Goal: Task Accomplishment & Management: Manage account settings

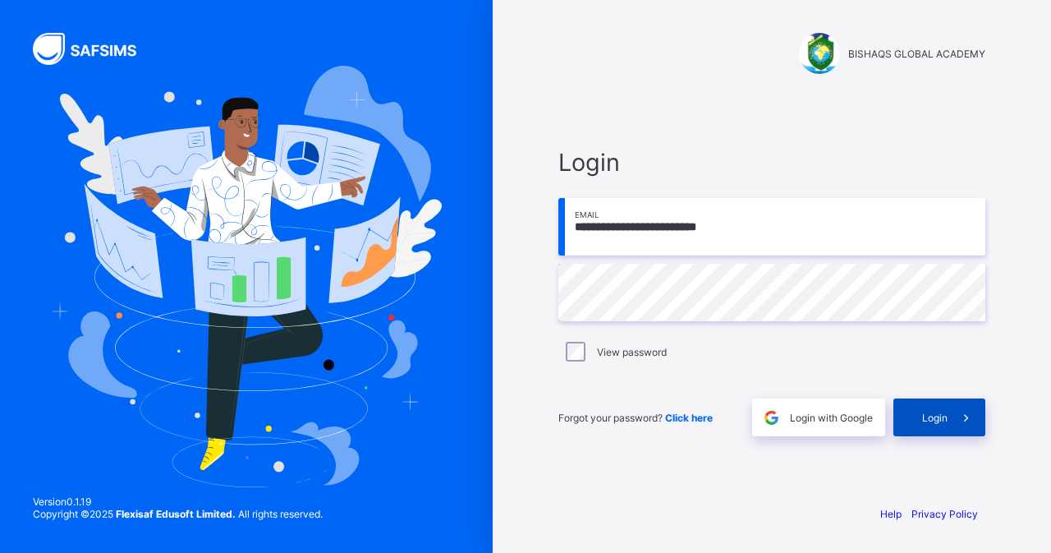
click at [930, 419] on span "Login" at bounding box center [934, 417] width 25 height 12
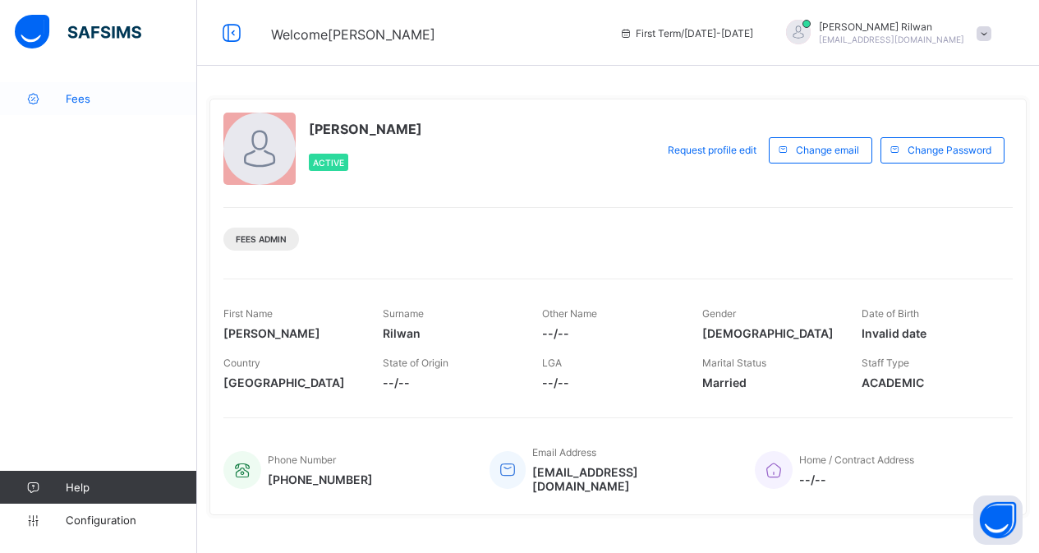
click at [87, 97] on span "Fees" at bounding box center [131, 98] width 131 height 13
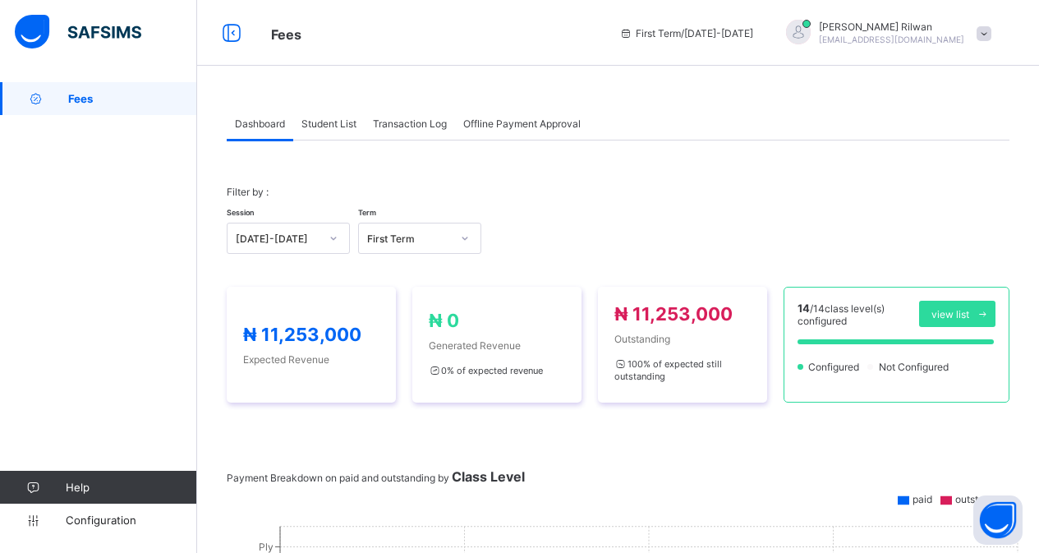
click at [329, 122] on span "Student List" at bounding box center [328, 123] width 55 height 12
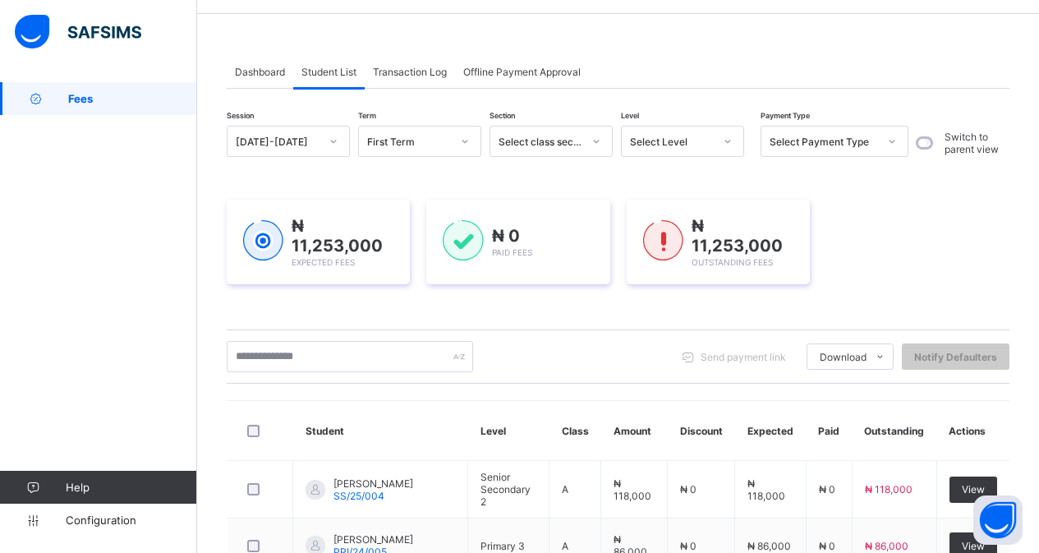
scroll to position [66, 0]
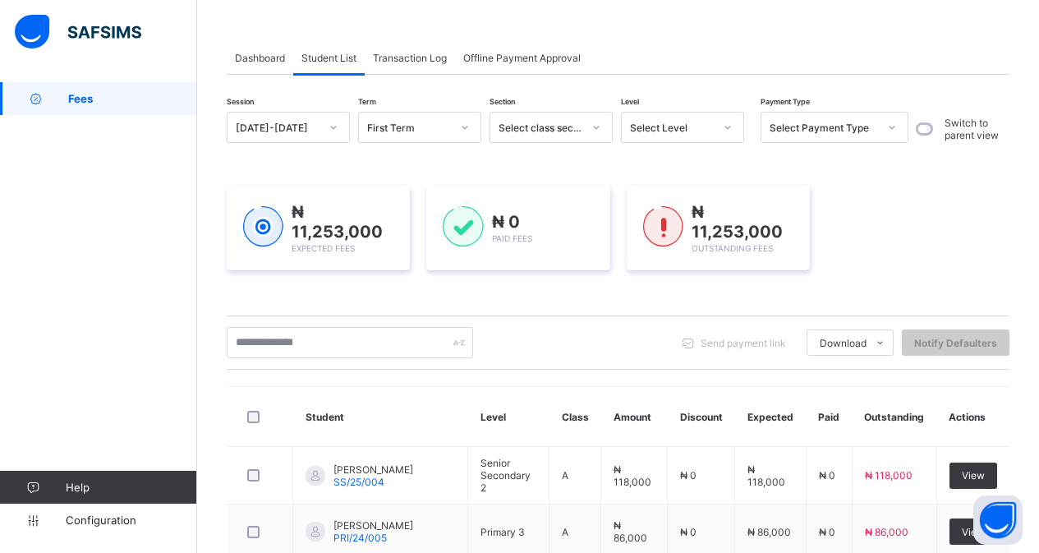
click at [726, 128] on icon at bounding box center [728, 127] width 10 height 16
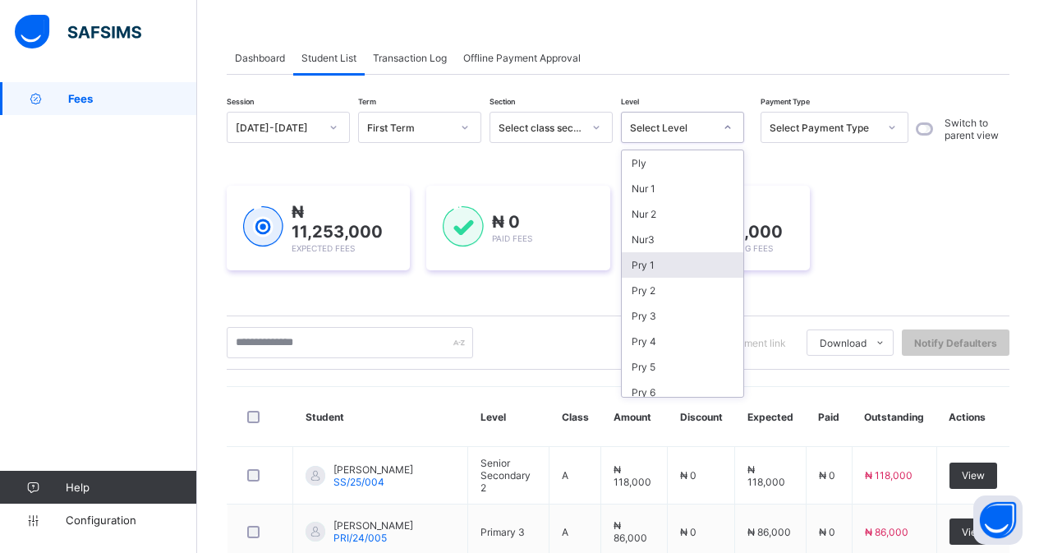
click at [666, 268] on div "Pry 1" at bounding box center [683, 264] width 122 height 25
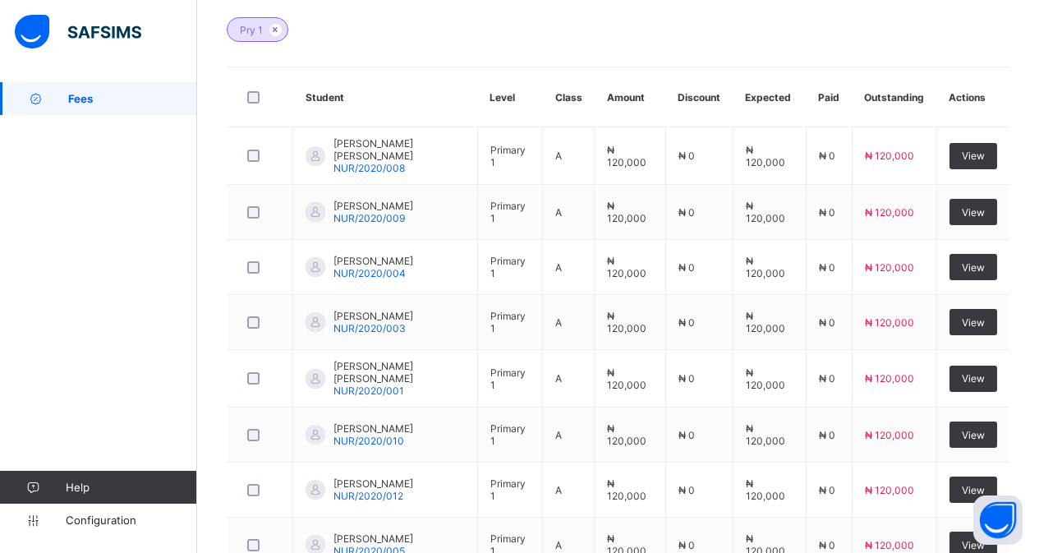
scroll to position [483, 0]
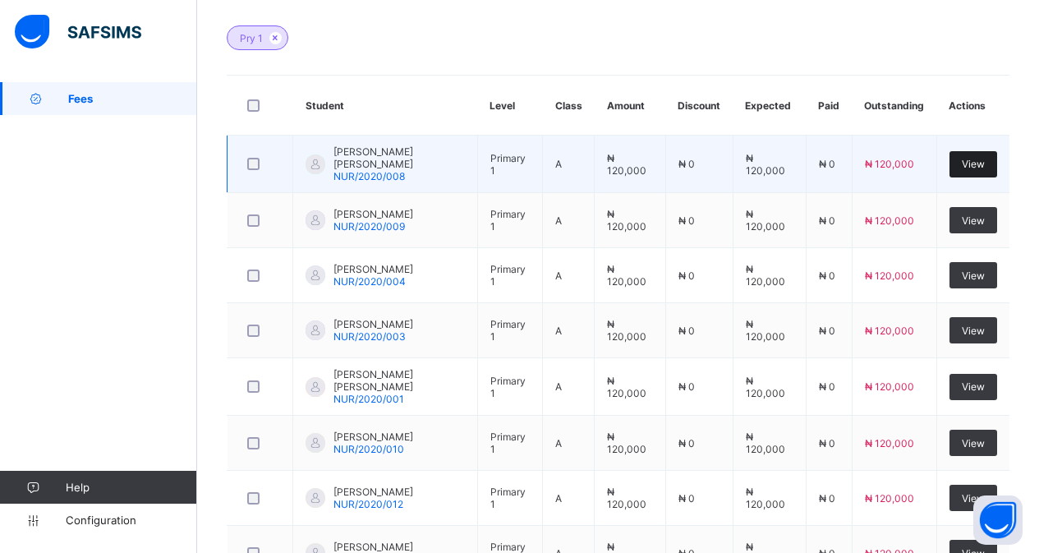
click at [985, 160] on span "View" at bounding box center [973, 164] width 23 height 12
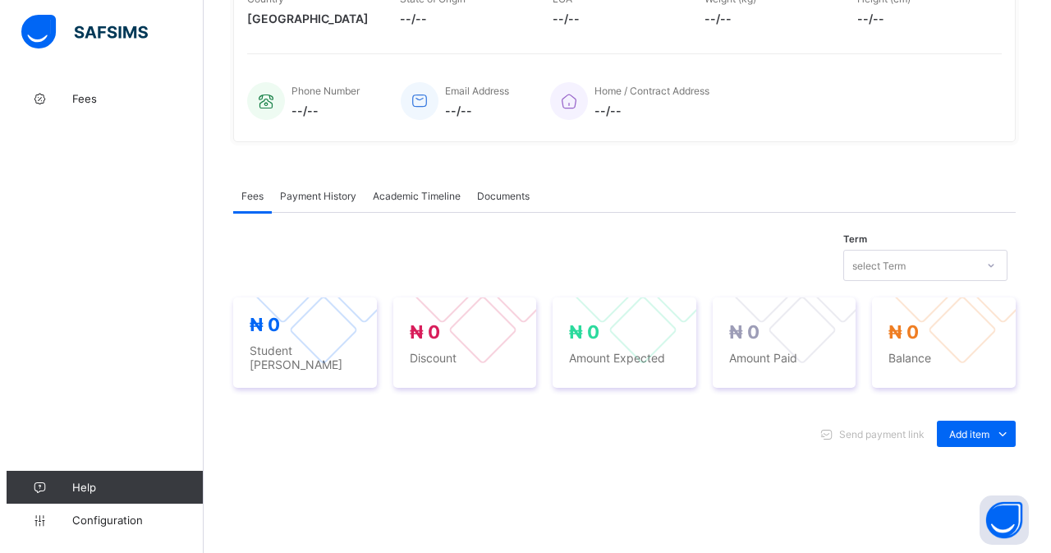
scroll to position [483, 0]
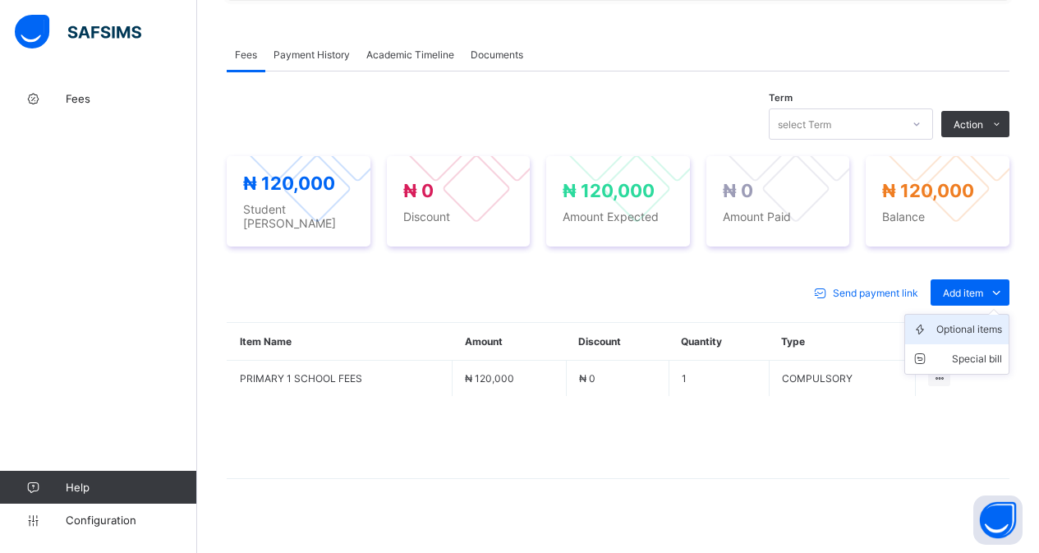
click at [990, 321] on div "Optional items" at bounding box center [969, 329] width 66 height 16
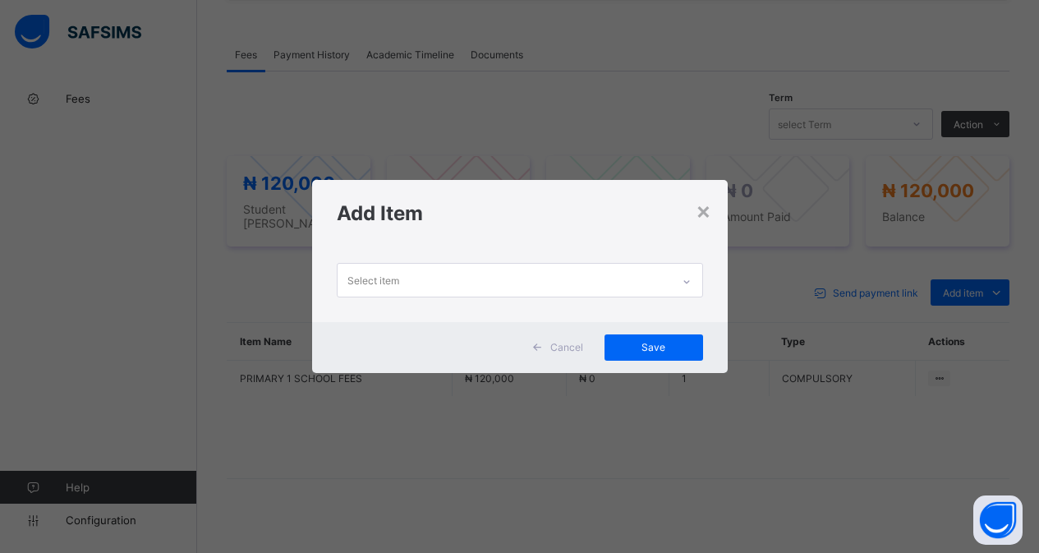
click at [685, 283] on icon at bounding box center [687, 281] width 10 height 16
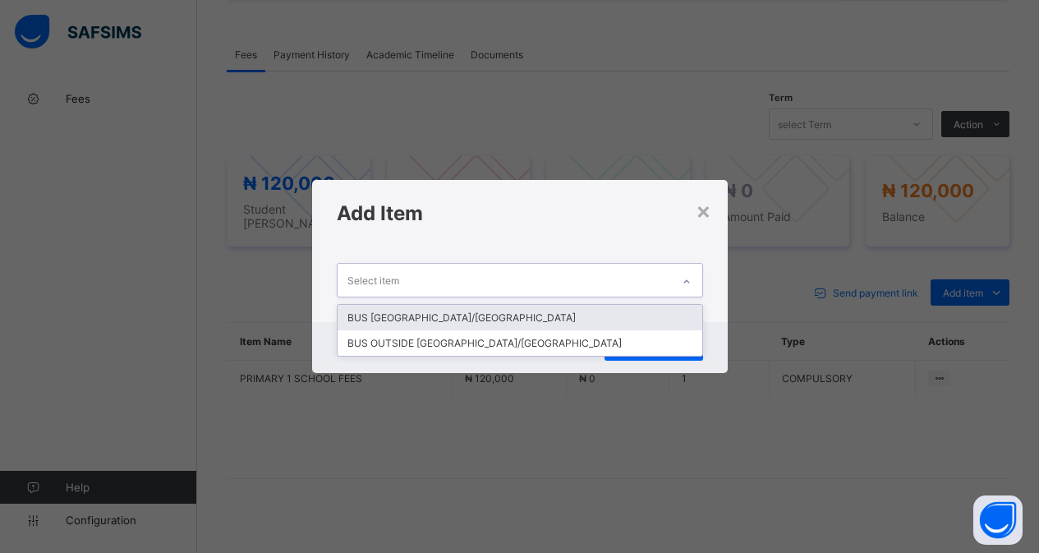
click at [466, 315] on div "BUS [GEOGRAPHIC_DATA]/[GEOGRAPHIC_DATA]" at bounding box center [520, 317] width 365 height 25
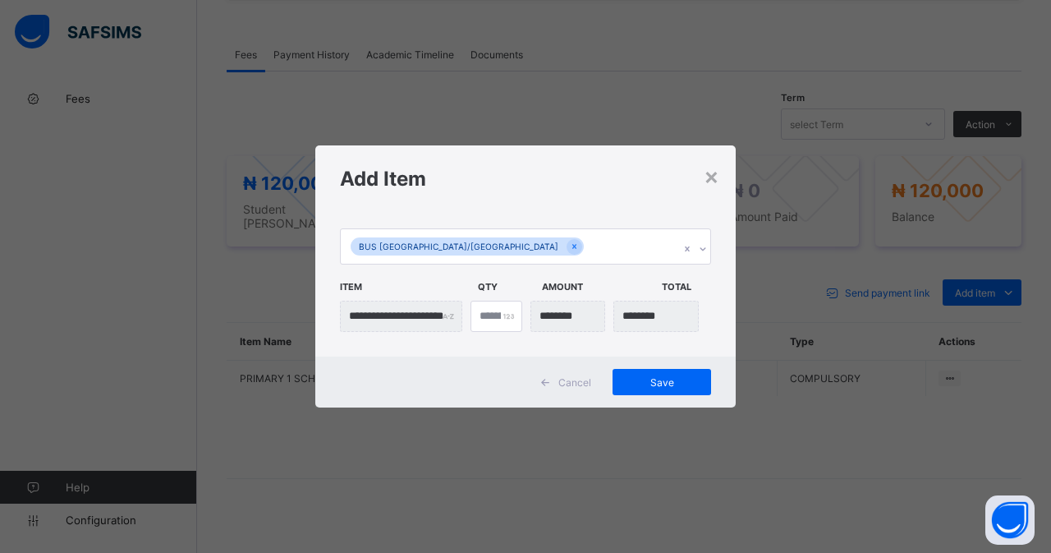
click at [558, 378] on span "Cancel" at bounding box center [574, 382] width 33 height 12
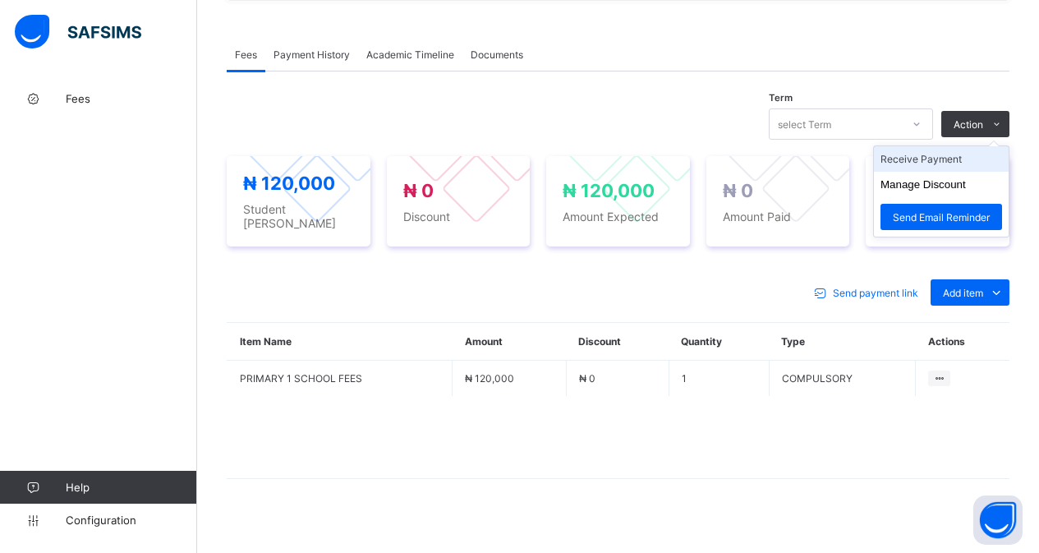
click at [956, 158] on li "Receive Payment" at bounding box center [941, 158] width 135 height 25
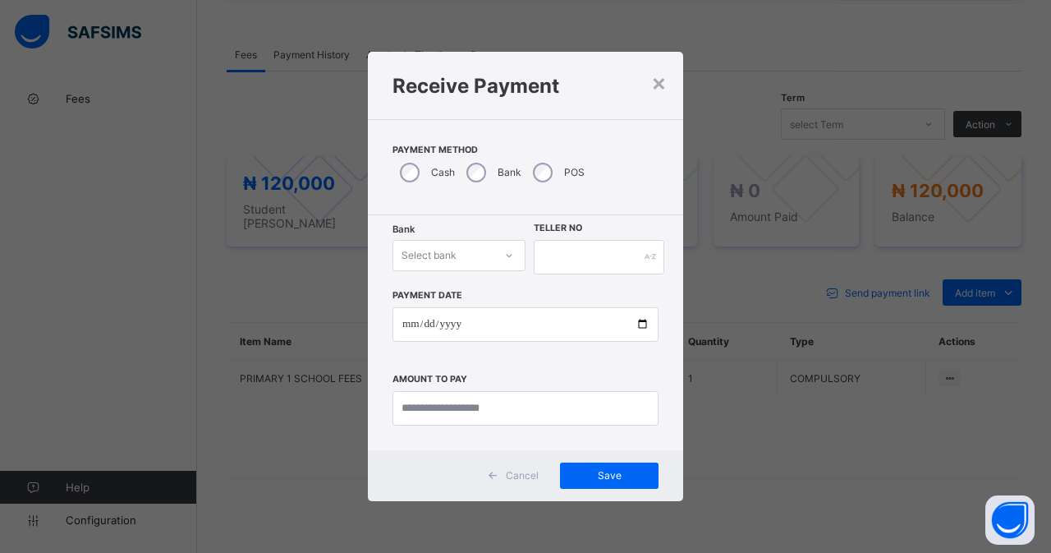
click at [493, 250] on div "Select bank" at bounding box center [443, 255] width 100 height 23
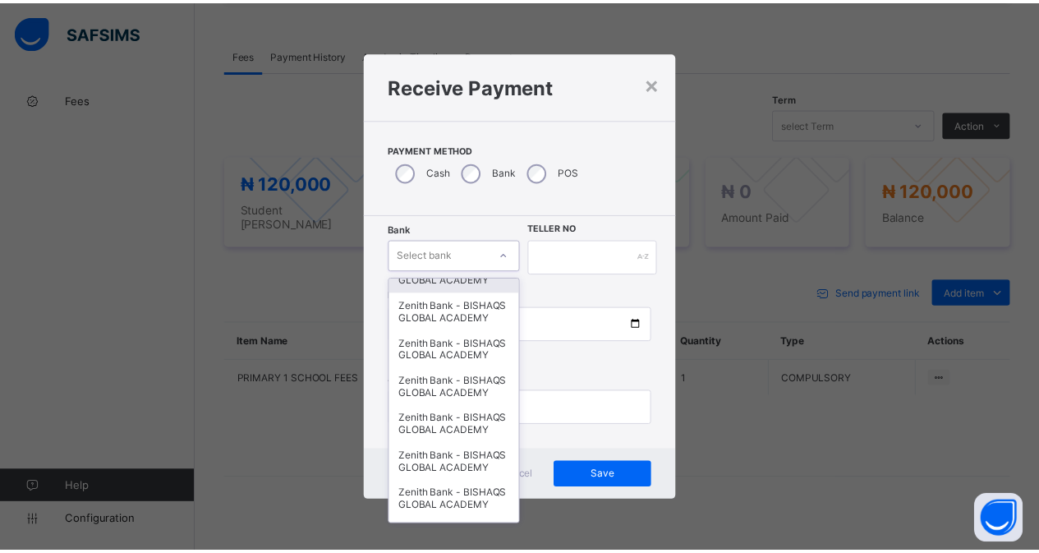
scroll to position [215, 0]
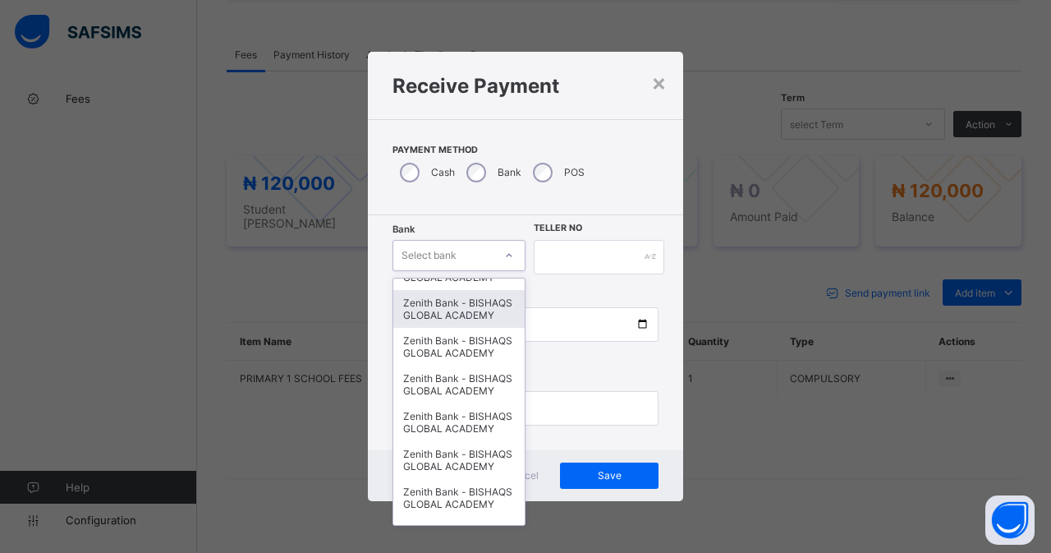
click at [444, 328] on div "Zenith Bank - BISHAQS GLOBAL ACADEMY" at bounding box center [458, 309] width 131 height 38
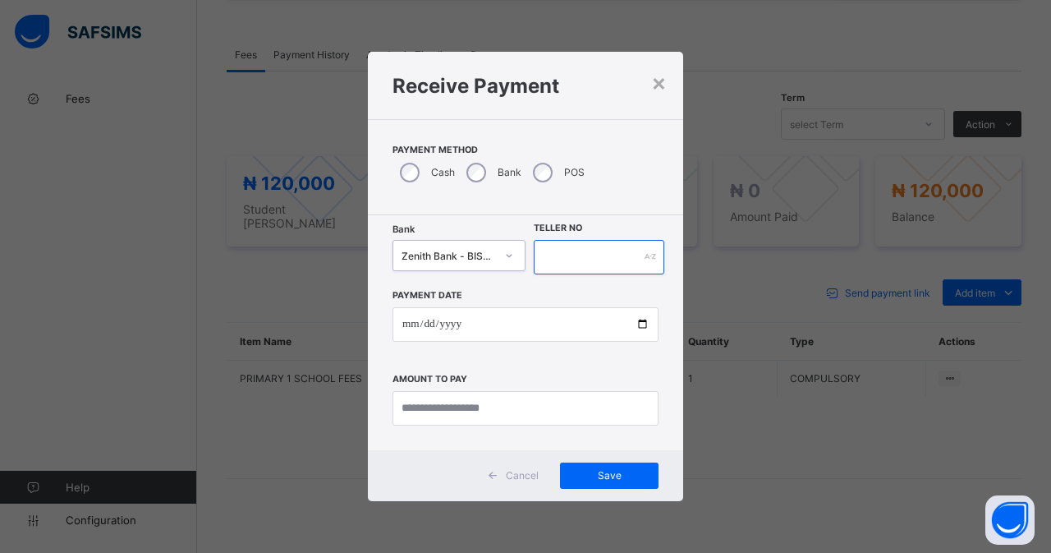
click at [584, 256] on input "text" at bounding box center [599, 257] width 131 height 34
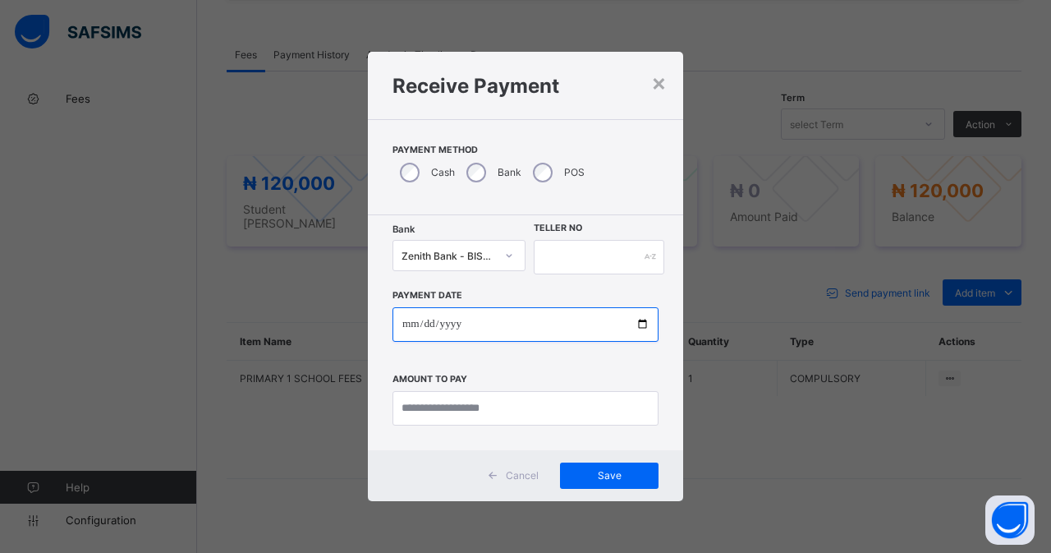
click at [411, 320] on input "date" at bounding box center [526, 324] width 266 height 34
click at [453, 320] on input "date" at bounding box center [526, 324] width 266 height 34
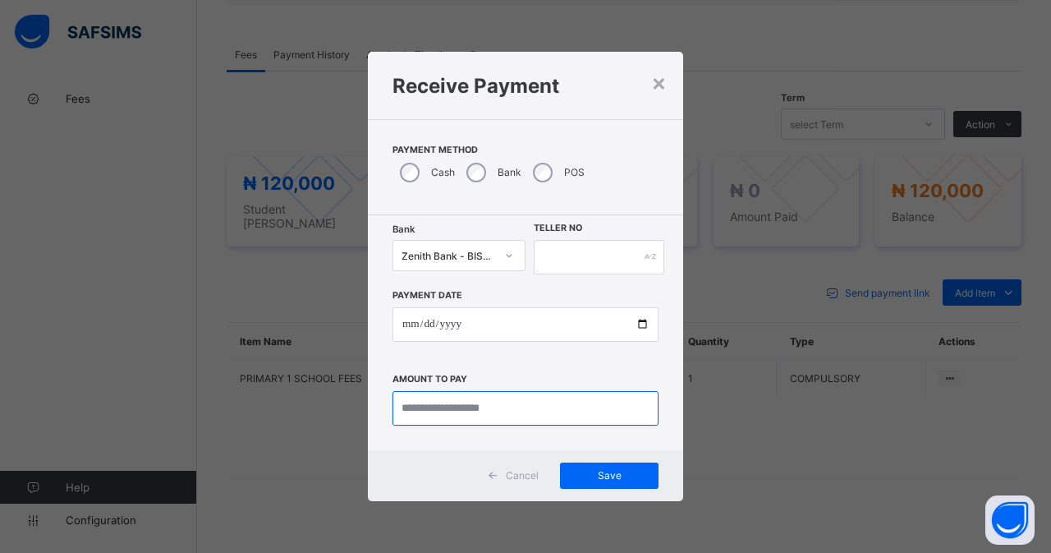
click at [469, 410] on input "currency" at bounding box center [526, 408] width 266 height 34
click at [664, 85] on div "×" at bounding box center [659, 82] width 16 height 28
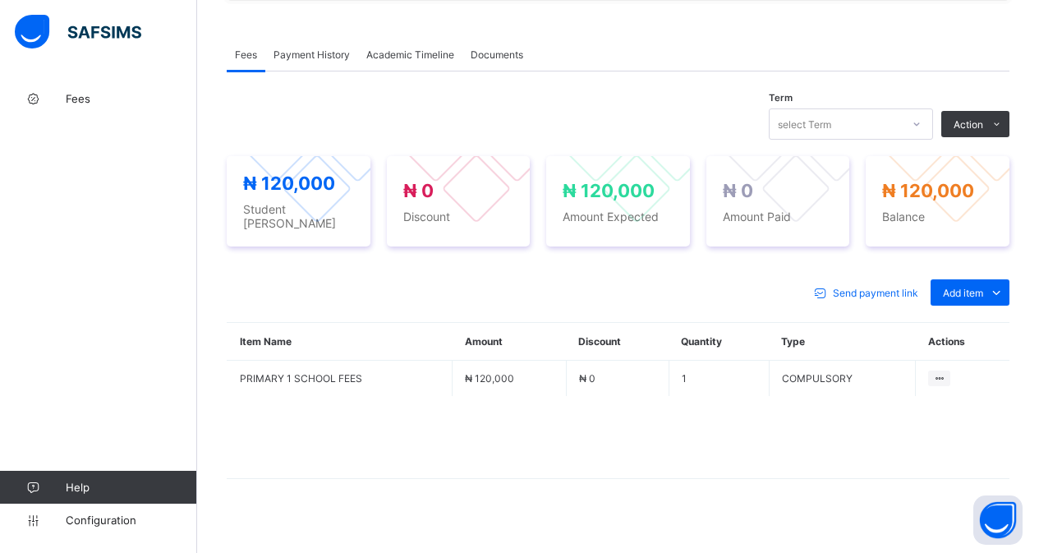
click at [293, 57] on span "Payment History" at bounding box center [311, 54] width 76 height 12
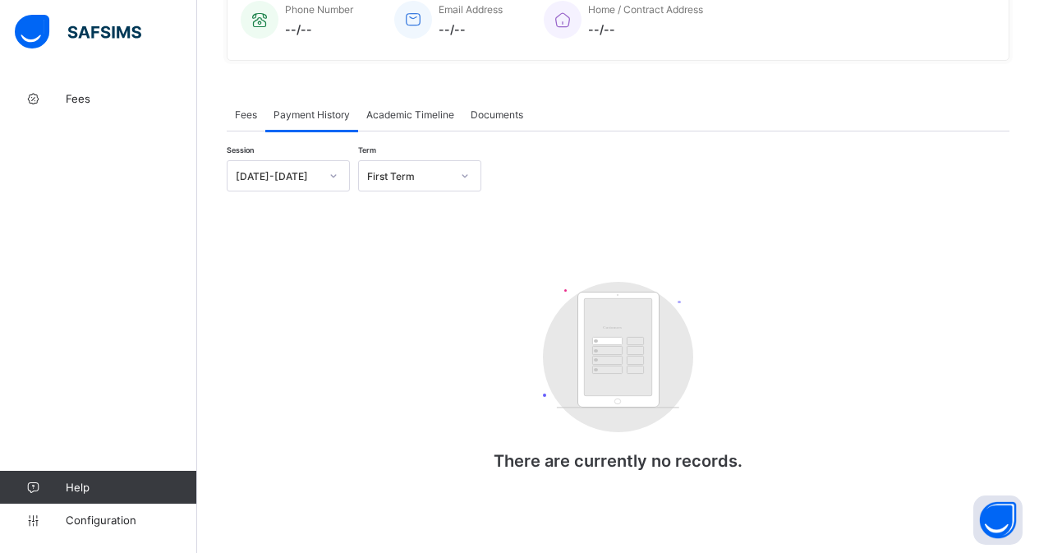
scroll to position [425, 0]
click at [236, 110] on span "Fees" at bounding box center [246, 114] width 22 height 12
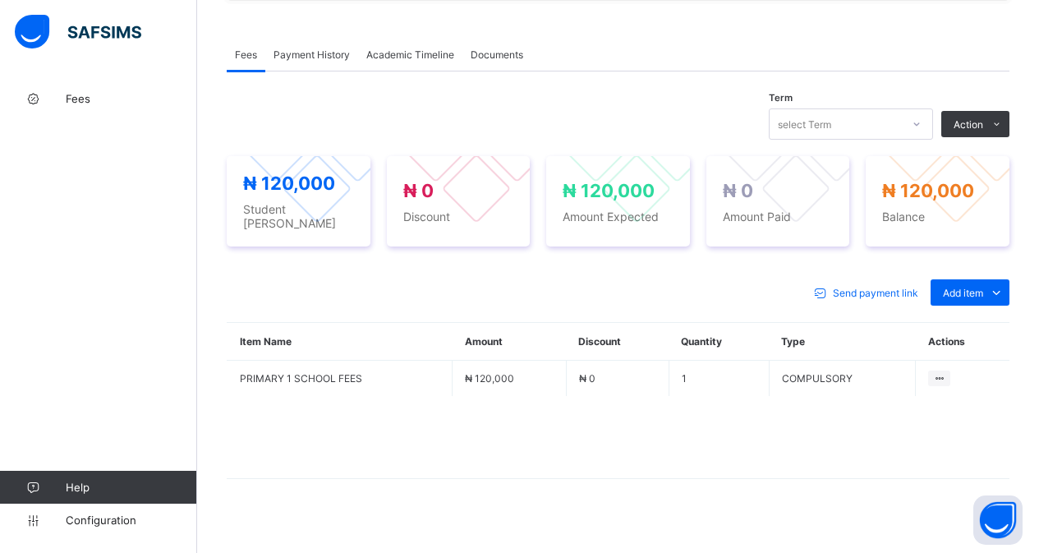
scroll to position [0, 0]
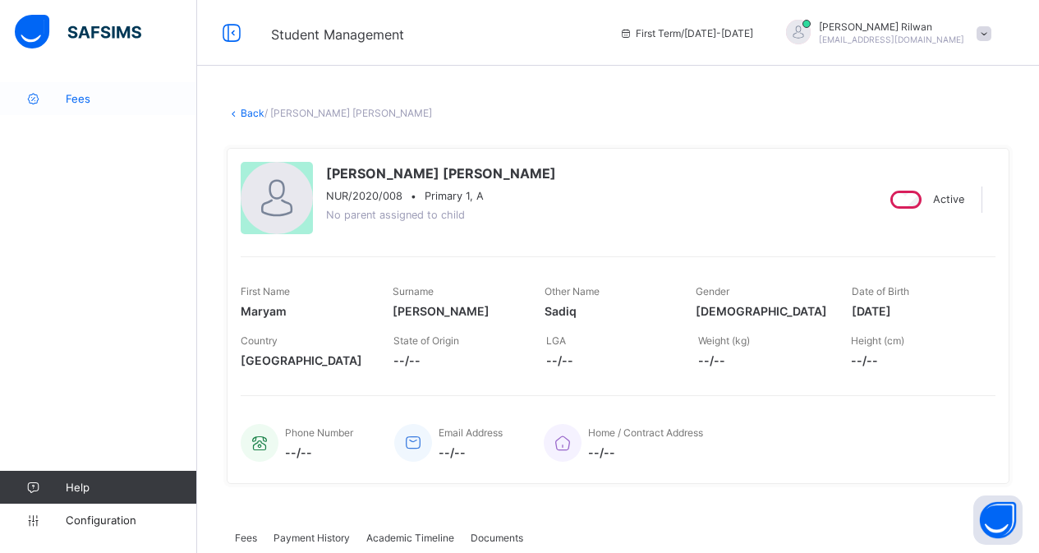
click at [78, 105] on link "Fees" at bounding box center [98, 98] width 197 height 33
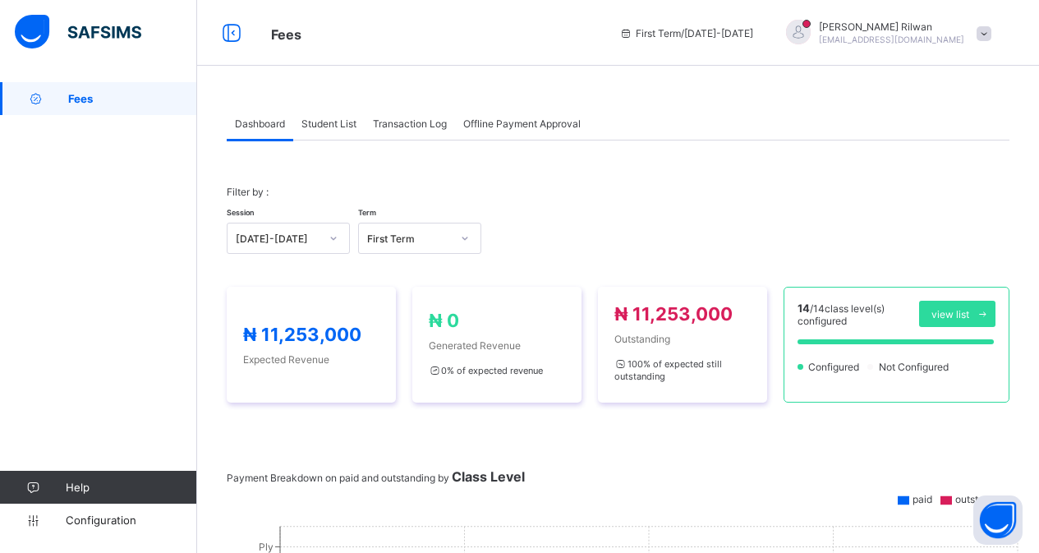
click at [333, 122] on span "Student List" at bounding box center [328, 123] width 55 height 12
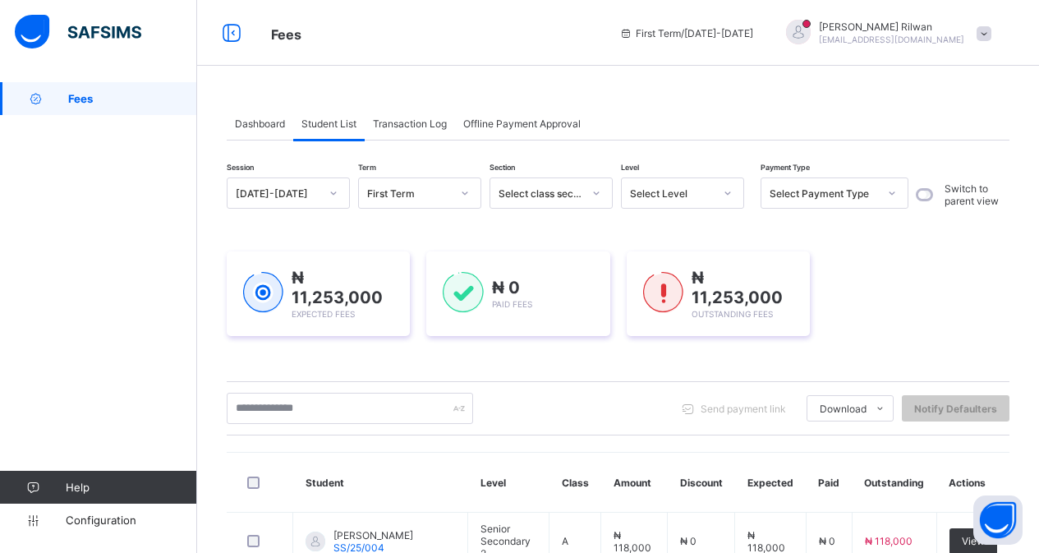
click at [718, 190] on div at bounding box center [728, 193] width 28 height 26
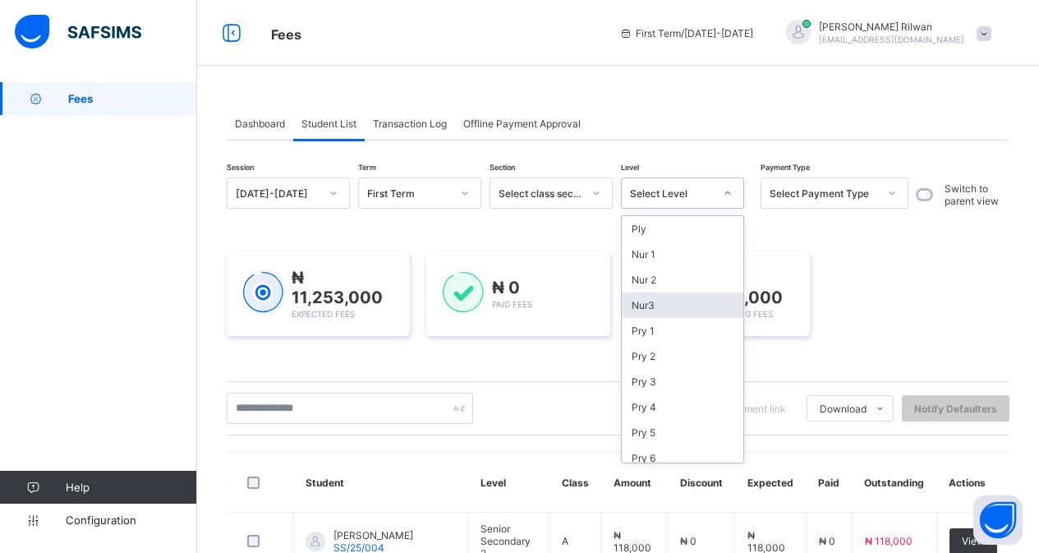
scroll to position [161, 0]
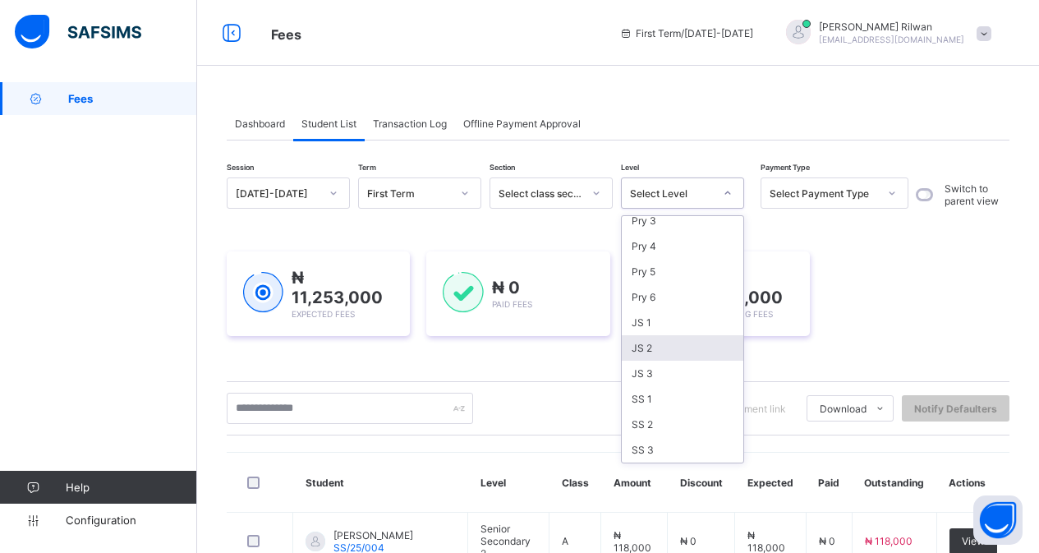
click at [645, 344] on div "JS 2" at bounding box center [683, 347] width 122 height 25
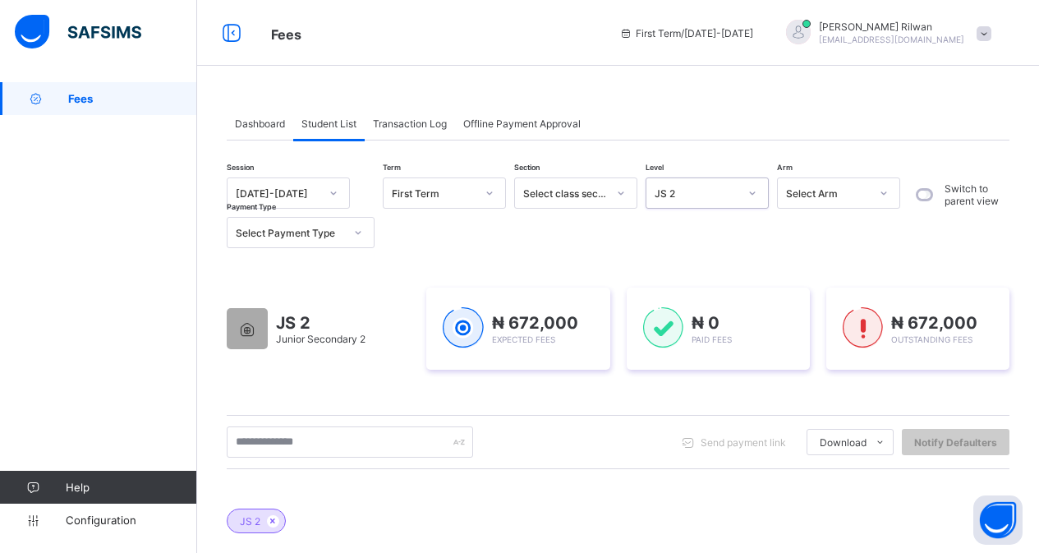
scroll to position [483, 0]
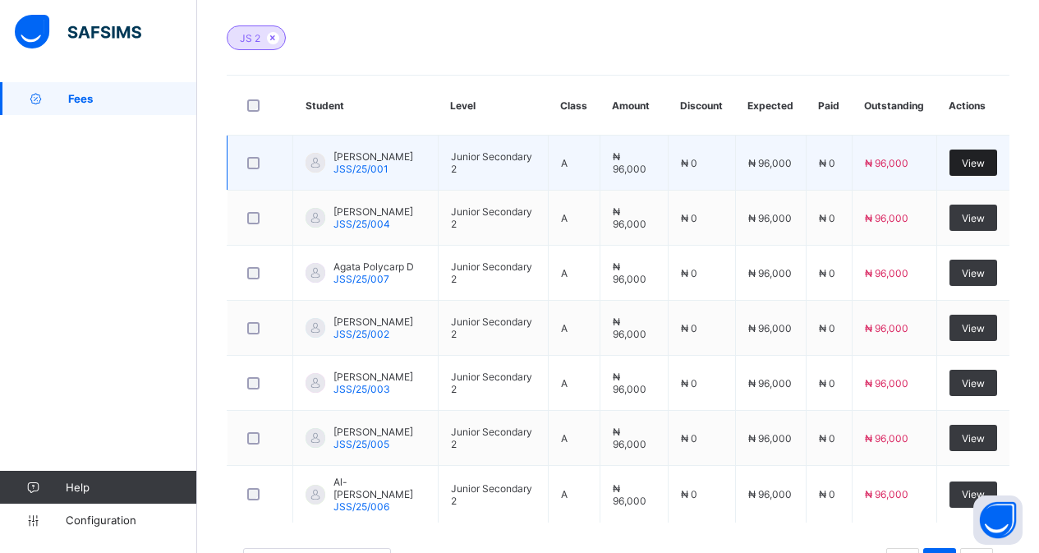
click at [985, 163] on span "View" at bounding box center [973, 163] width 23 height 12
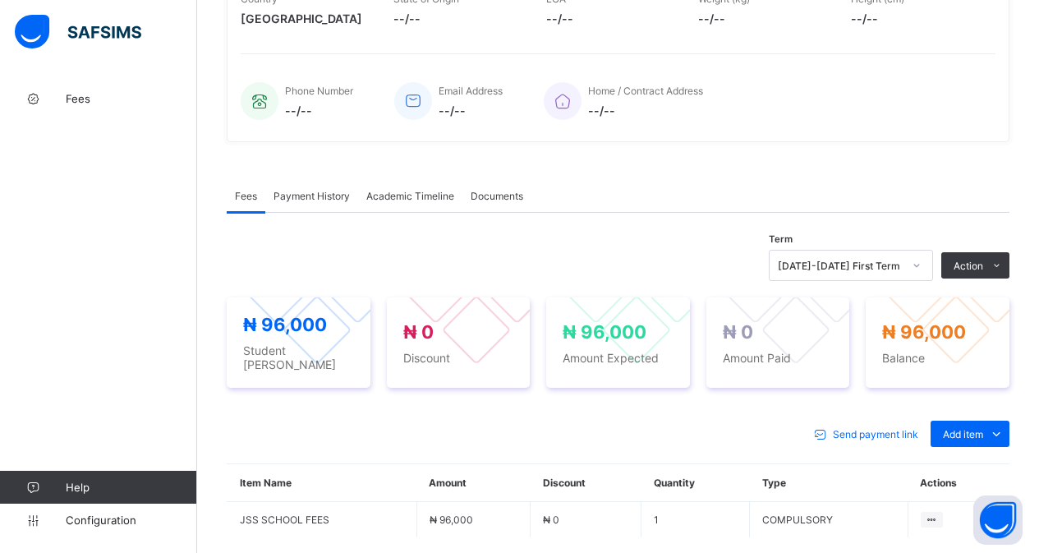
scroll to position [483, 0]
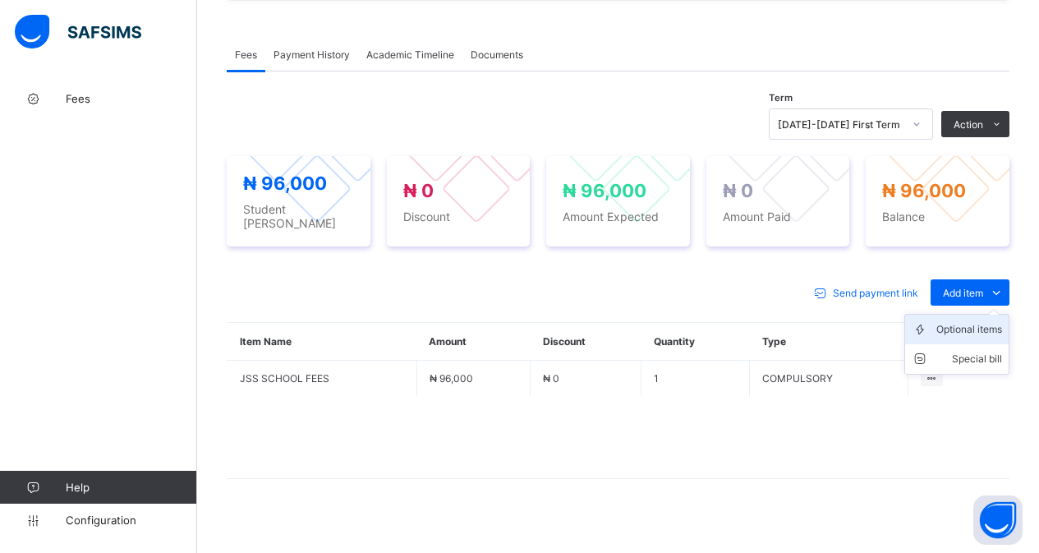
click at [979, 324] on div "Optional items" at bounding box center [969, 329] width 66 height 16
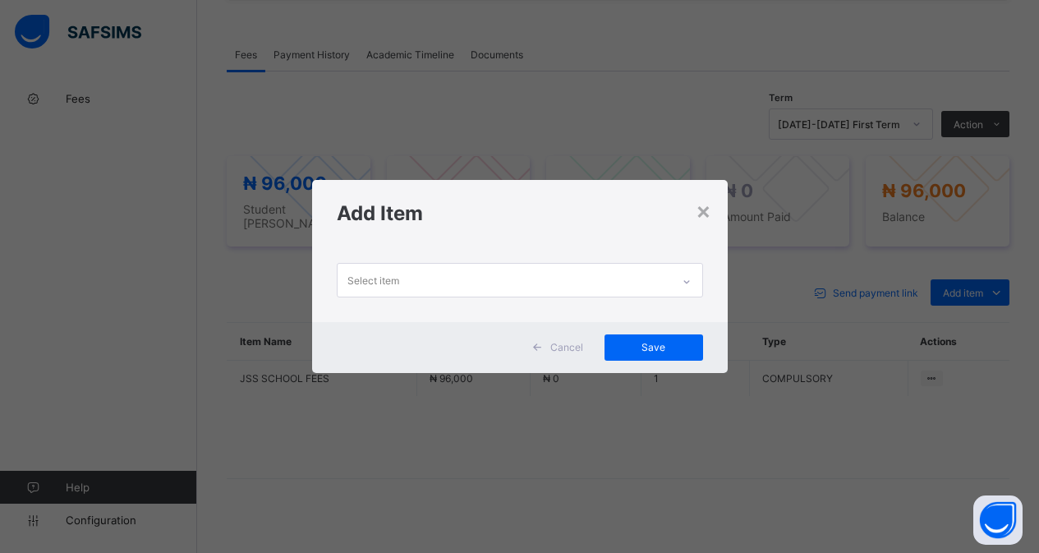
click at [663, 282] on div "Select item" at bounding box center [504, 280] width 333 height 32
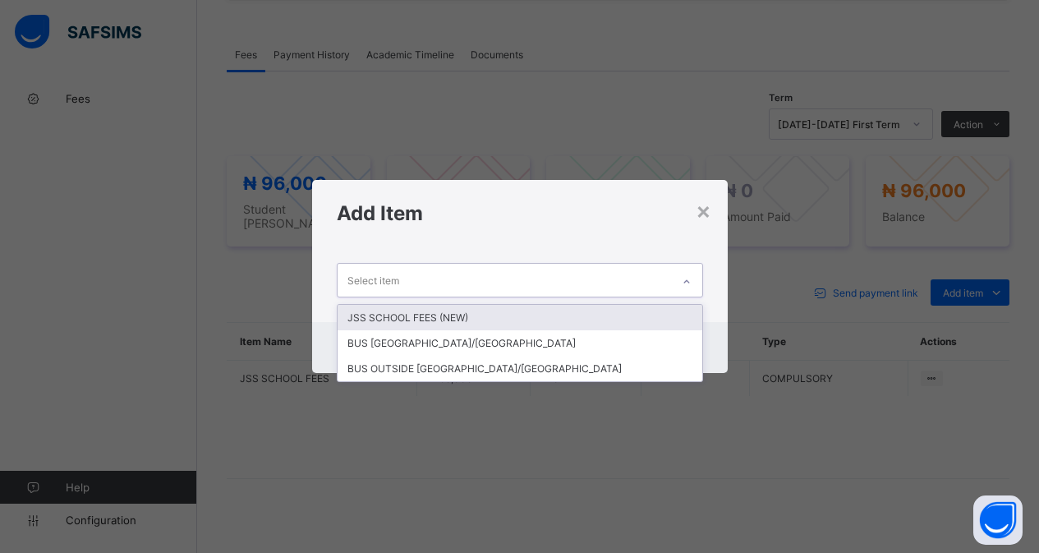
click at [466, 317] on div "JSS SCHOOL FEES (NEW)" at bounding box center [520, 317] width 365 height 25
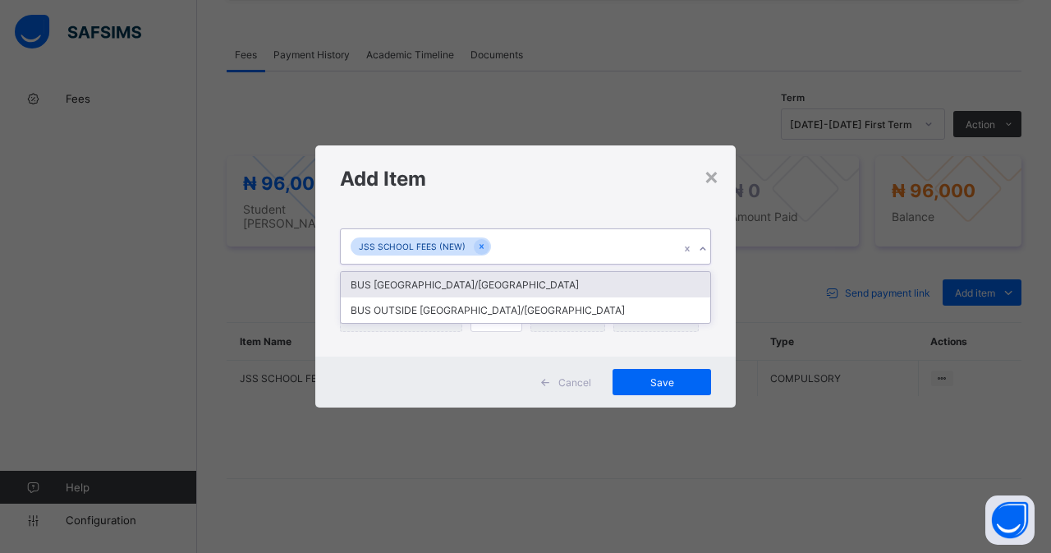
click at [705, 245] on icon at bounding box center [703, 249] width 10 height 16
click at [499, 287] on div "BUS [GEOGRAPHIC_DATA]/[GEOGRAPHIC_DATA]" at bounding box center [526, 284] width 370 height 25
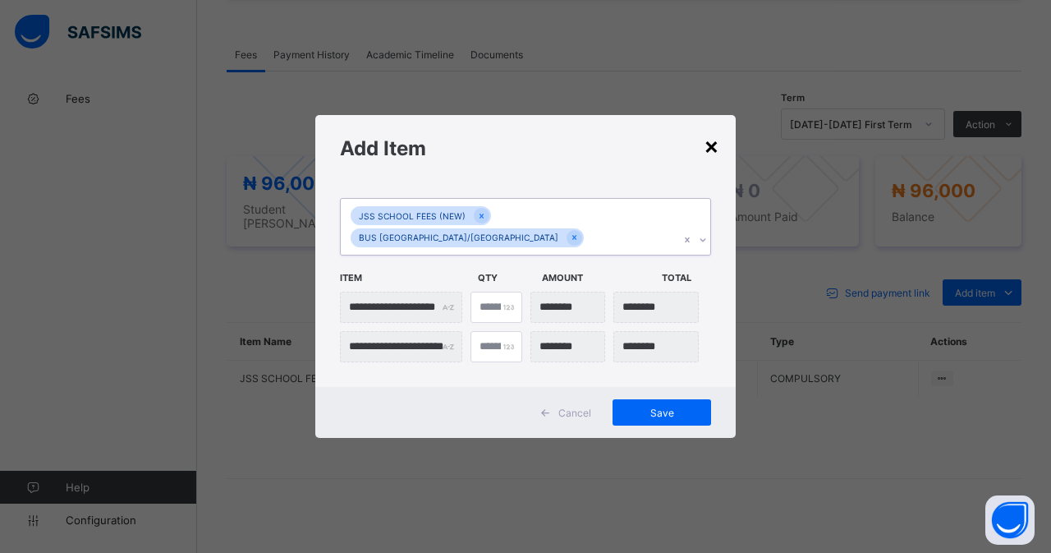
click at [712, 159] on div "×" at bounding box center [712, 145] width 16 height 28
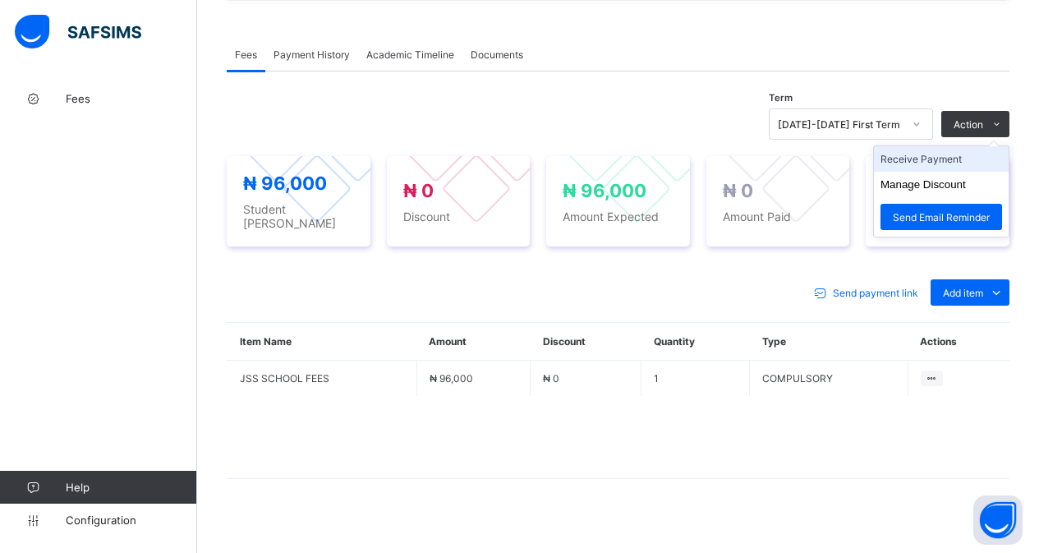
click at [962, 154] on li "Receive Payment" at bounding box center [941, 158] width 135 height 25
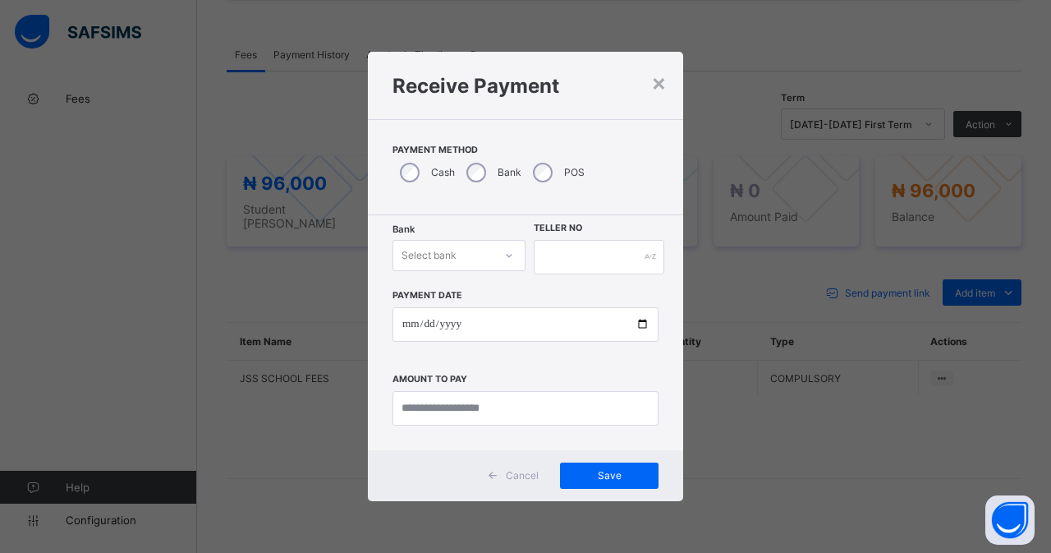
click at [492, 249] on div "Select bank" at bounding box center [443, 255] width 100 height 23
click at [585, 254] on input "text" at bounding box center [599, 257] width 131 height 34
click at [522, 478] on span "Cancel" at bounding box center [522, 475] width 33 height 12
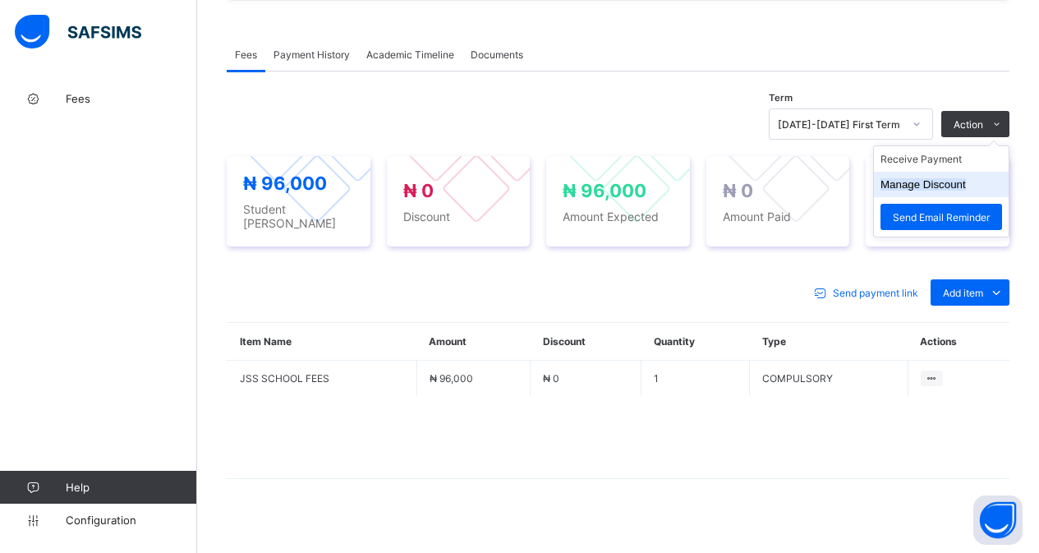
click at [929, 182] on button "Manage Discount" at bounding box center [922, 184] width 85 height 12
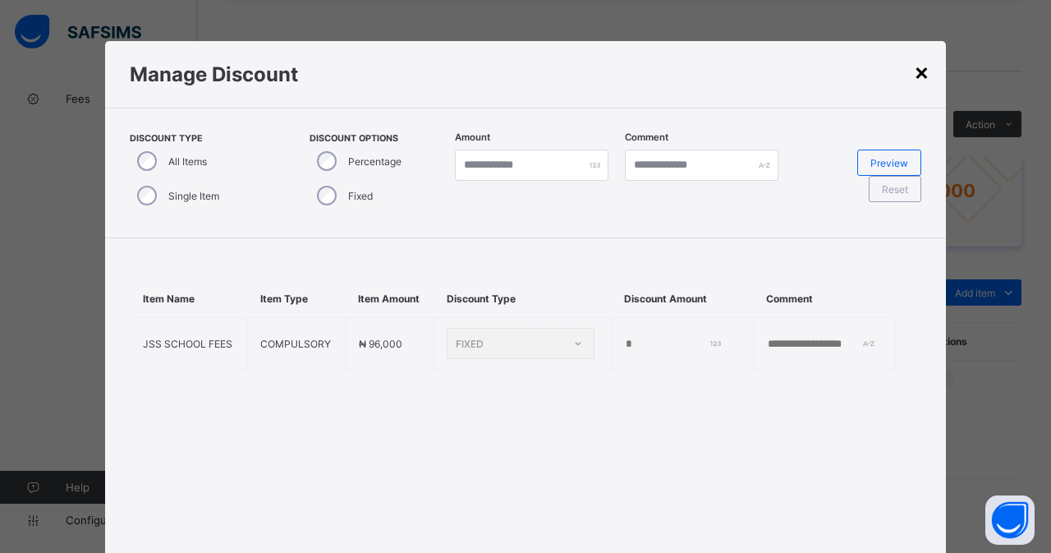
click at [919, 67] on div "×" at bounding box center [922, 71] width 16 height 28
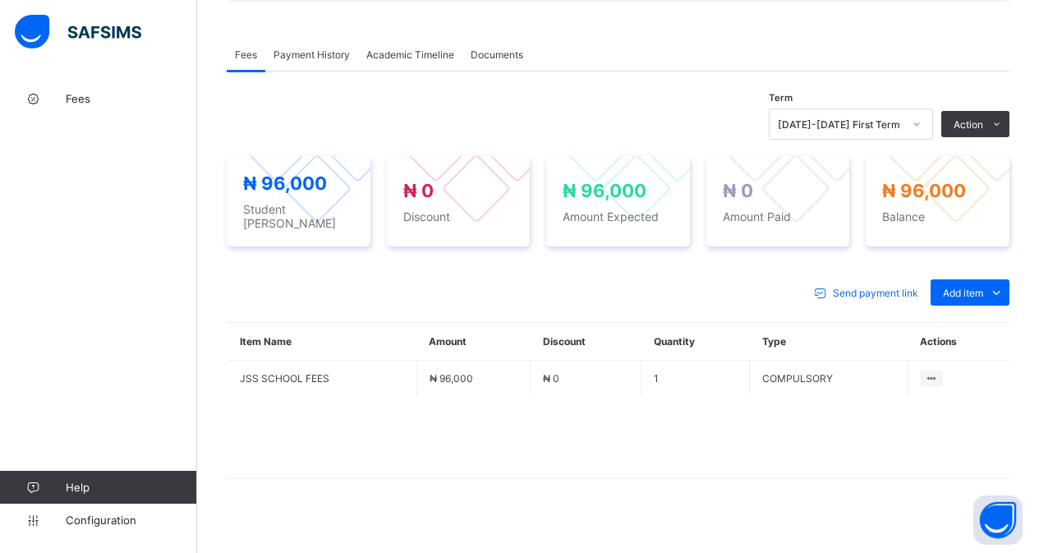
click at [297, 57] on span "Payment History" at bounding box center [311, 54] width 76 height 12
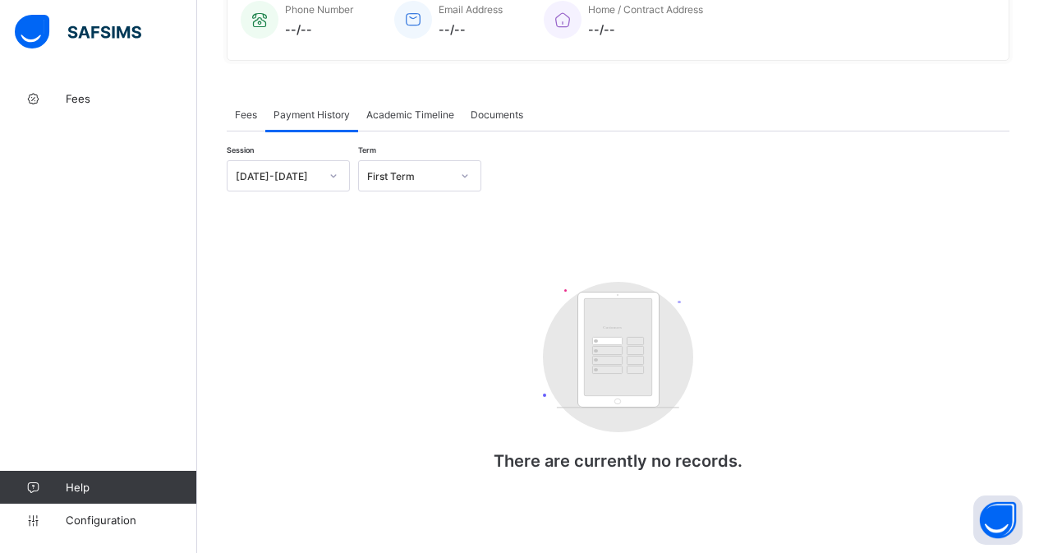
scroll to position [0, 0]
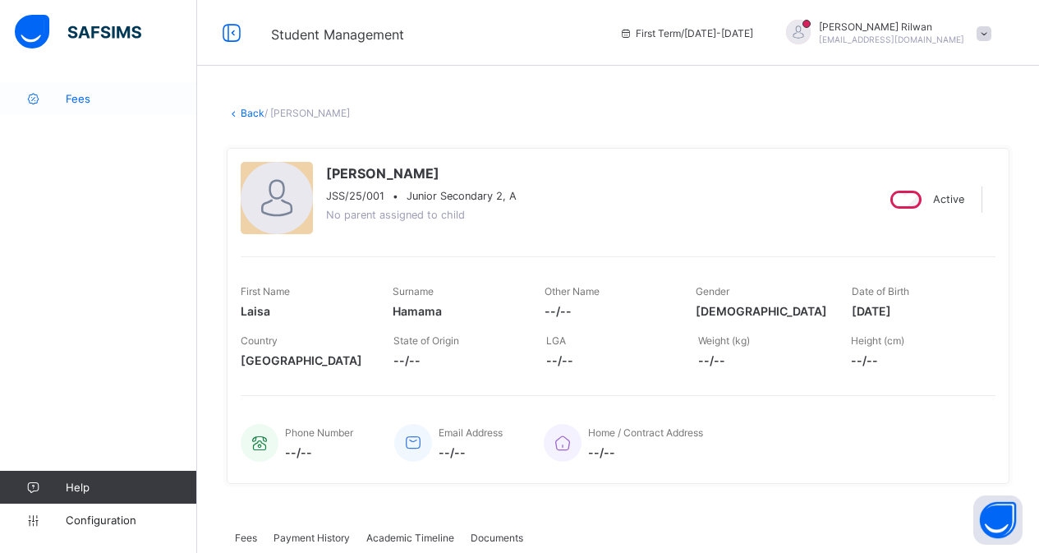
click at [80, 104] on span "Fees" at bounding box center [131, 98] width 131 height 13
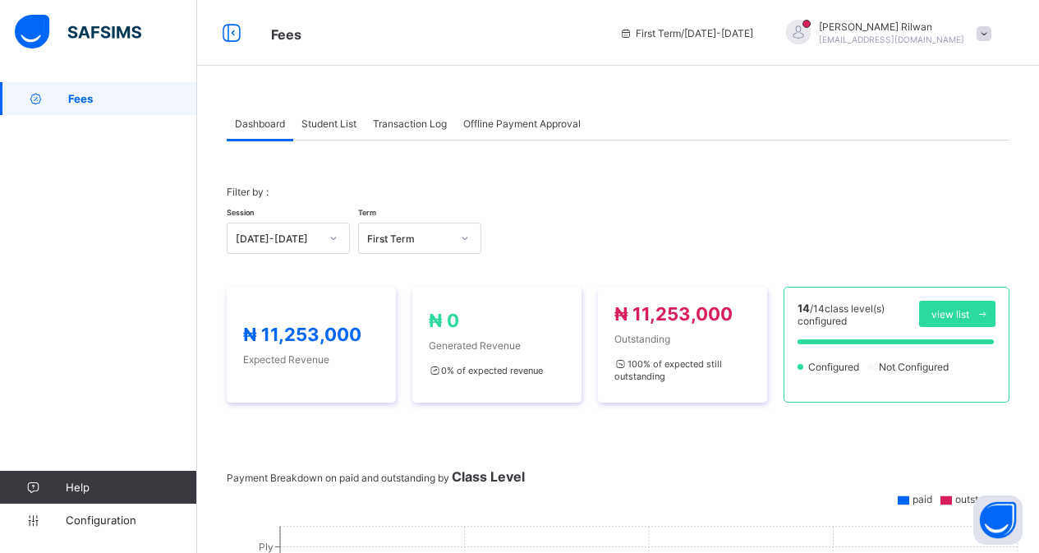
click at [492, 122] on span "Offline Payment Approval" at bounding box center [521, 123] width 117 height 12
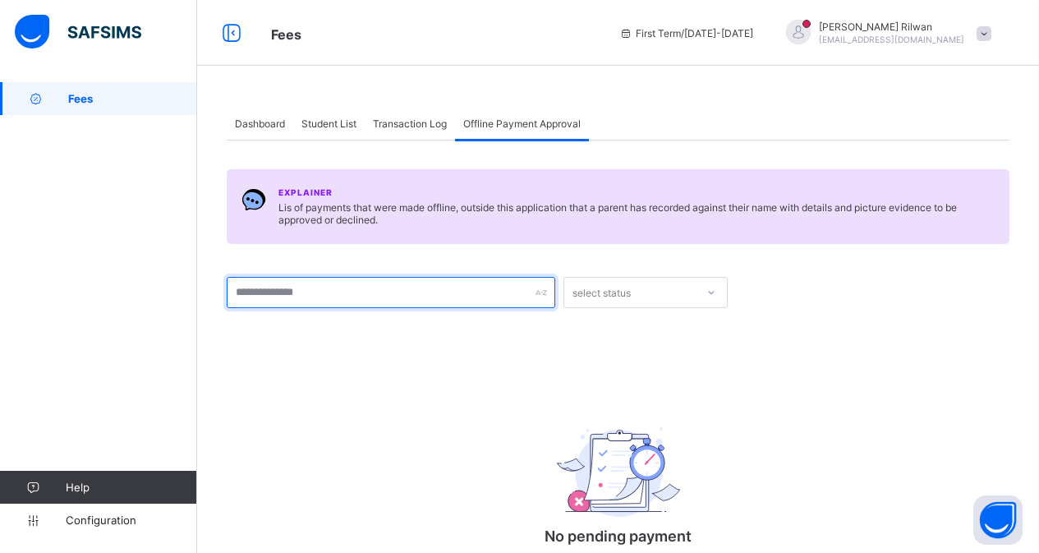
click at [471, 294] on input "text" at bounding box center [391, 292] width 328 height 31
click at [403, 129] on span "Transaction Log" at bounding box center [410, 123] width 74 height 12
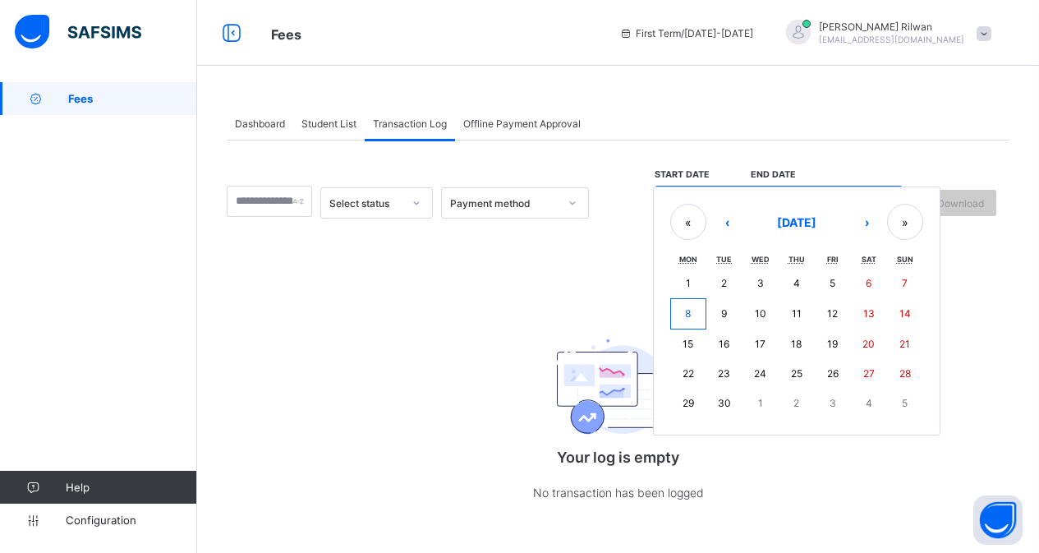
click at [734, 201] on div "/ / – / / « ‹ [DATE] › » Mon Tue Wed Thu Fri Sat Sun 1 2 3 4 5 6 7 8 9 10 11 12…" at bounding box center [779, 203] width 248 height 34
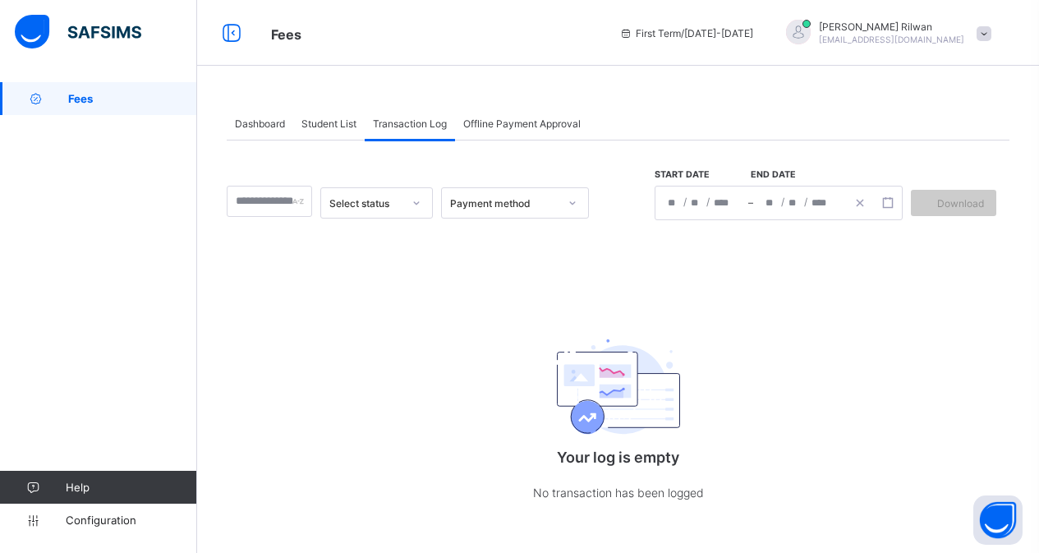
click at [338, 122] on span "Student List" at bounding box center [328, 123] width 55 height 12
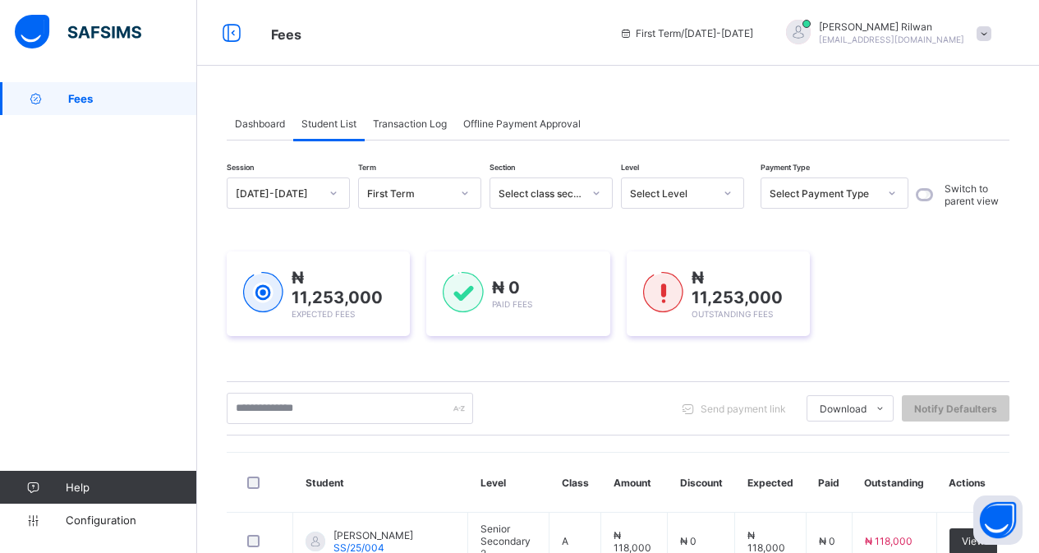
click at [847, 192] on div "Select Payment Type" at bounding box center [823, 193] width 108 height 12
click at [842, 356] on div "₦ 11,253,000 Expected Fees ₦ 0 Paid Fees ₦ 11,253,000 Outstanding Fees" at bounding box center [618, 294] width 783 height 134
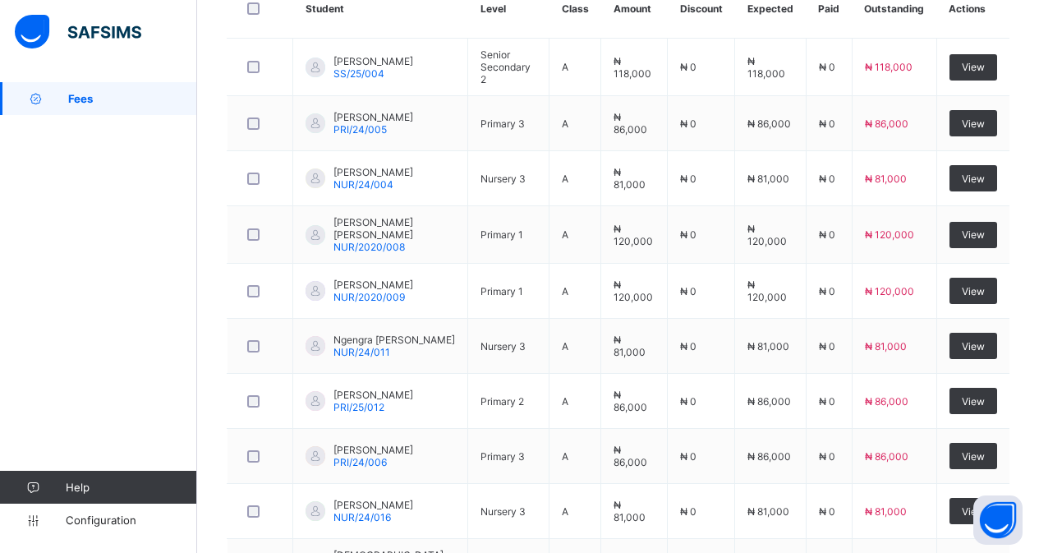
scroll to position [483, 0]
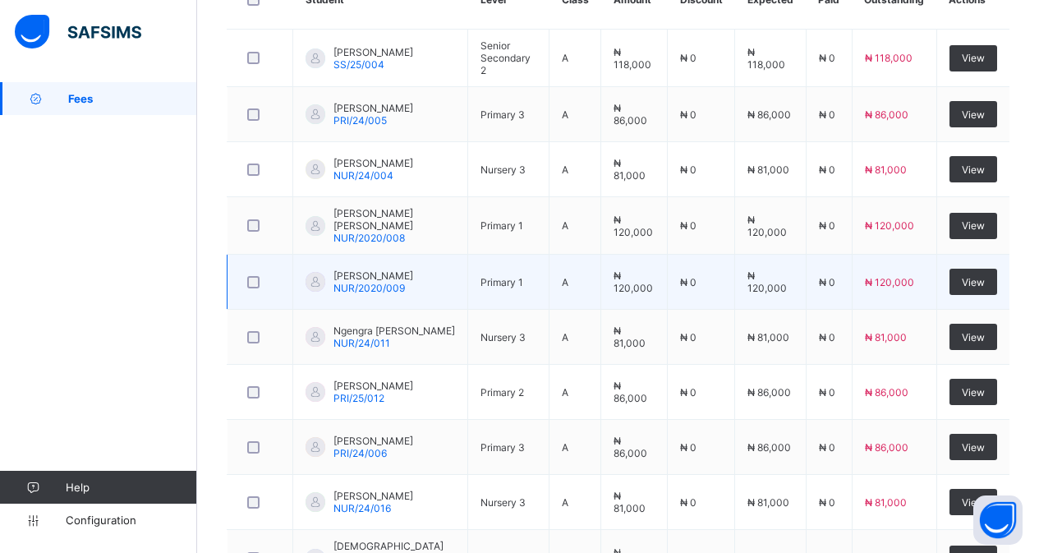
click at [392, 276] on span "[PERSON_NAME]" at bounding box center [373, 275] width 80 height 12
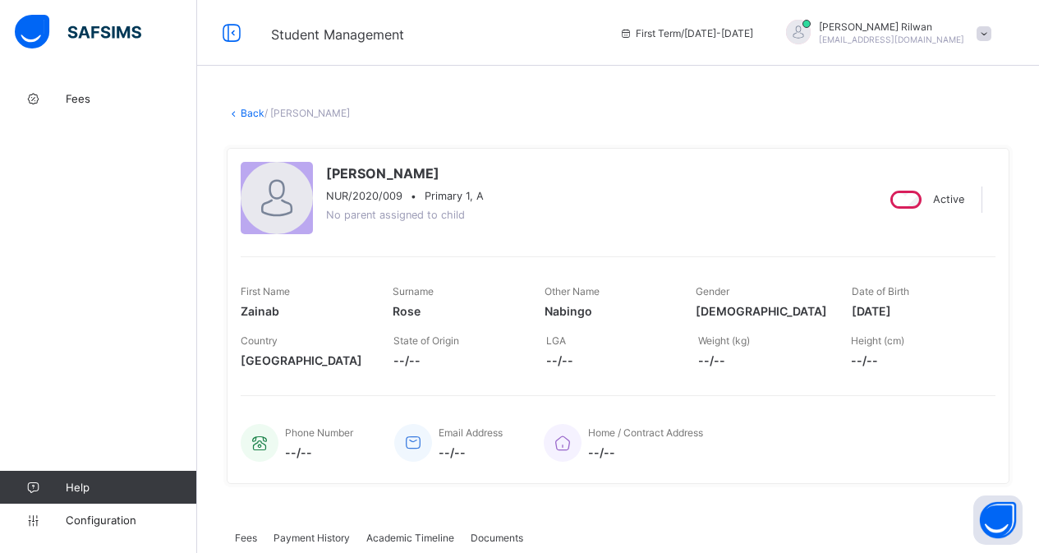
click at [991, 36] on span at bounding box center [983, 33] width 15 height 15
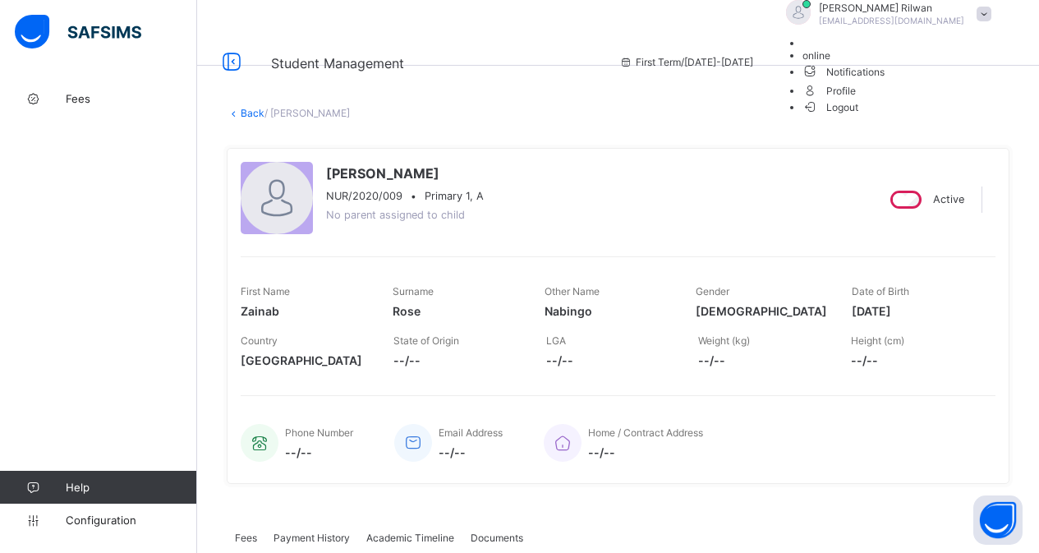
click at [859, 116] on span "Logout" at bounding box center [830, 107] width 57 height 17
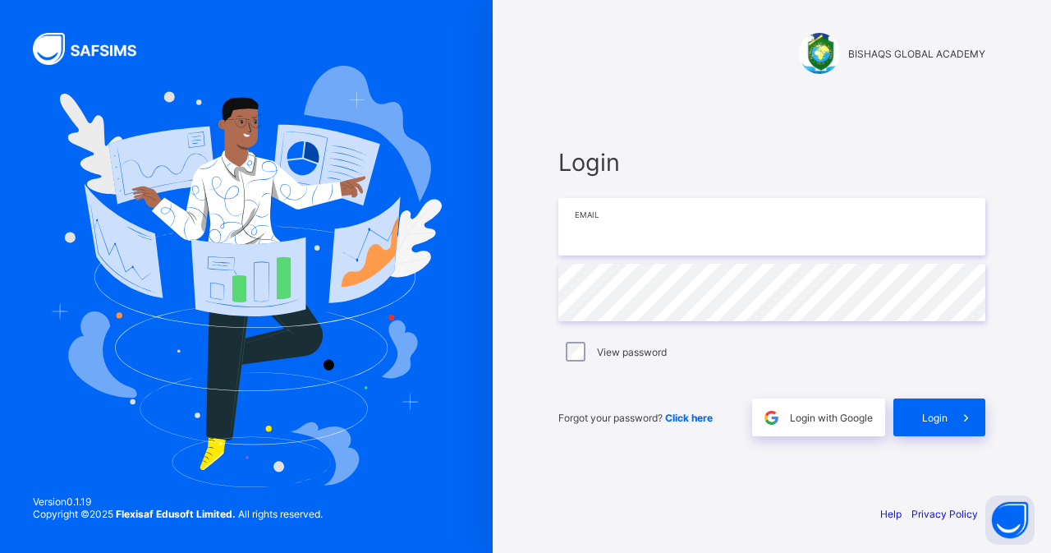
click at [844, 206] on input "email" at bounding box center [771, 226] width 427 height 57
paste input "**********"
type input "**********"
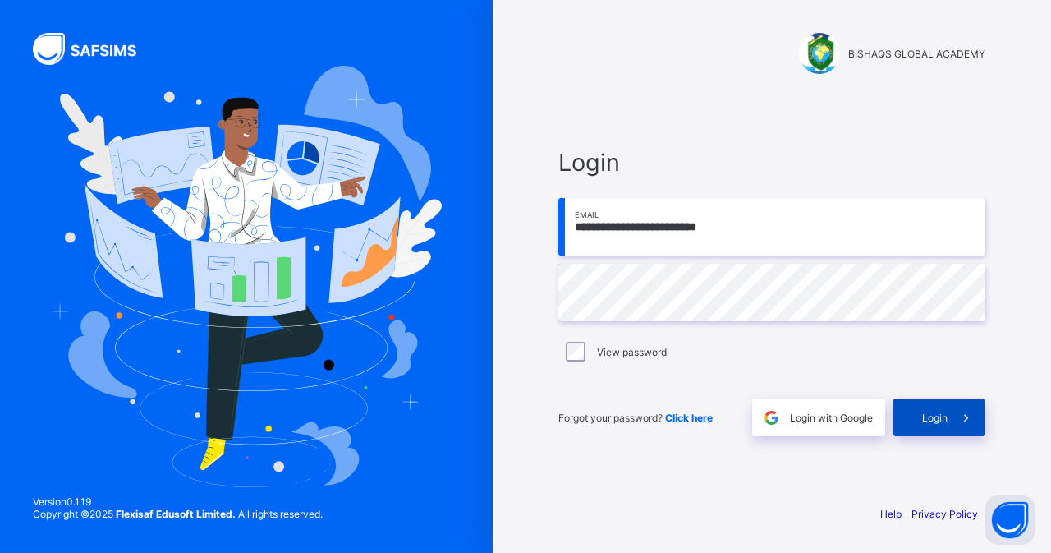
click at [929, 417] on span "Login" at bounding box center [934, 417] width 25 height 12
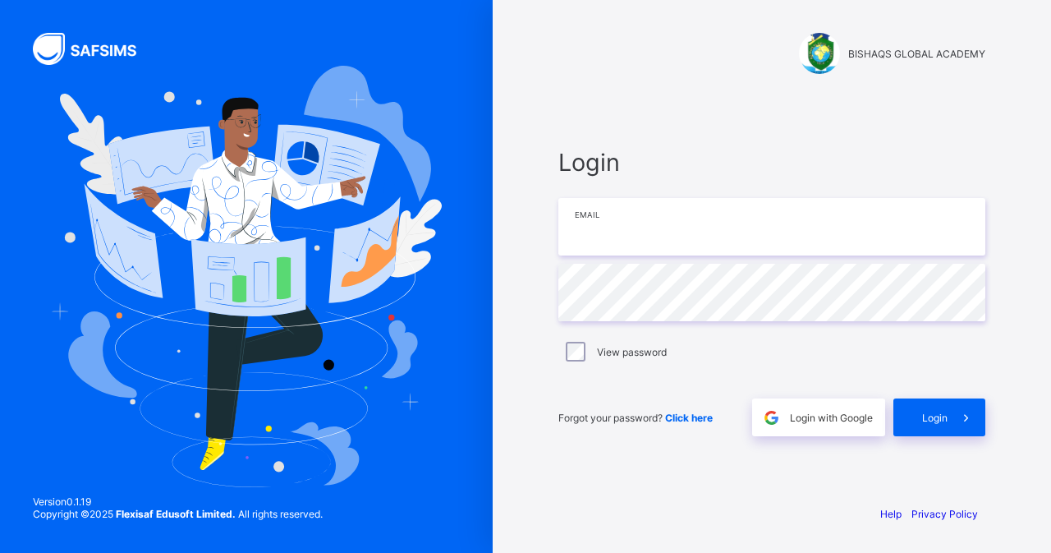
click at [696, 224] on input "email" at bounding box center [771, 226] width 427 height 57
paste input "**********"
type input "**********"
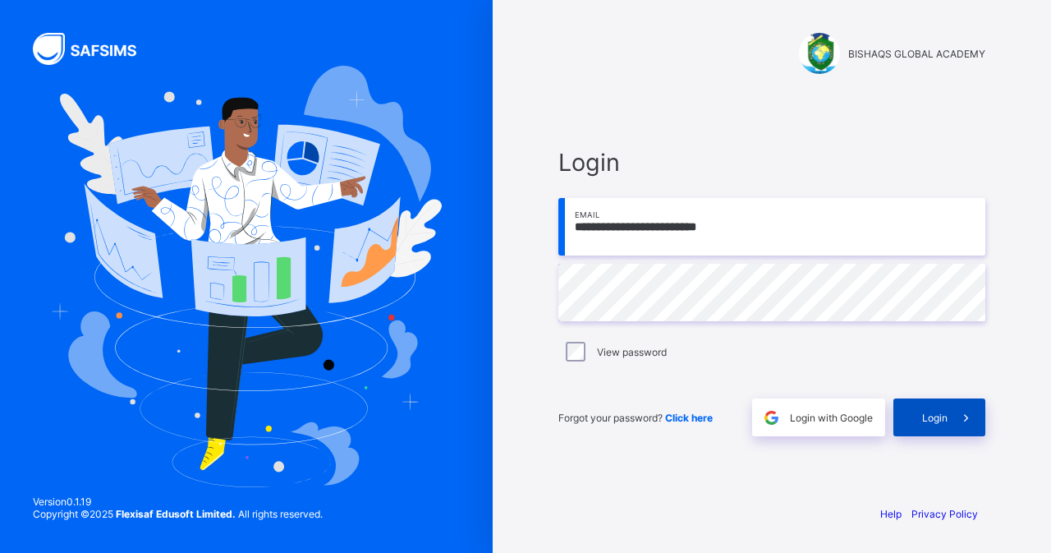
click at [961, 425] on icon at bounding box center [966, 418] width 17 height 16
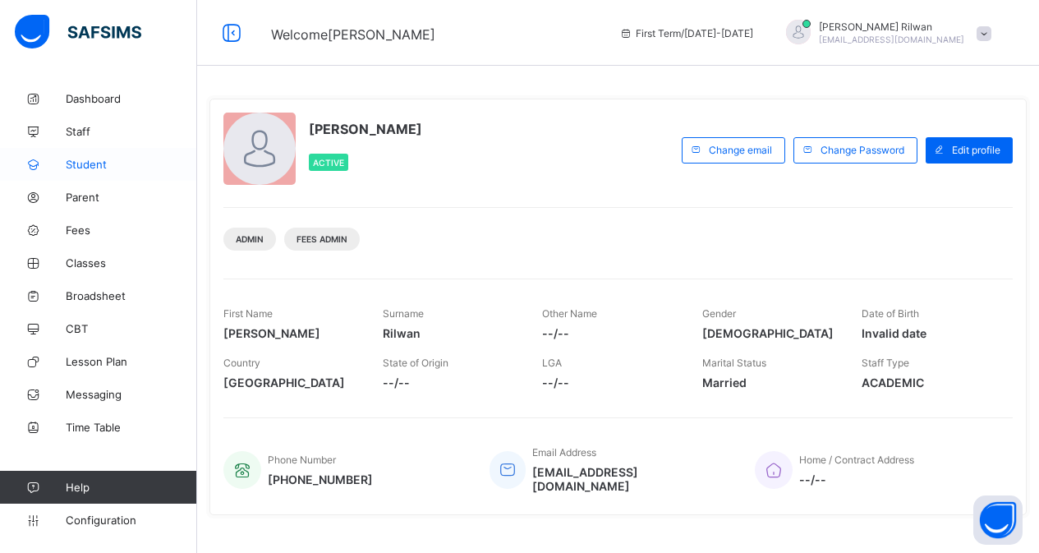
click at [90, 163] on span "Student" at bounding box center [131, 164] width 131 height 13
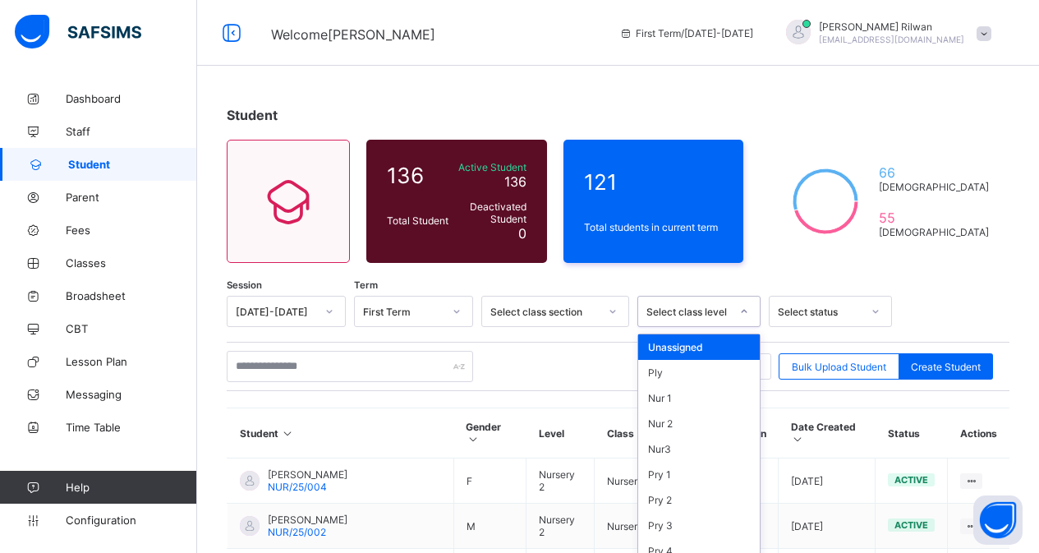
click at [739, 310] on div "option Unassigned focused, 1 of 17. 17 results available. Use Up and Down to ch…" at bounding box center [698, 311] width 123 height 31
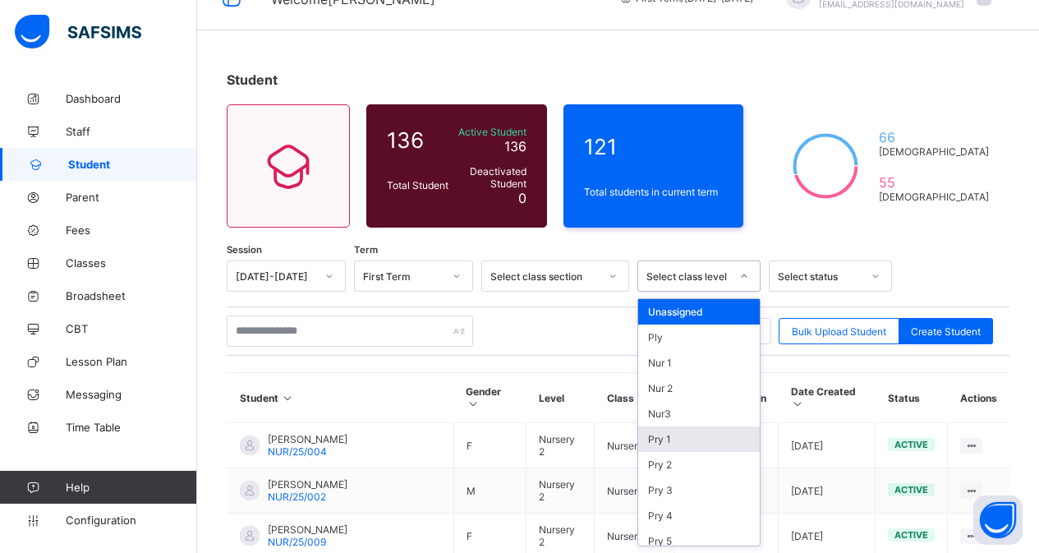
click at [728, 446] on div "Pry 1" at bounding box center [699, 438] width 122 height 25
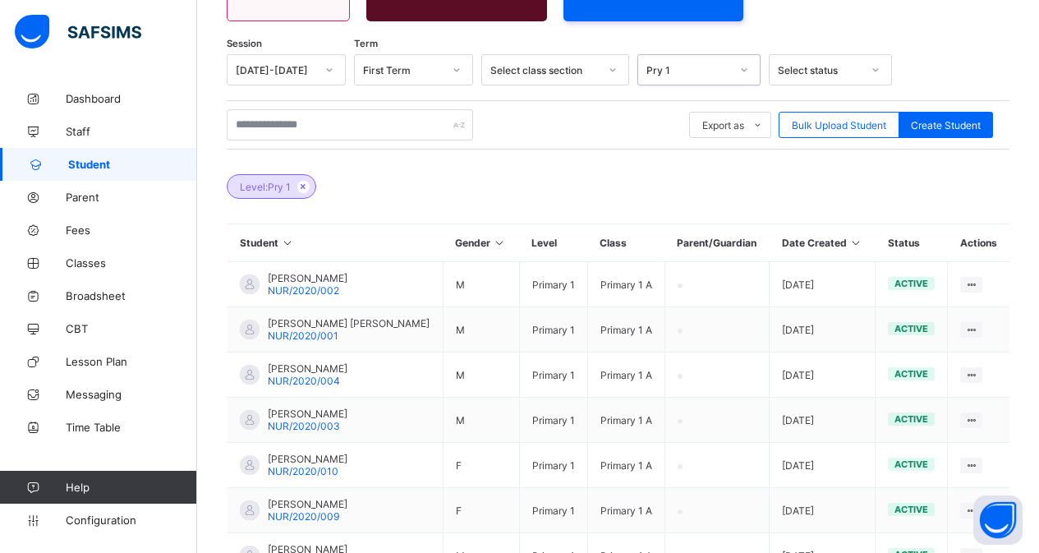
scroll to position [265, 0]
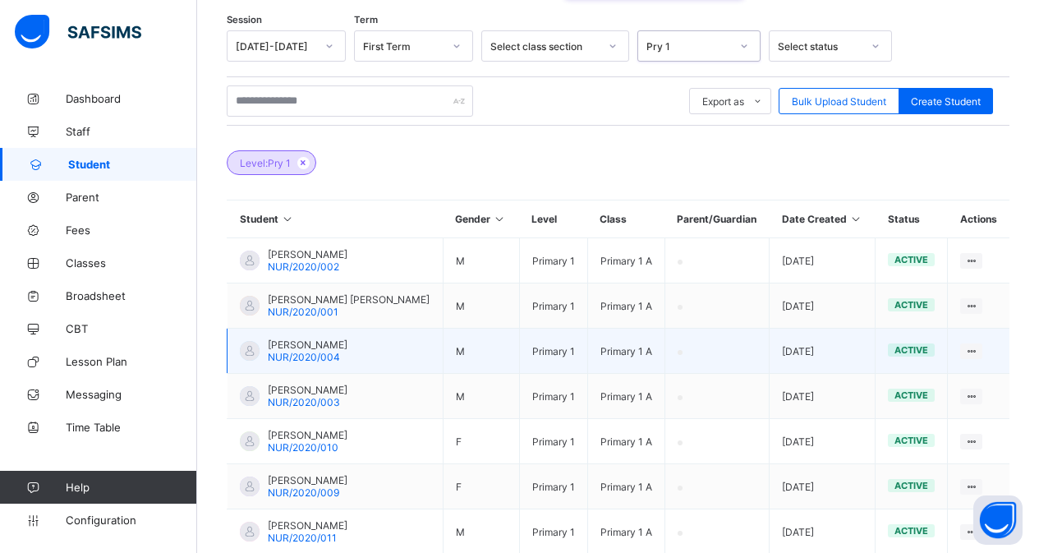
click at [310, 348] on span "[PERSON_NAME]" at bounding box center [308, 344] width 80 height 12
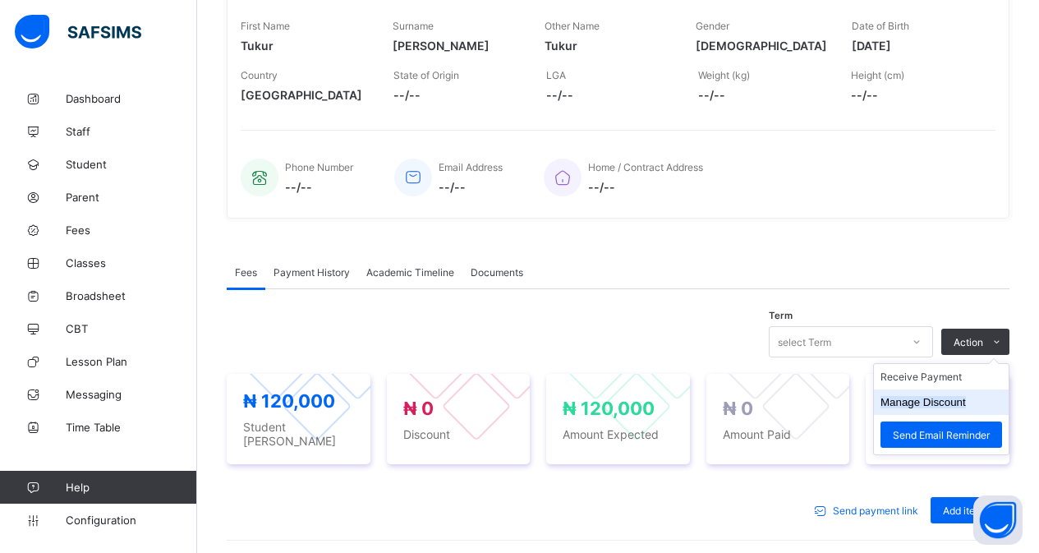
click at [907, 403] on button "Manage Discount" at bounding box center [922, 402] width 85 height 12
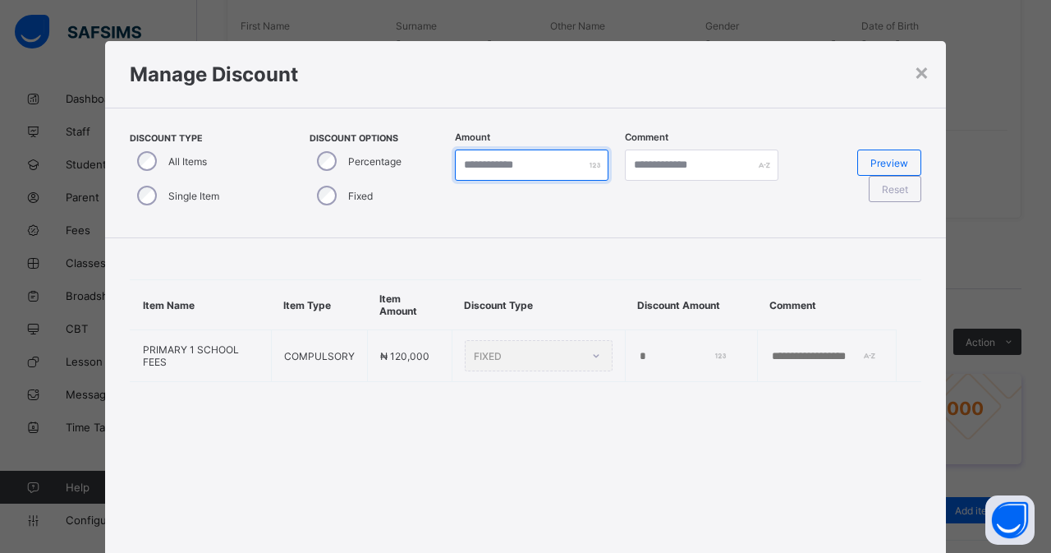
click at [510, 158] on input "*" at bounding box center [532, 164] width 154 height 31
type input "****"
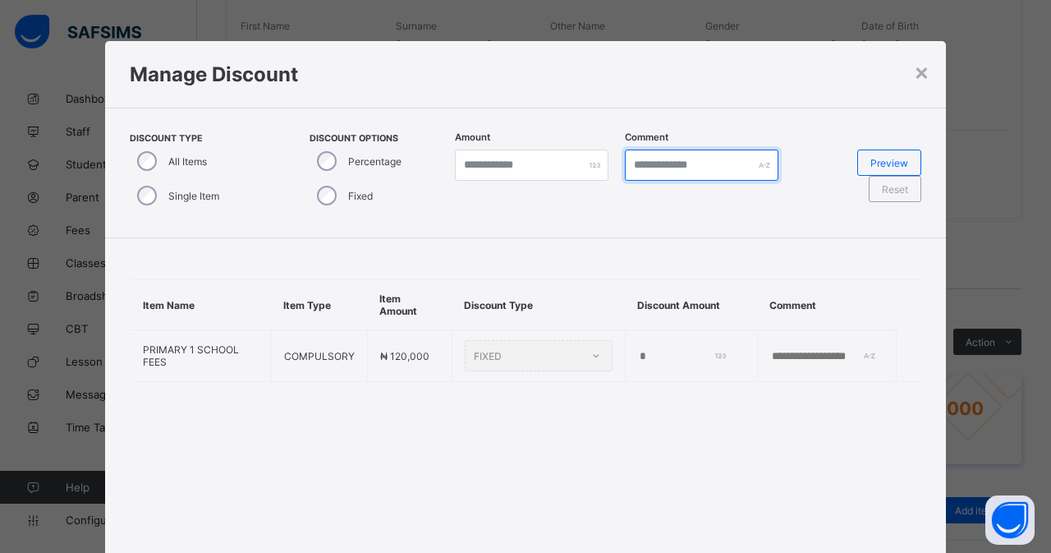
click at [665, 164] on input "text" at bounding box center [702, 164] width 154 height 31
click at [877, 158] on span "Preview" at bounding box center [889, 163] width 38 height 12
type input "****"
click at [916, 68] on div "×" at bounding box center [922, 71] width 16 height 28
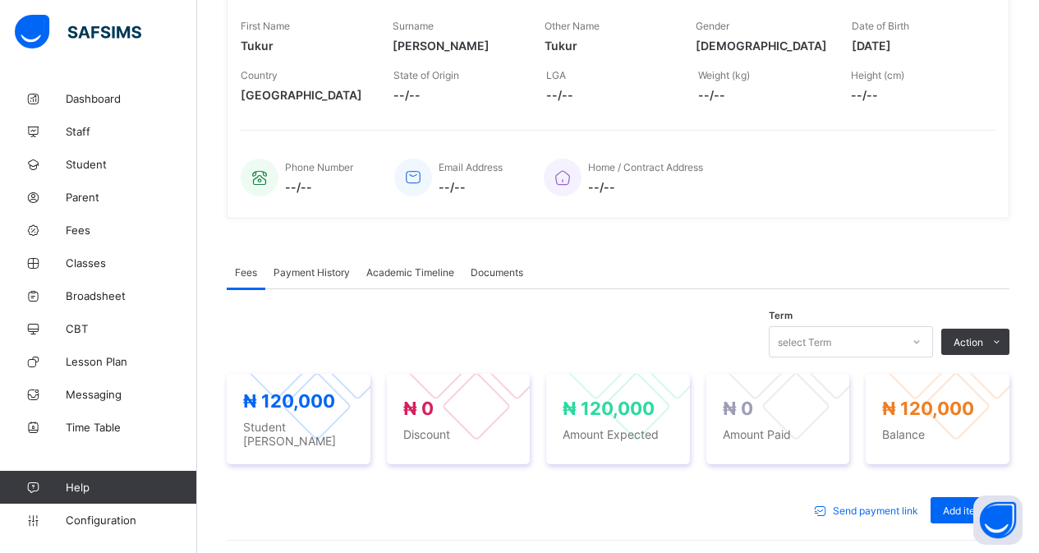
click at [328, 269] on span "Payment History" at bounding box center [311, 272] width 76 height 12
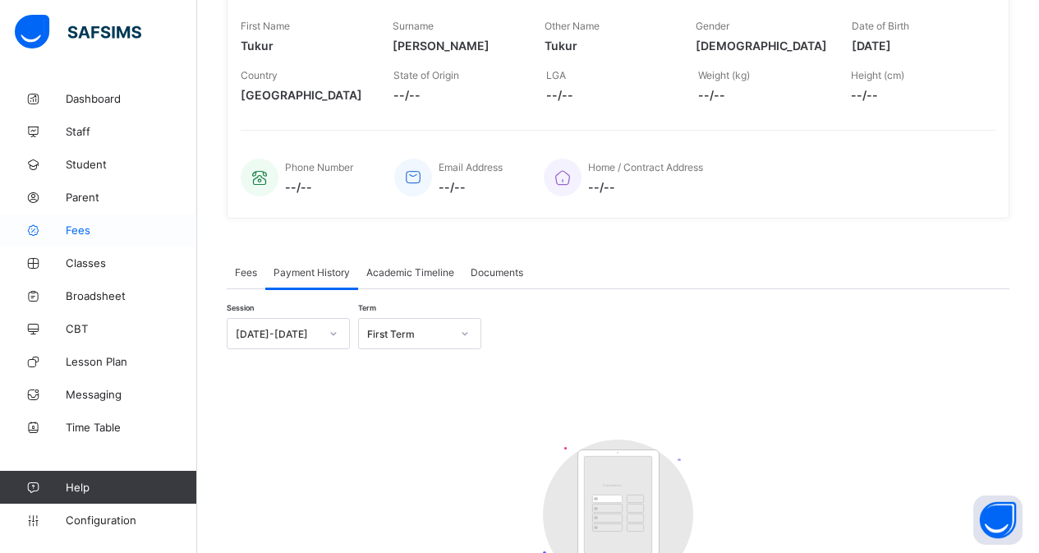
click at [81, 227] on span "Fees" at bounding box center [131, 229] width 131 height 13
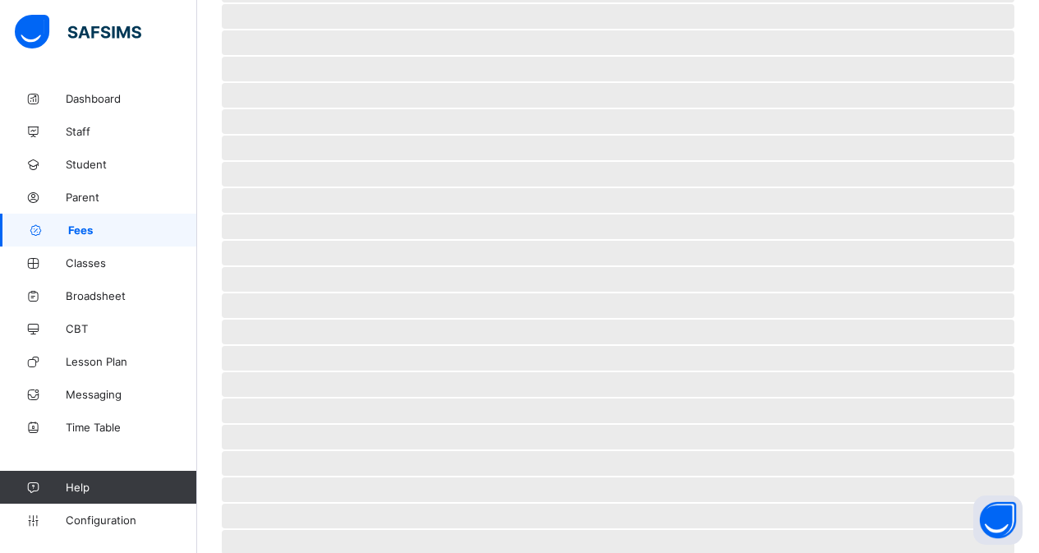
click at [81, 227] on span "Fees" at bounding box center [132, 229] width 129 height 13
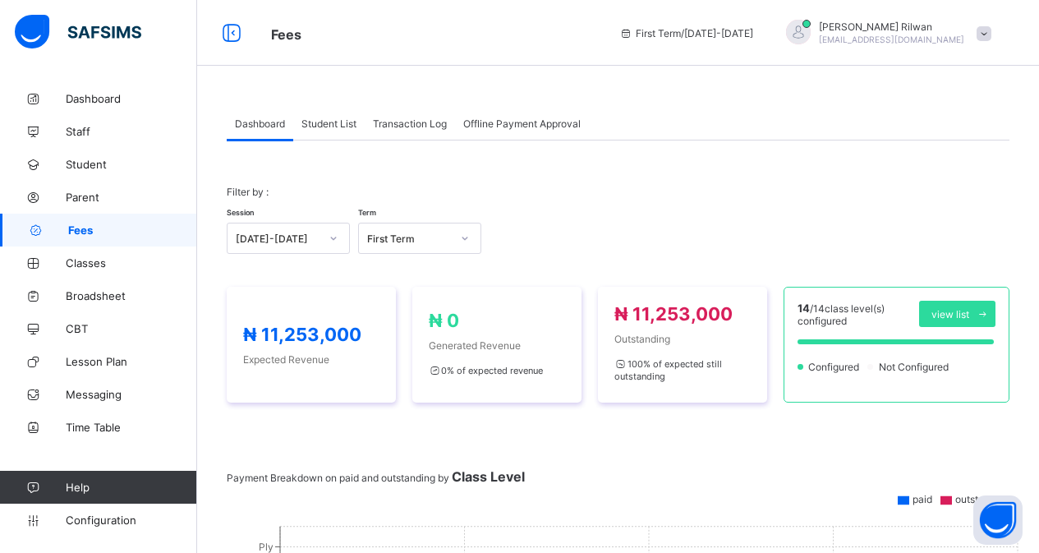
click at [322, 124] on span "Student List" at bounding box center [328, 123] width 55 height 12
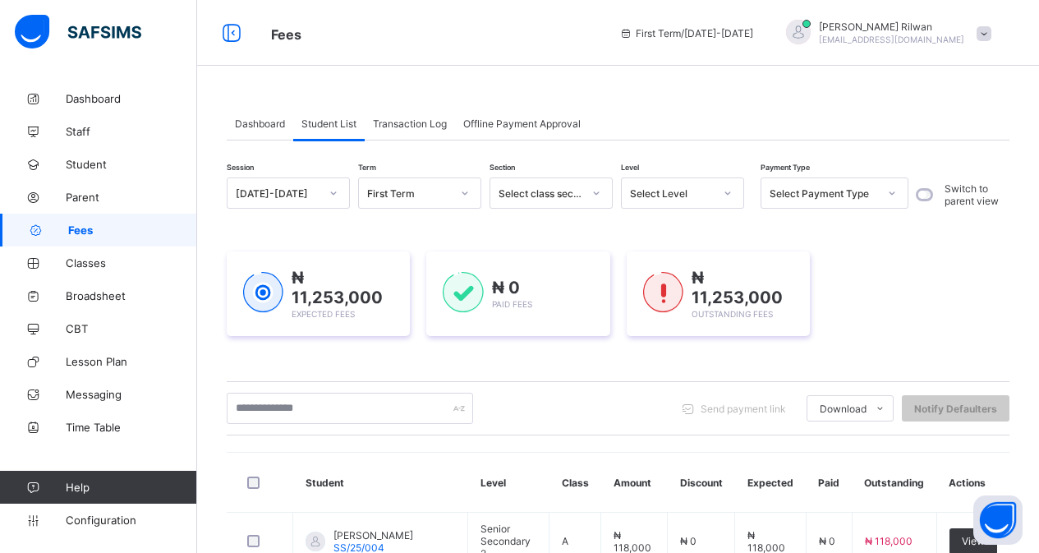
click at [255, 124] on span "Dashboard" at bounding box center [260, 123] width 50 height 12
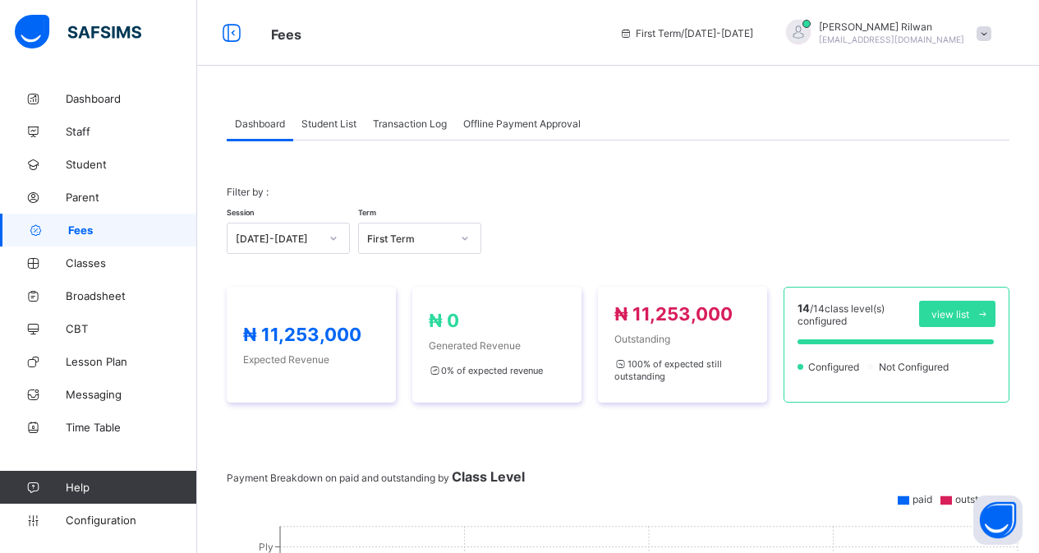
click at [342, 120] on span "Student List" at bounding box center [328, 123] width 55 height 12
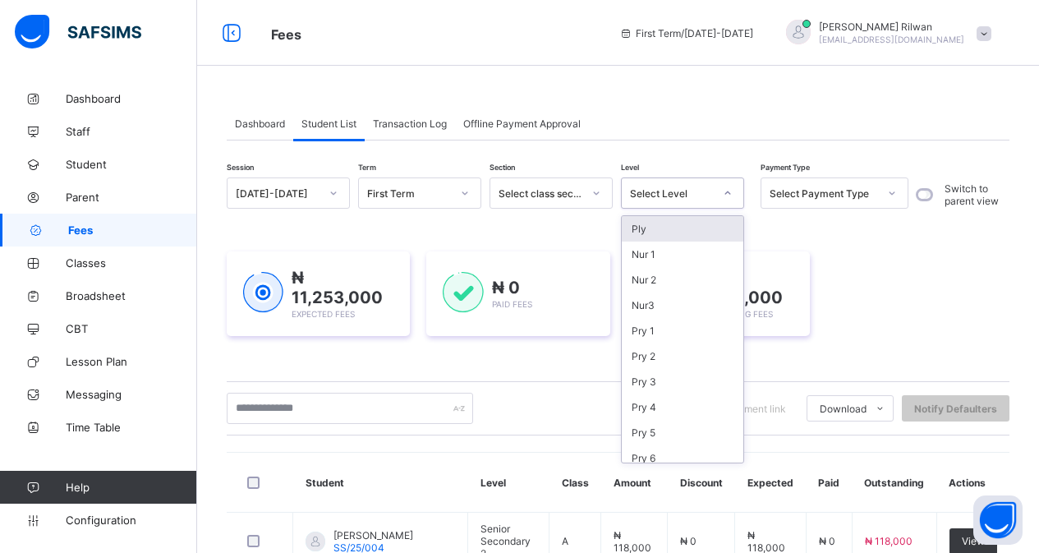
click at [703, 191] on div "Select Level" at bounding box center [672, 193] width 84 height 12
click at [655, 254] on div "Nur 1" at bounding box center [683, 253] width 122 height 25
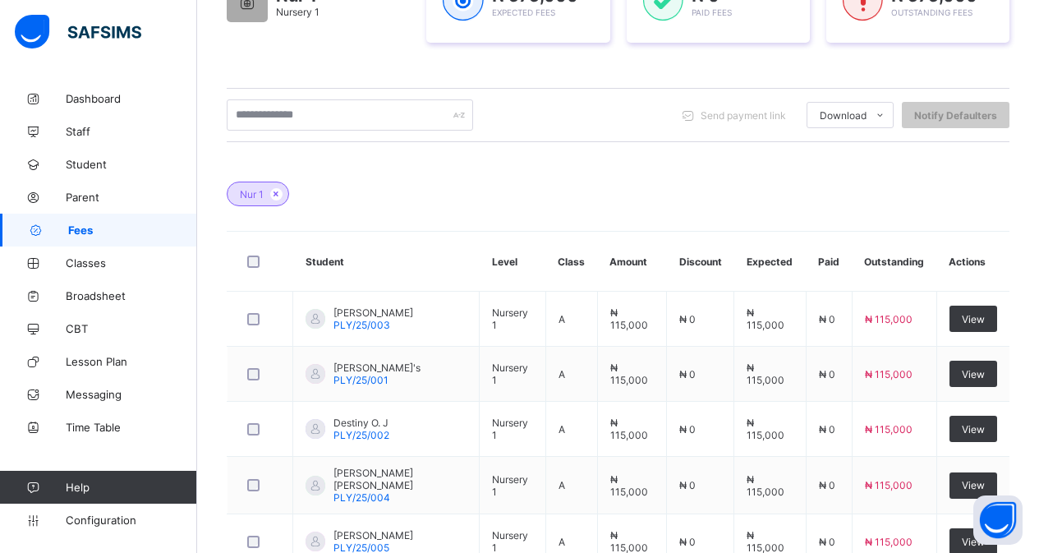
scroll to position [439, 0]
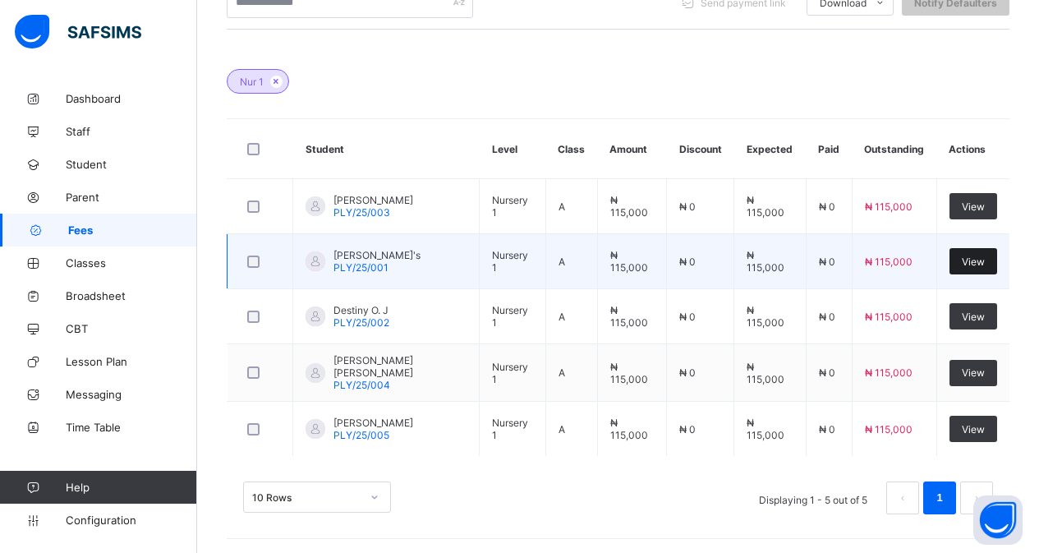
click at [972, 260] on span "View" at bounding box center [973, 261] width 23 height 12
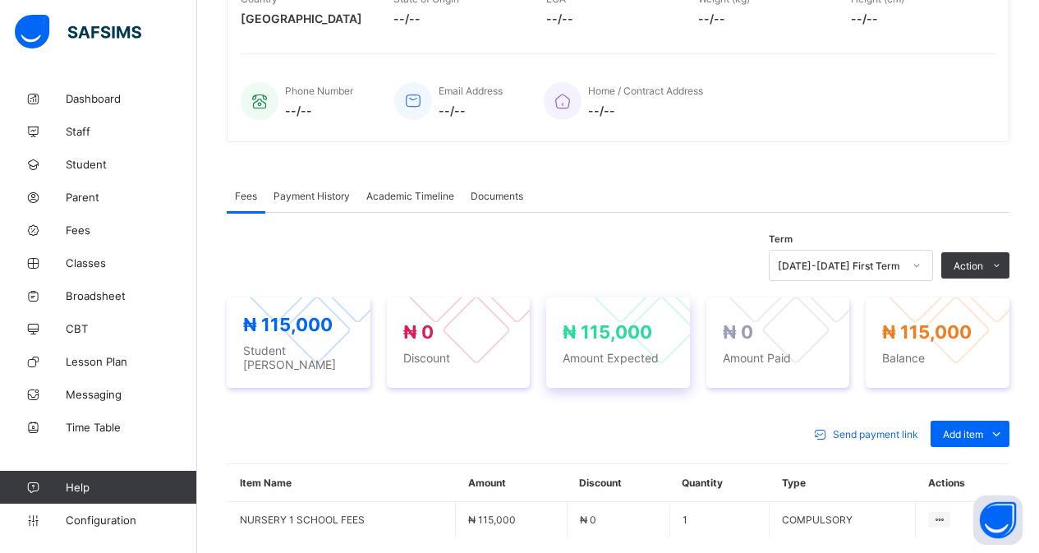
scroll to position [439, 0]
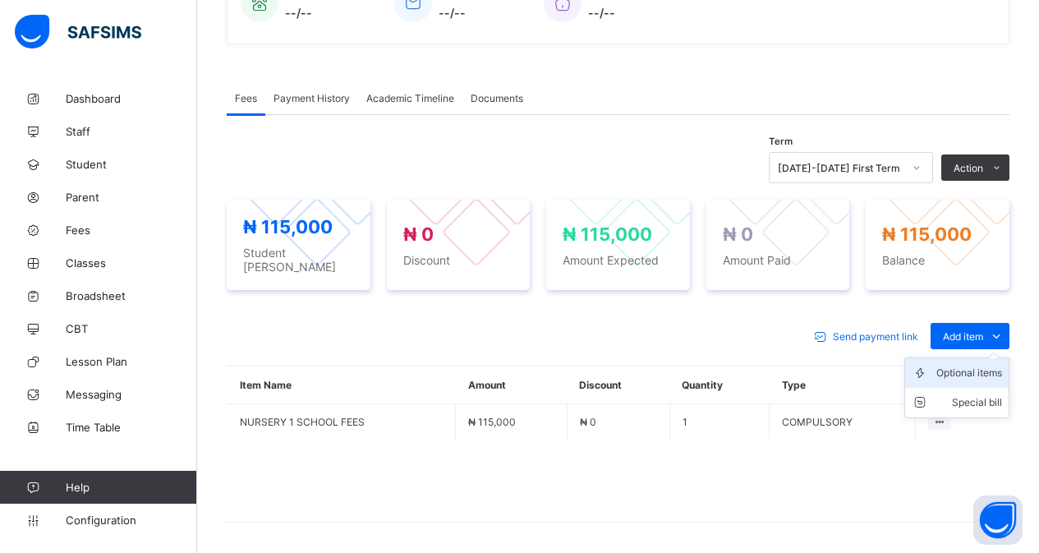
click at [994, 365] on div "Optional items" at bounding box center [969, 373] width 66 height 16
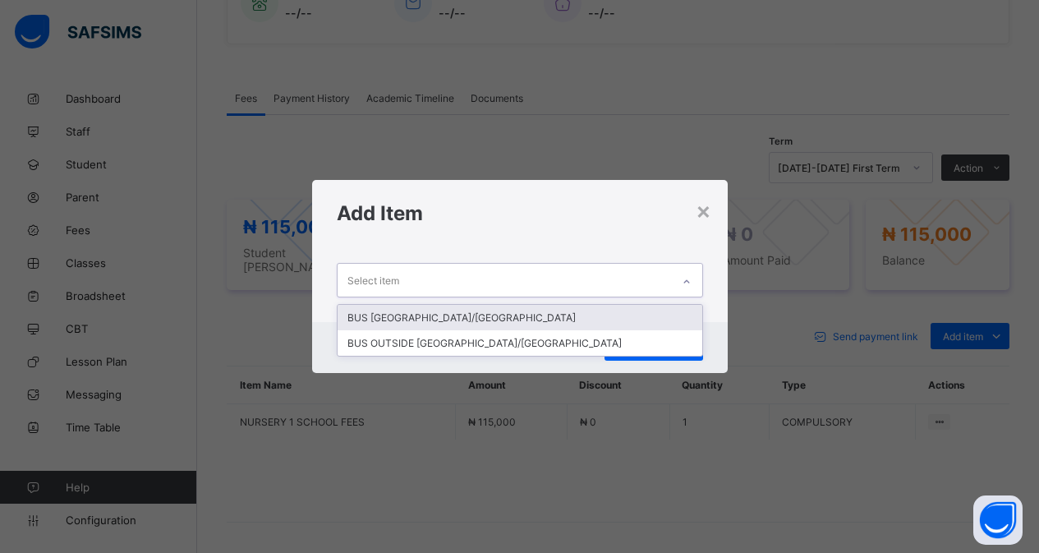
click at [664, 274] on div "Select item" at bounding box center [504, 280] width 333 height 32
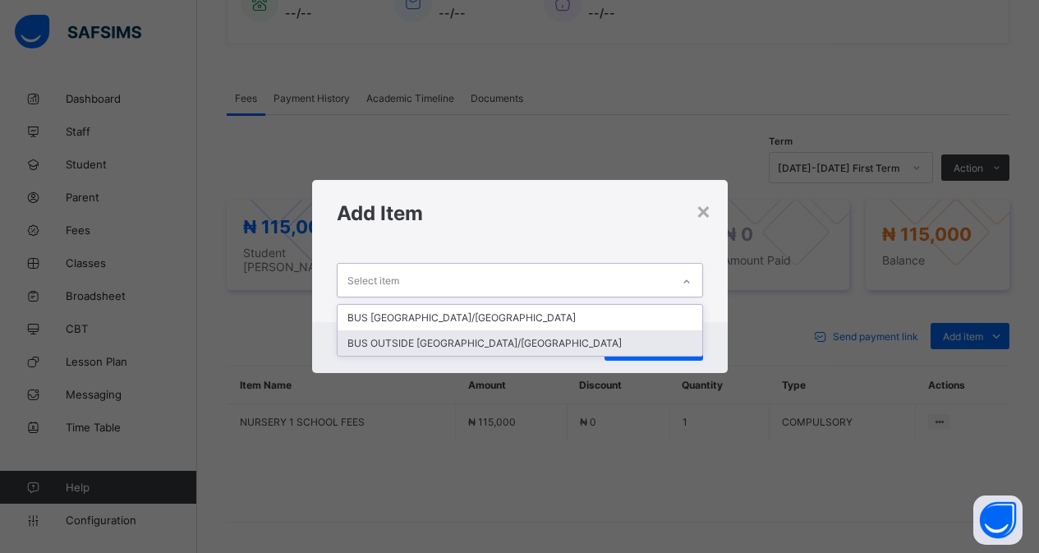
click at [520, 345] on div "BUS OUTSIDE [GEOGRAPHIC_DATA]/[GEOGRAPHIC_DATA]" at bounding box center [520, 342] width 365 height 25
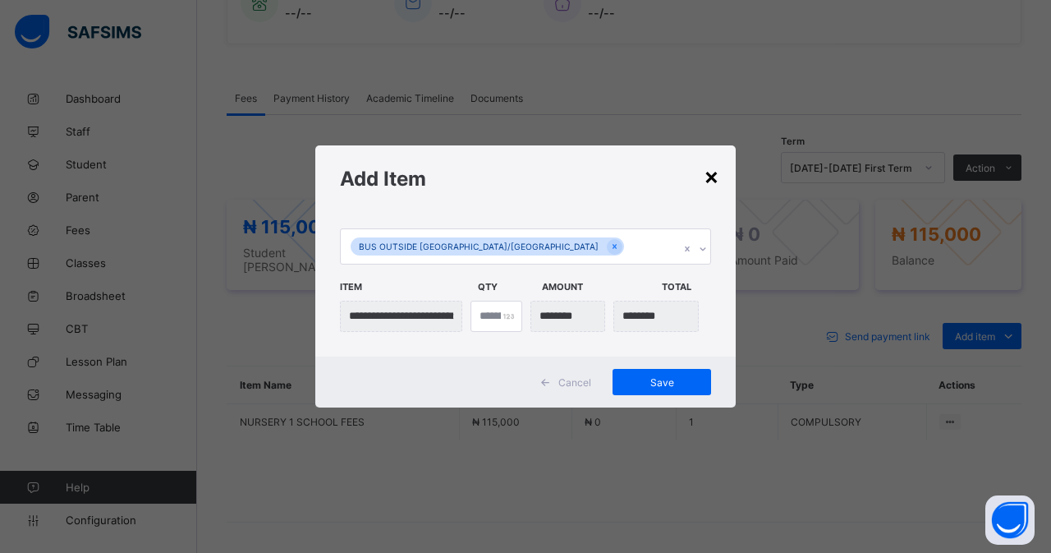
click at [710, 179] on div "×" at bounding box center [712, 176] width 16 height 28
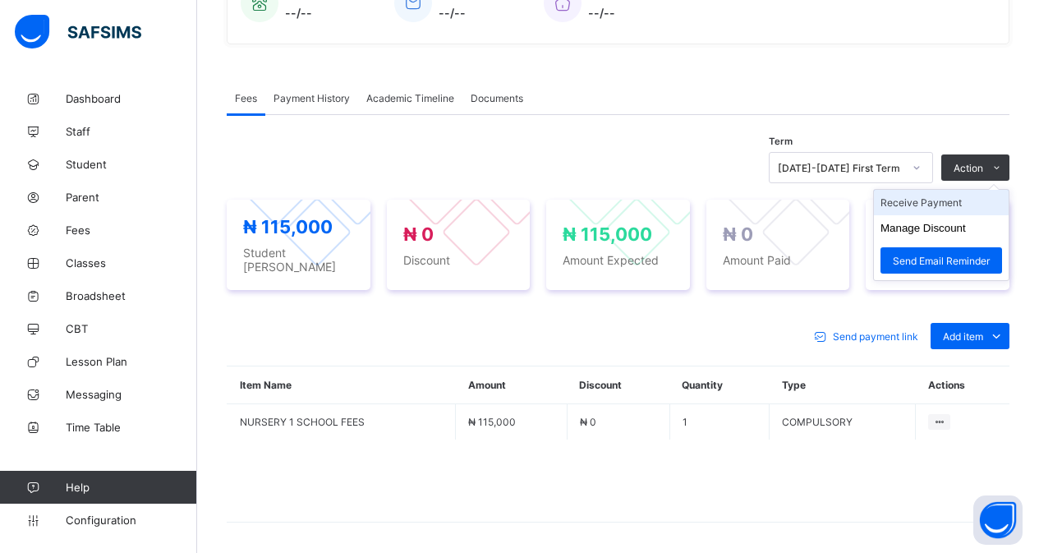
click at [942, 203] on li "Receive Payment" at bounding box center [941, 202] width 135 height 25
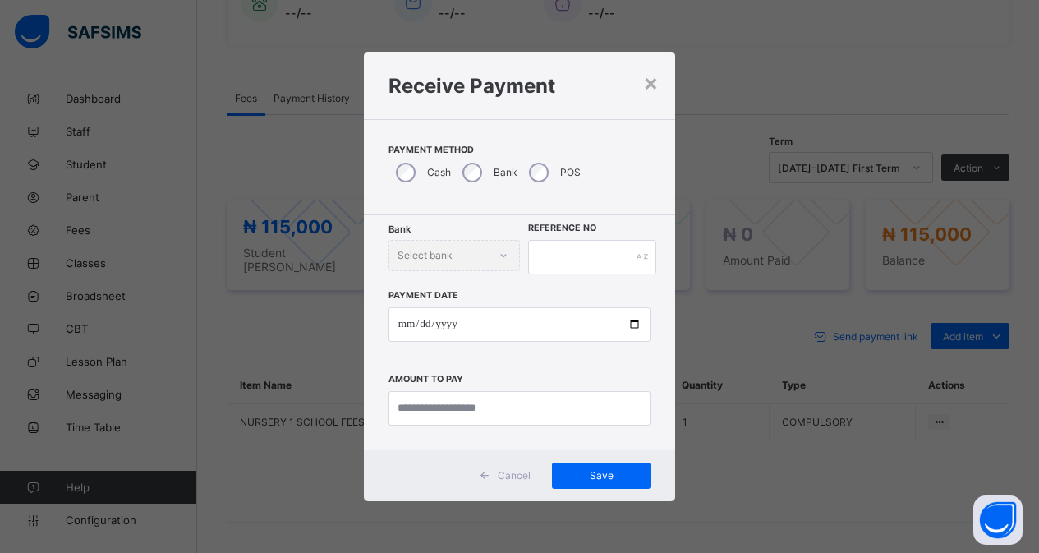
click at [462, 163] on div "Bank" at bounding box center [488, 172] width 67 height 34
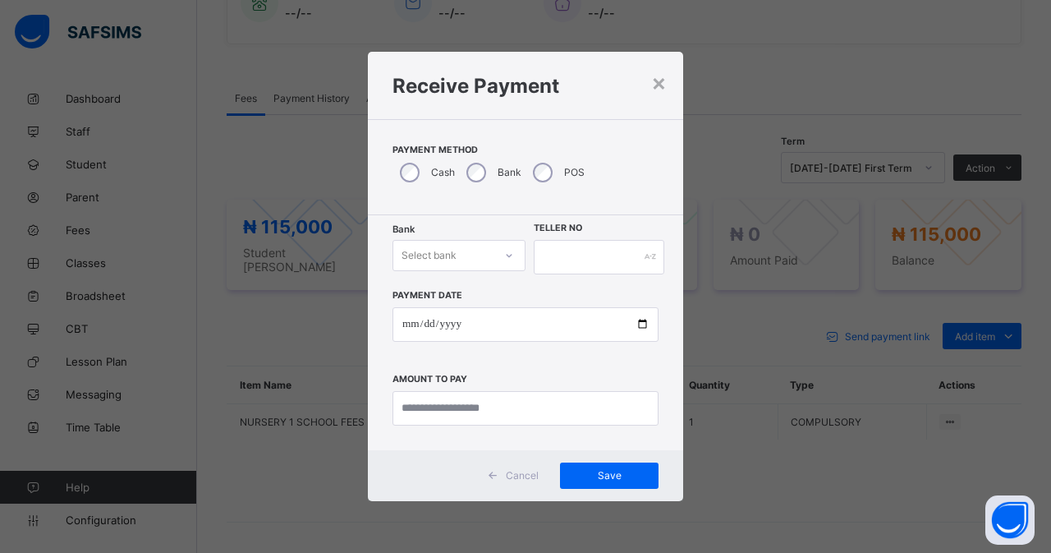
click at [487, 249] on div "Select bank" at bounding box center [443, 255] width 100 height 23
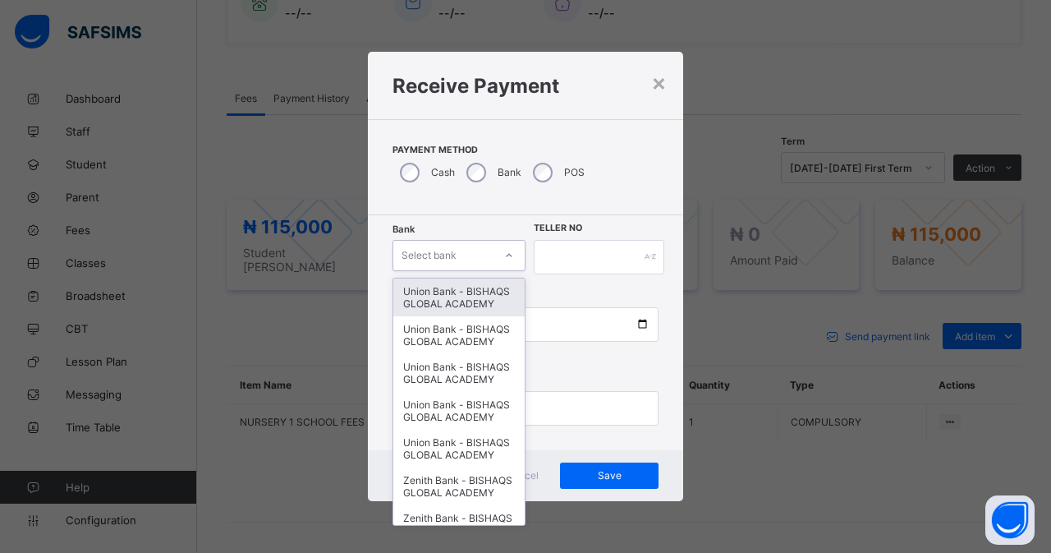
click at [474, 292] on div "Union Bank - BISHAQS GLOBAL ACADEMY" at bounding box center [458, 297] width 131 height 38
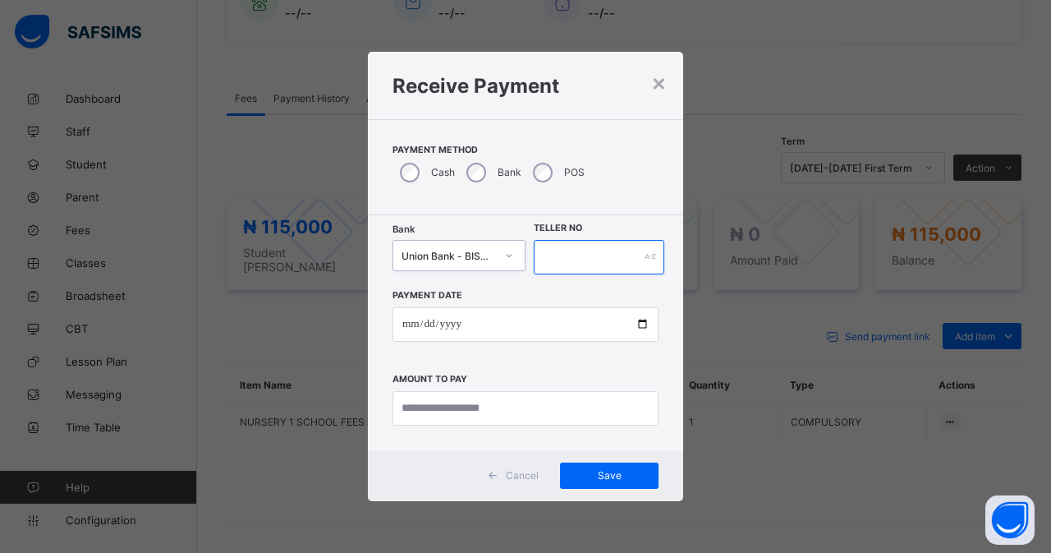
click at [566, 246] on input "text" at bounding box center [599, 257] width 131 height 34
click at [528, 475] on span "Cancel" at bounding box center [522, 475] width 33 height 12
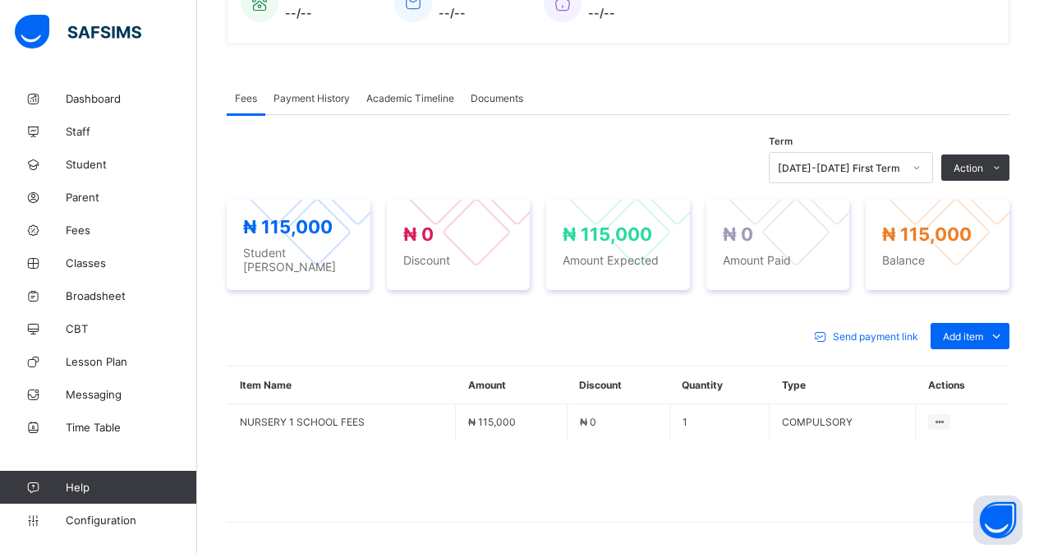
scroll to position [0, 0]
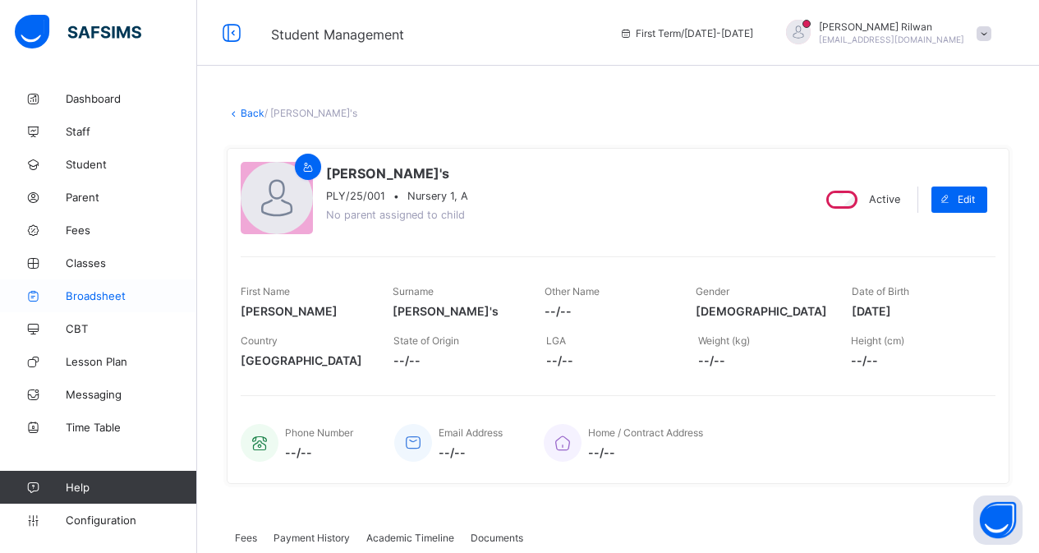
click at [95, 295] on span "Broadsheet" at bounding box center [131, 295] width 131 height 13
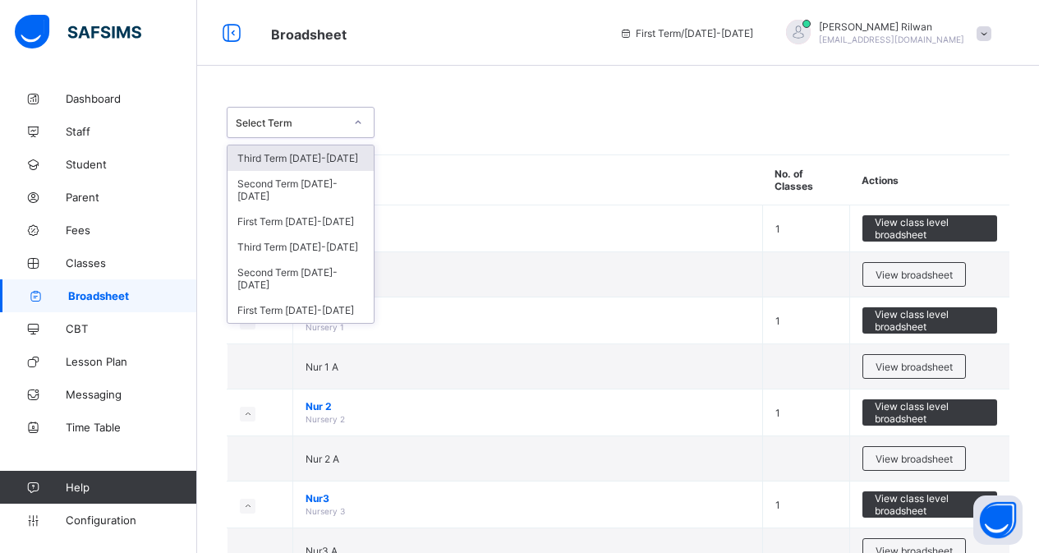
click at [338, 122] on div "Select Term" at bounding box center [290, 123] width 108 height 12
click at [352, 126] on div at bounding box center [358, 122] width 28 height 26
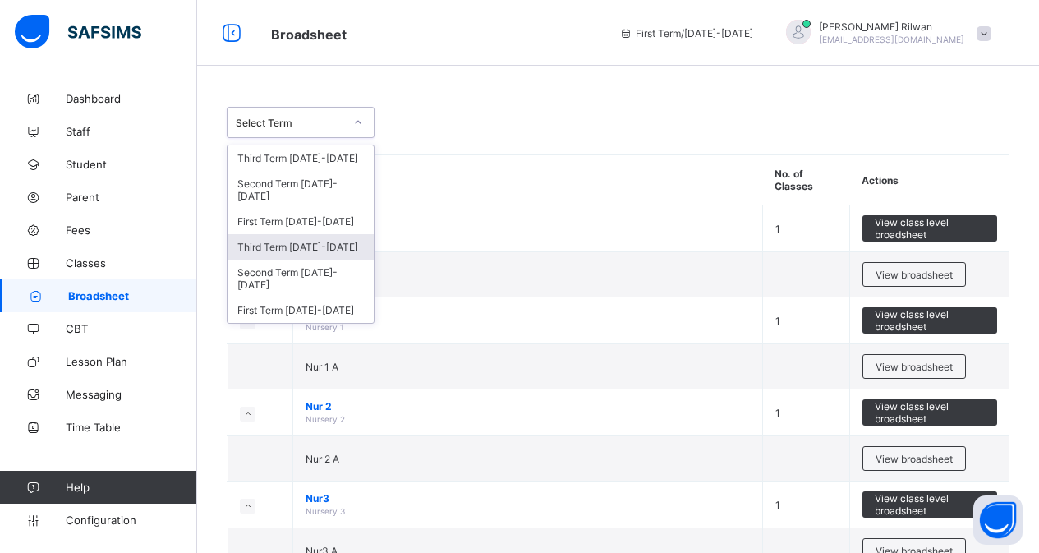
click at [295, 234] on div "Third Term 2024-2025" at bounding box center [300, 246] width 146 height 25
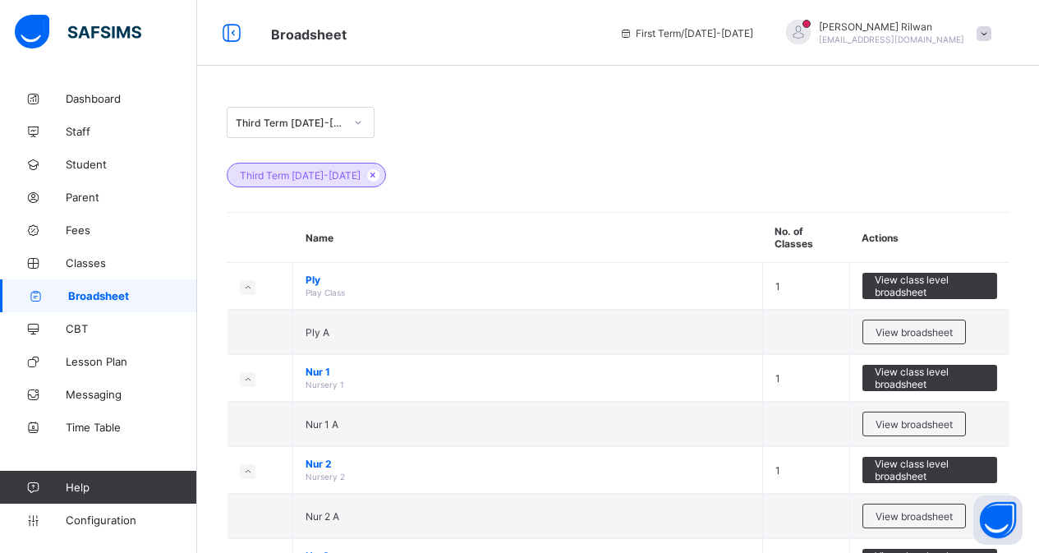
scroll to position [483, 0]
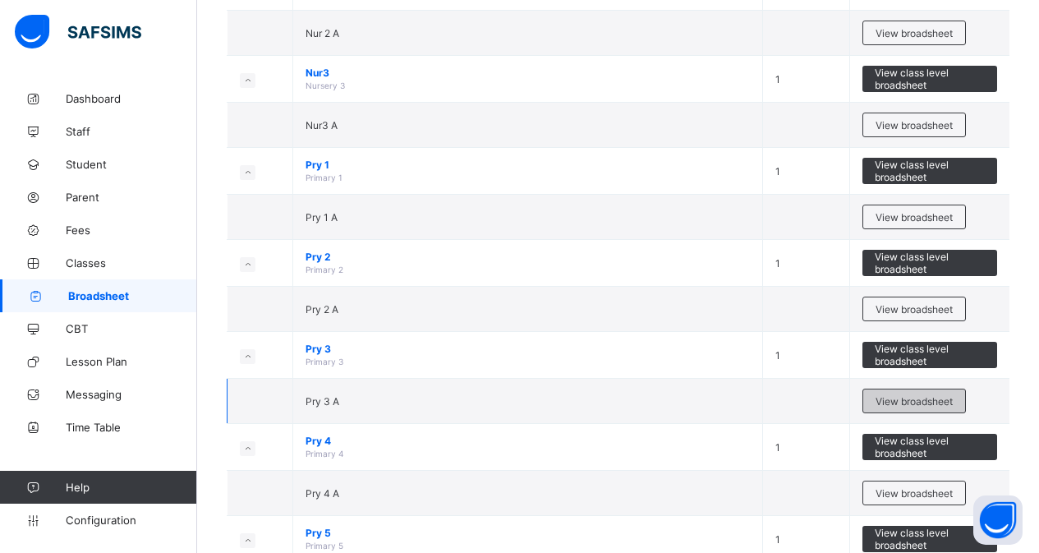
click at [891, 399] on span "View broadsheet" at bounding box center [913, 401] width 77 height 12
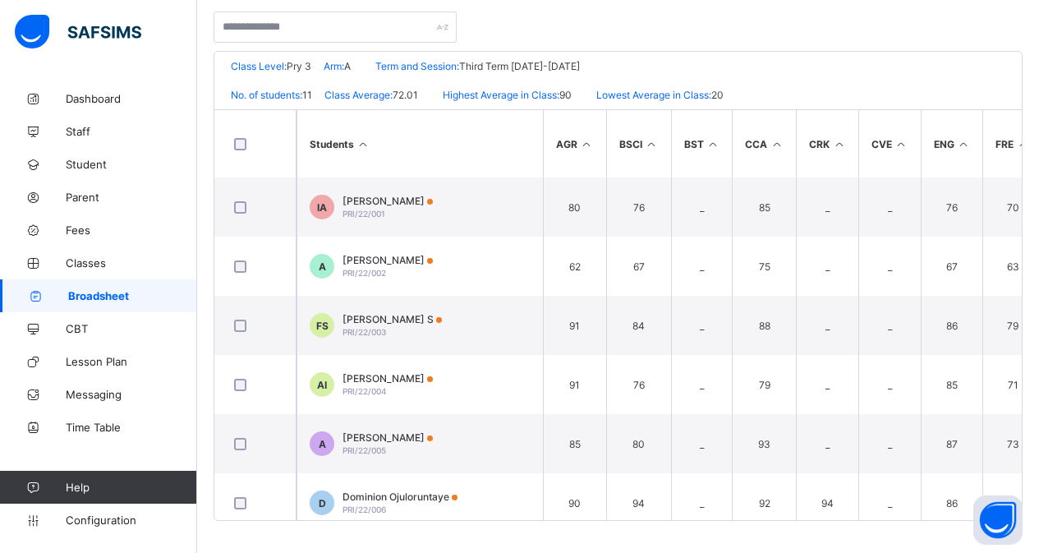
scroll to position [335, 0]
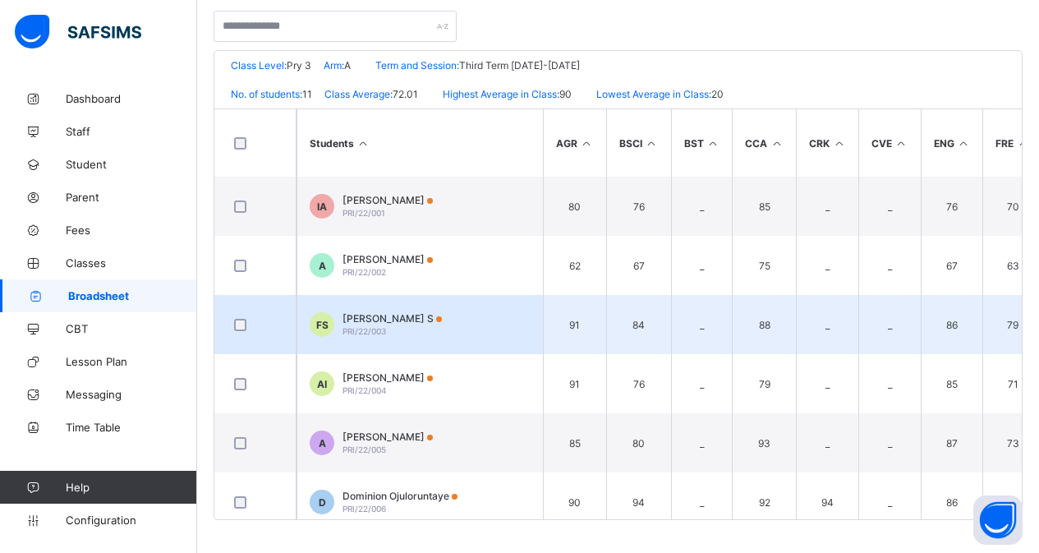
click at [386, 314] on span "Fatima Safianu S" at bounding box center [391, 318] width 99 height 12
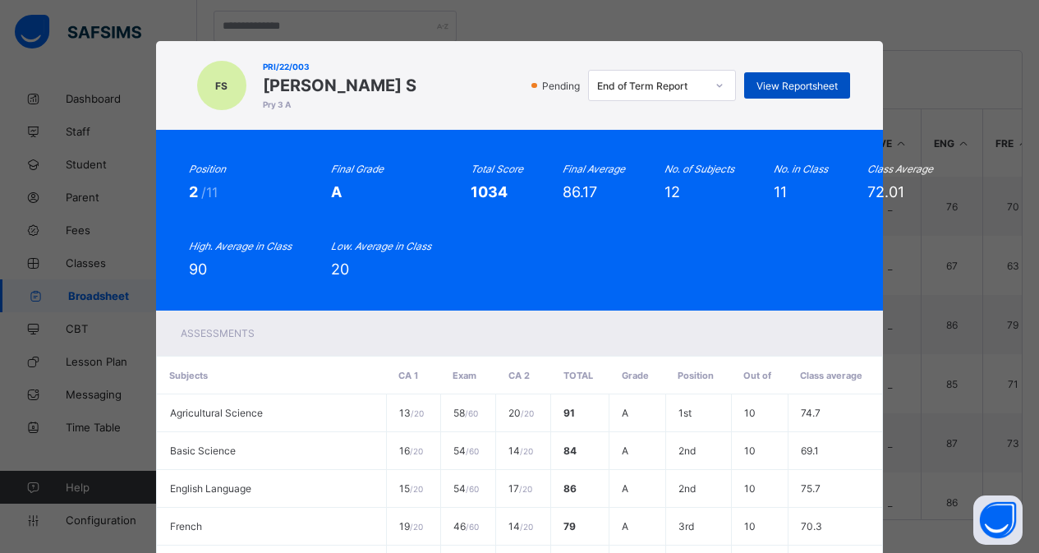
click at [788, 80] on span "View Reportsheet" at bounding box center [796, 86] width 81 height 12
click at [1022, 341] on div "FS PRI/22/003 Fatima Safianu S Pry 3 A Pending End of Term Report View Reportsh…" at bounding box center [519, 276] width 1039 height 553
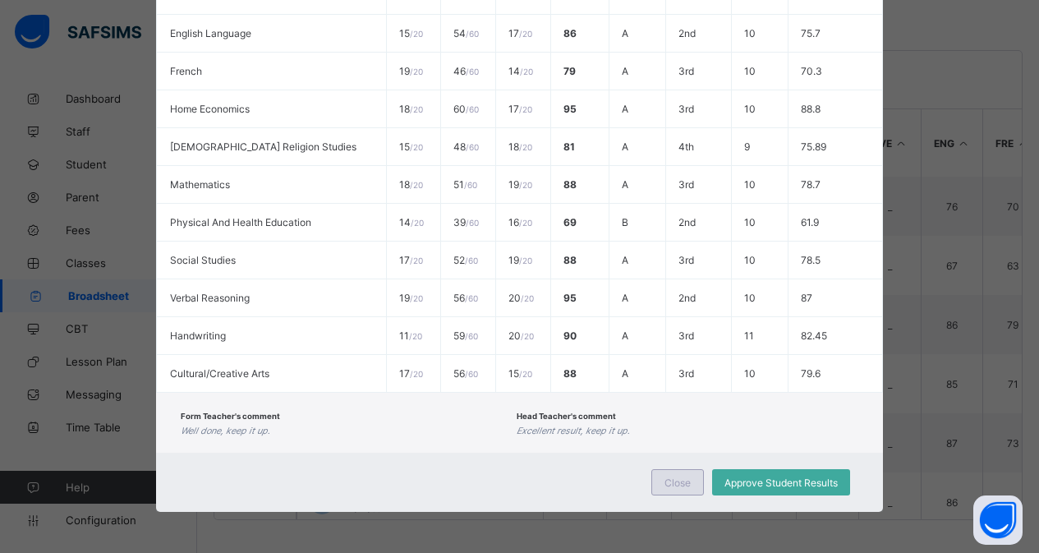
click at [681, 487] on span "Close" at bounding box center [677, 482] width 26 height 12
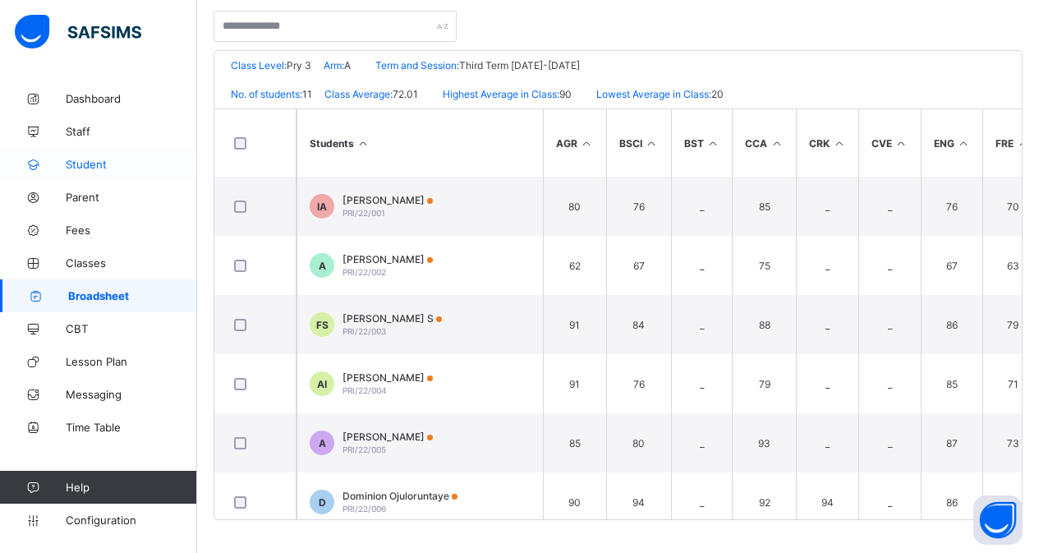
click at [104, 168] on span "Student" at bounding box center [131, 164] width 131 height 13
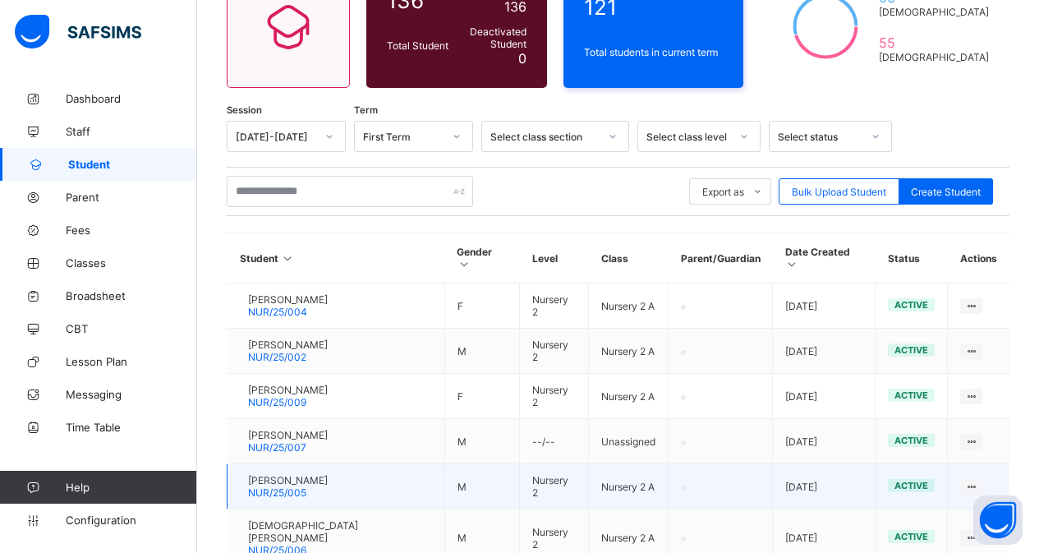
scroll to position [335, 0]
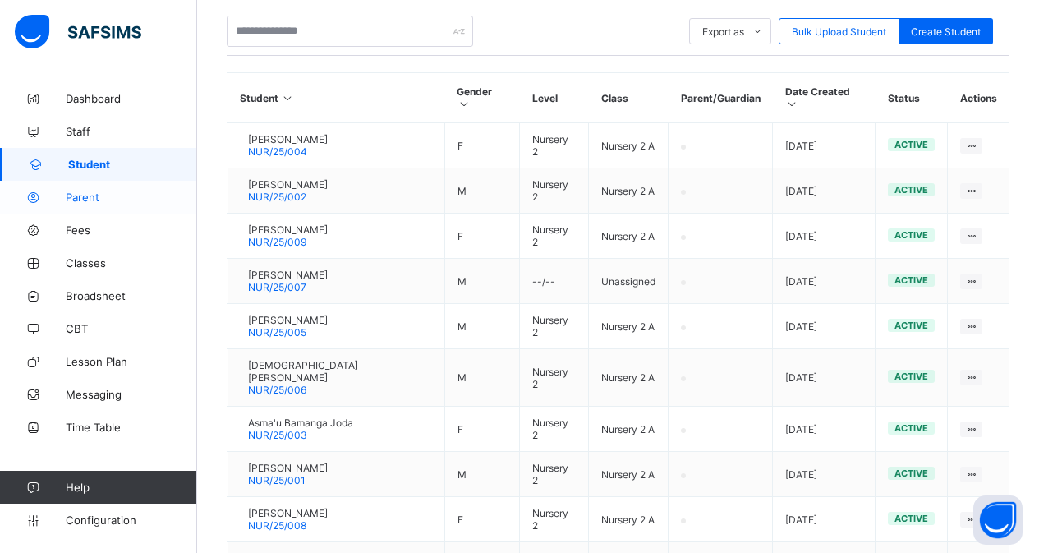
click at [88, 201] on span "Parent" at bounding box center [131, 197] width 131 height 13
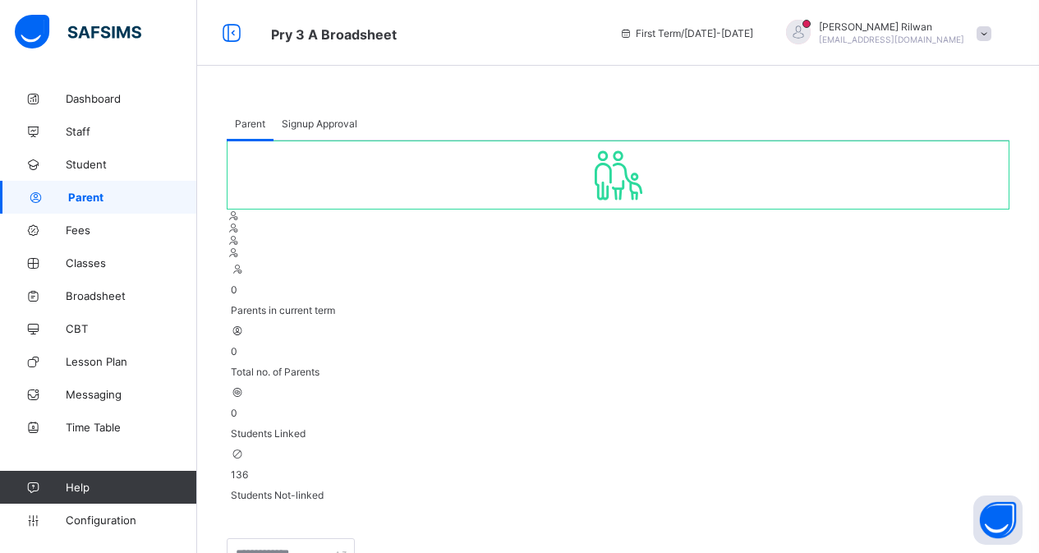
select select "**"
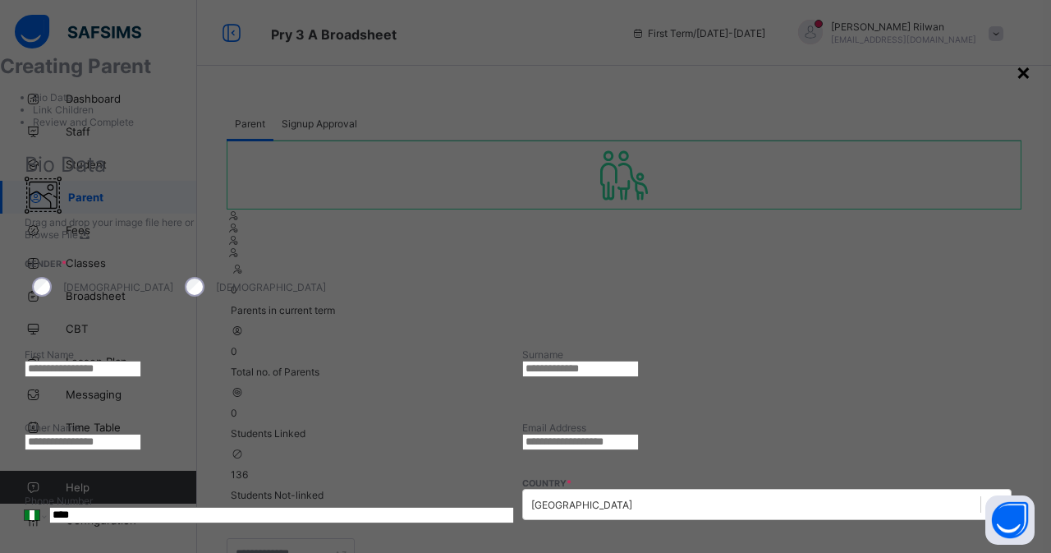
click at [1016, 73] on div "×" at bounding box center [1024, 71] width 16 height 28
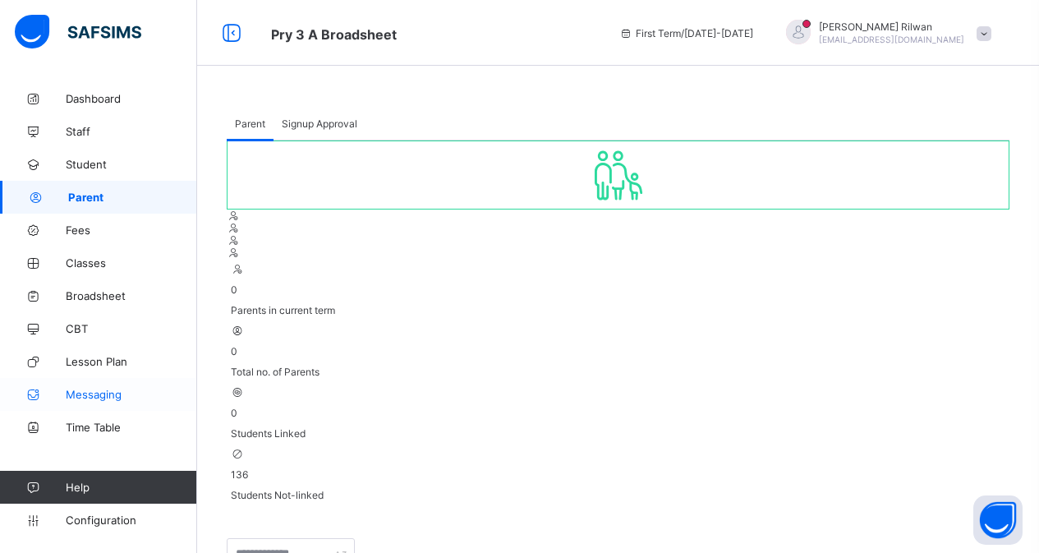
click at [108, 398] on span "Messaging" at bounding box center [131, 394] width 131 height 13
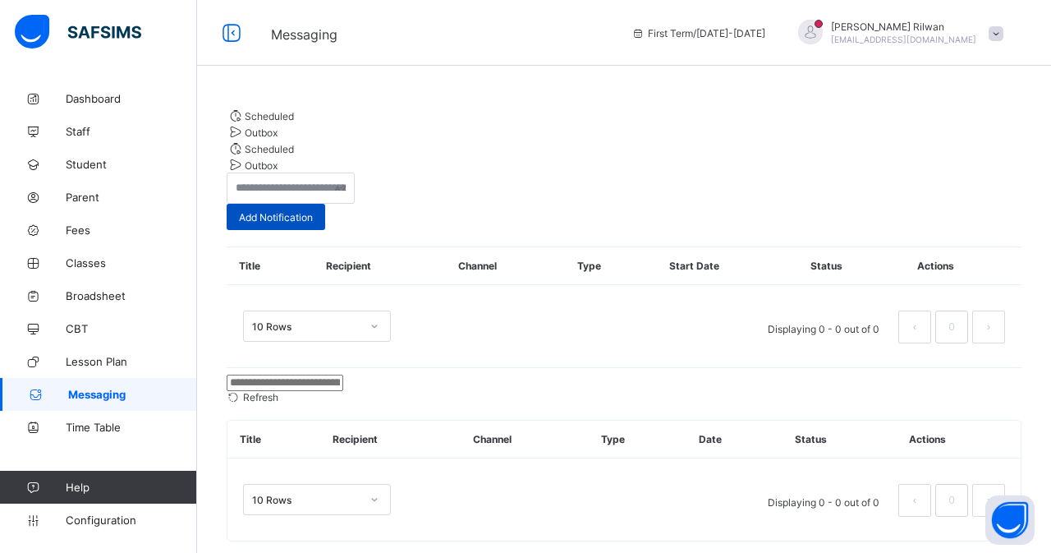
click at [313, 211] on span "Add Notification" at bounding box center [276, 217] width 74 height 12
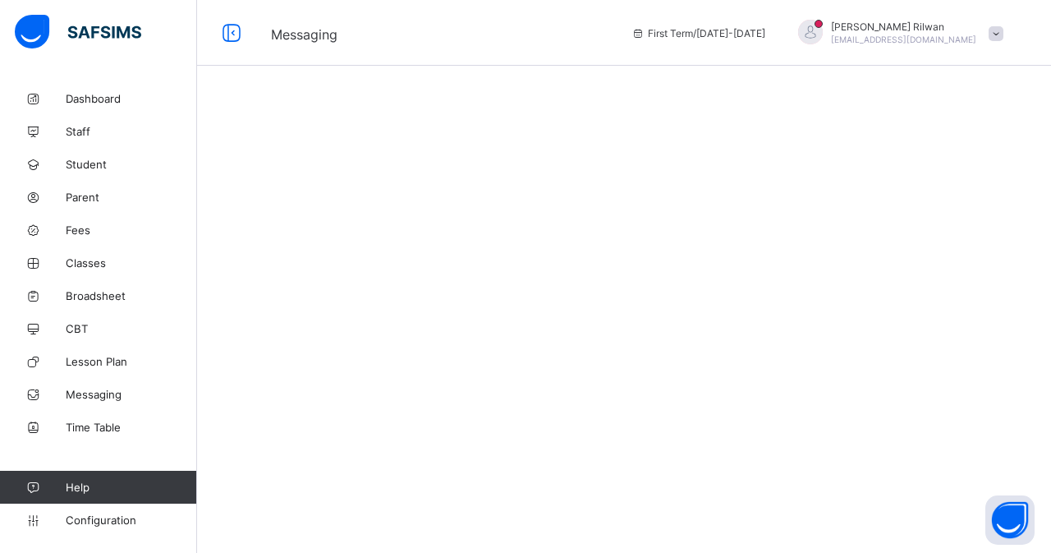
select select "*"
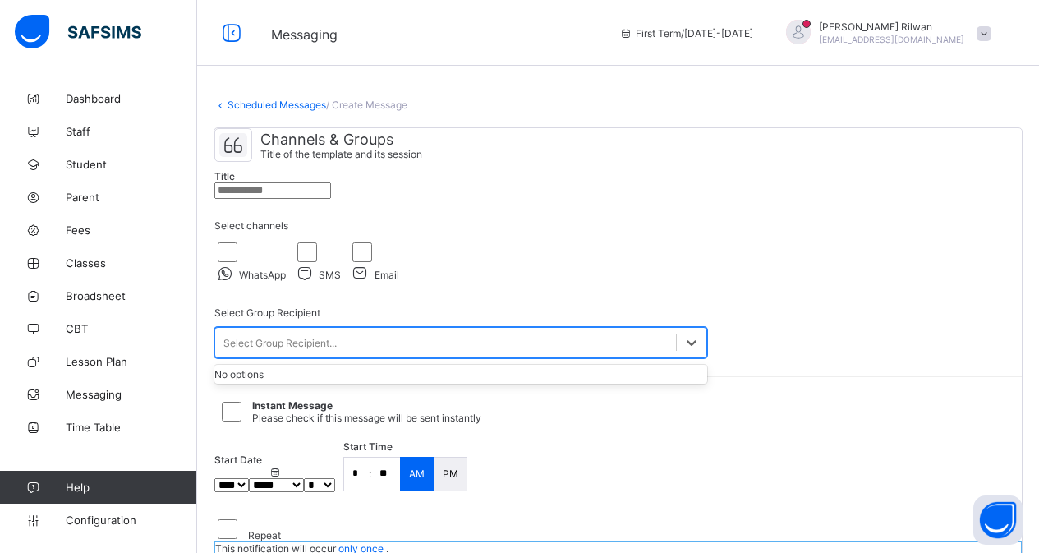
click at [485, 354] on div "Select Group Recipient..." at bounding box center [445, 342] width 461 height 23
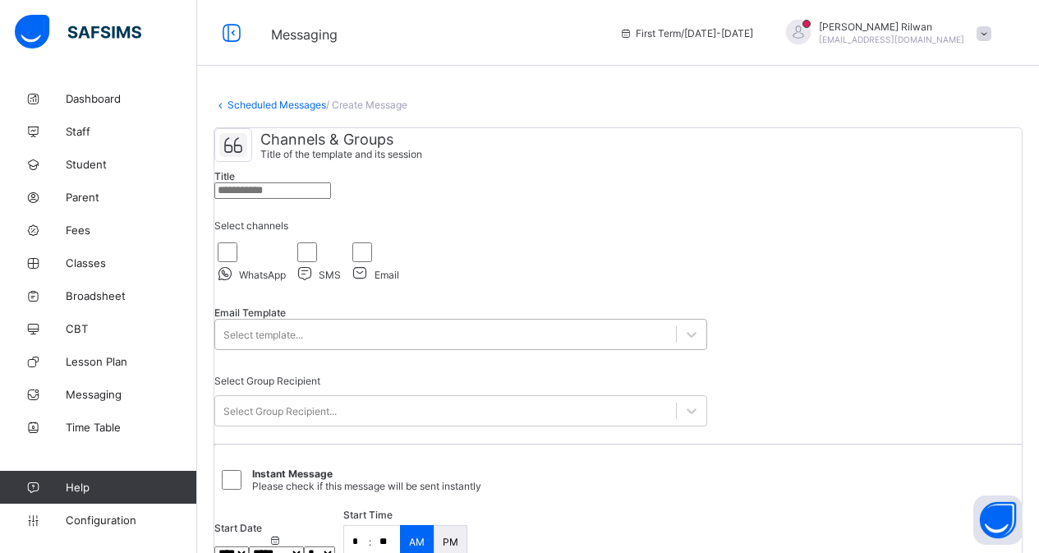
click at [437, 350] on div "Select template..." at bounding box center [460, 334] width 493 height 31
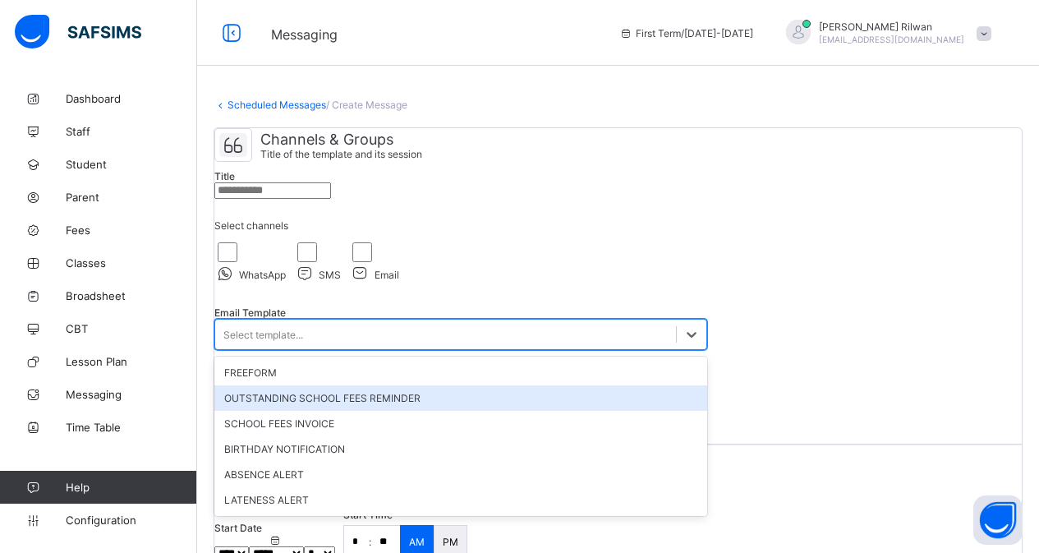
click at [352, 411] on div "OUTSTANDING SCHOOL FEES REMINDER" at bounding box center [460, 397] width 493 height 25
type input "**********"
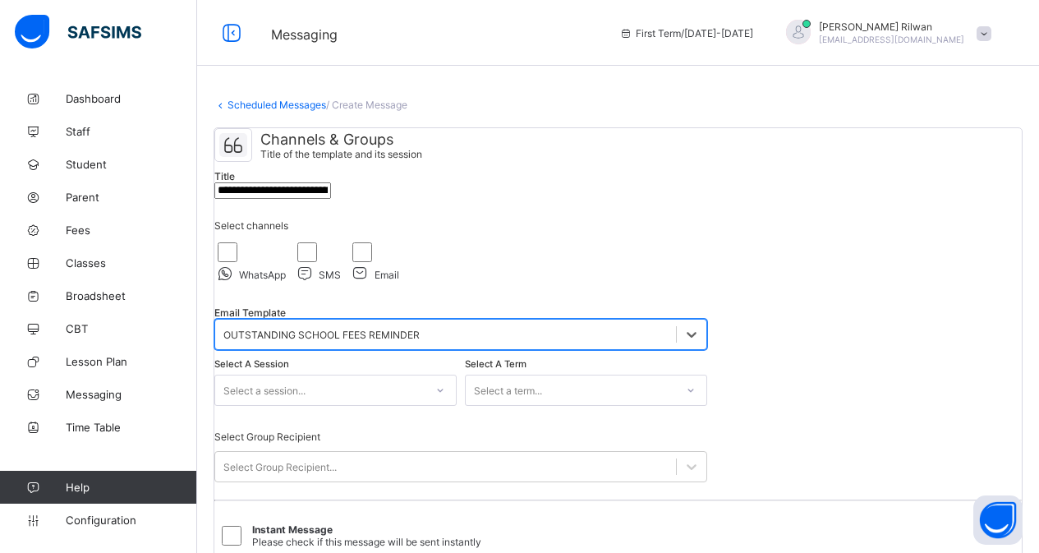
click at [439, 406] on div "Select a session..." at bounding box center [335, 389] width 242 height 31
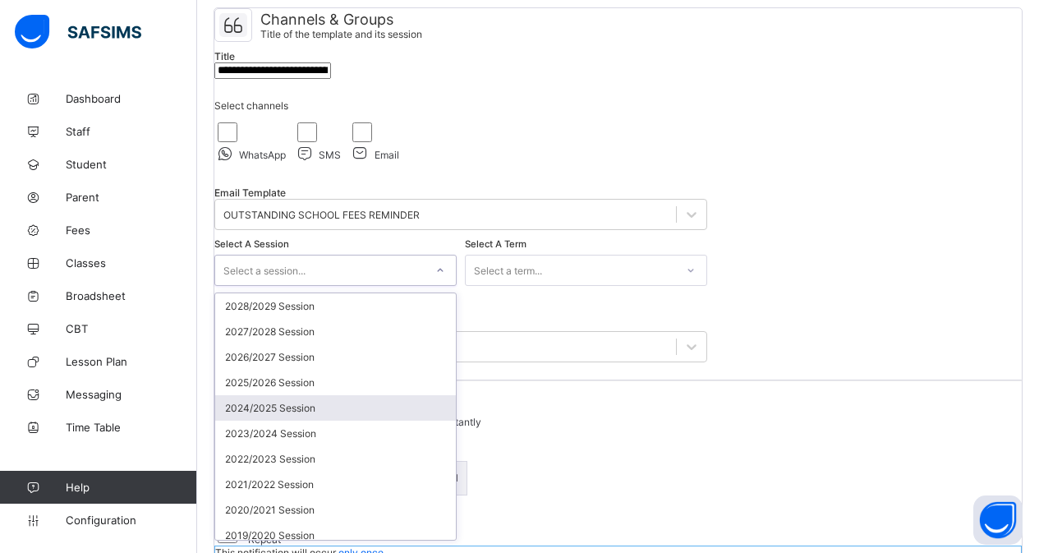
scroll to position [146, 0]
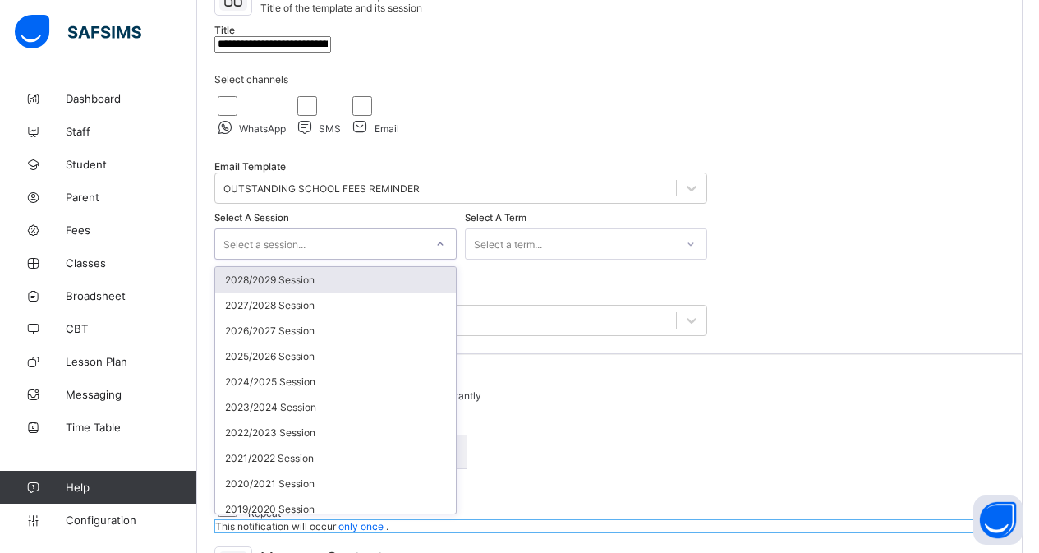
click at [636, 255] on div "Select a term..." at bounding box center [570, 243] width 209 height 23
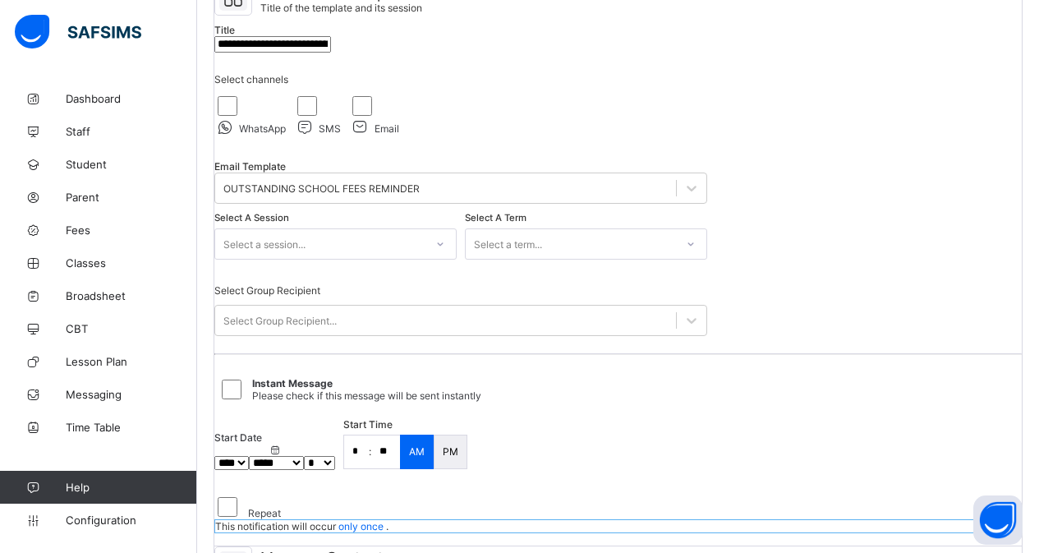
click at [841, 282] on div "**********" at bounding box center [617, 264] width 807 height 564
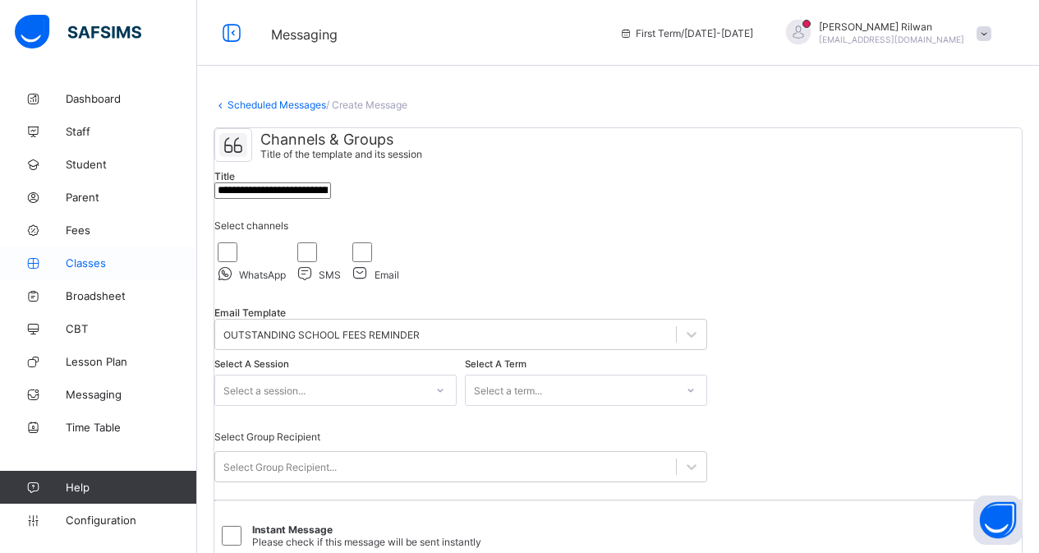
click at [99, 268] on span "Classes" at bounding box center [131, 262] width 131 height 13
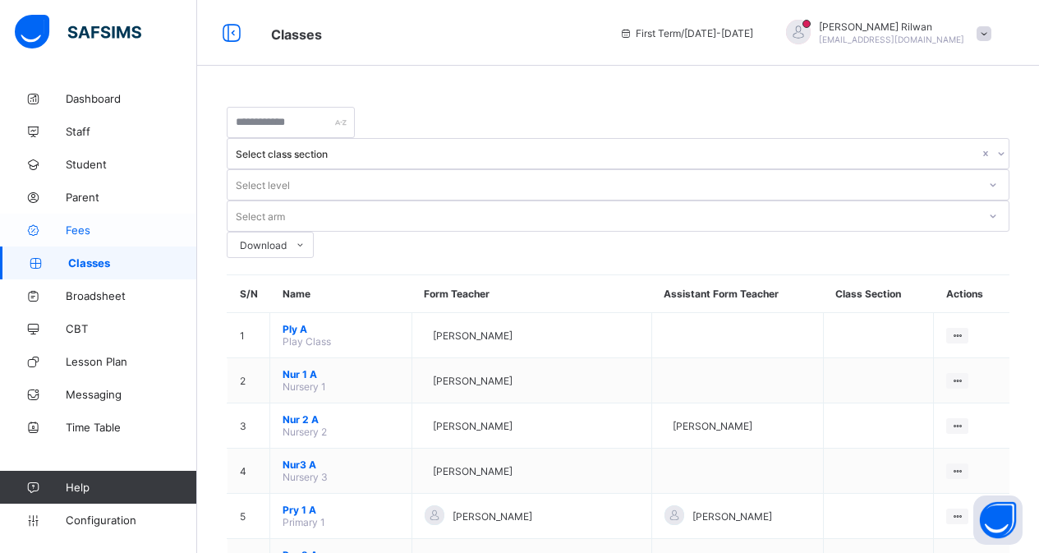
click at [90, 226] on span "Fees" at bounding box center [131, 229] width 131 height 13
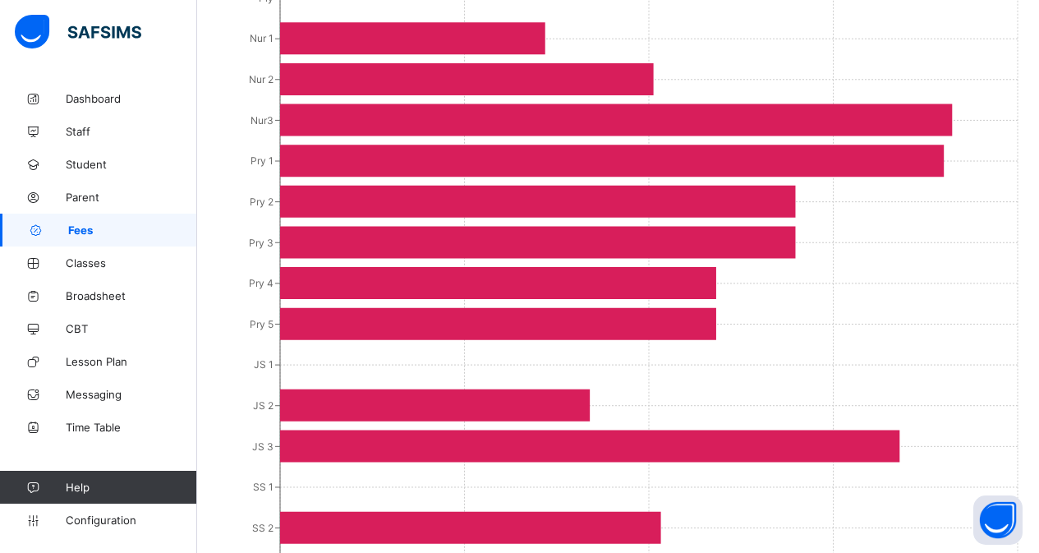
scroll to position [66, 0]
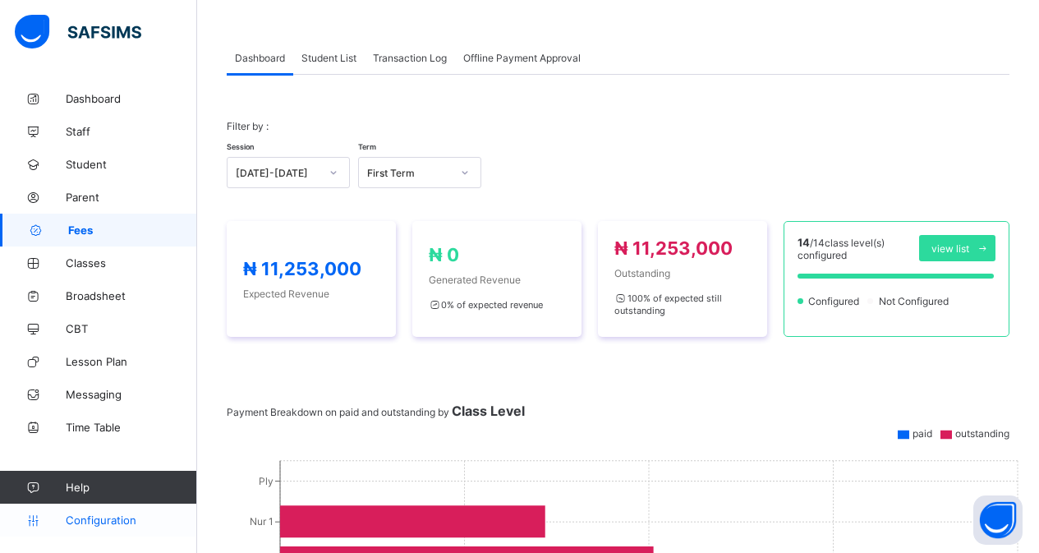
click at [90, 515] on span "Configuration" at bounding box center [131, 519] width 131 height 13
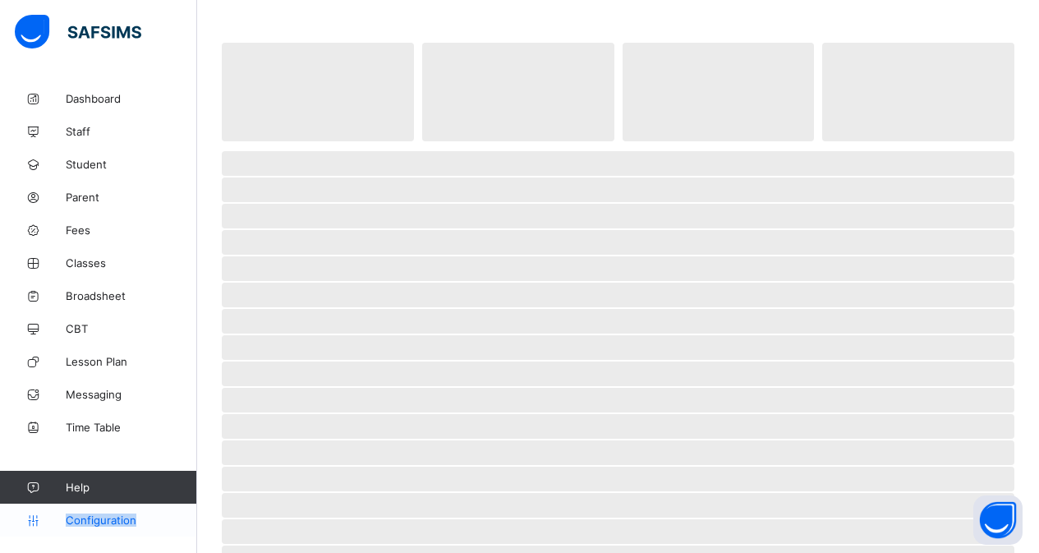
click at [90, 515] on span "Configuration" at bounding box center [131, 519] width 131 height 13
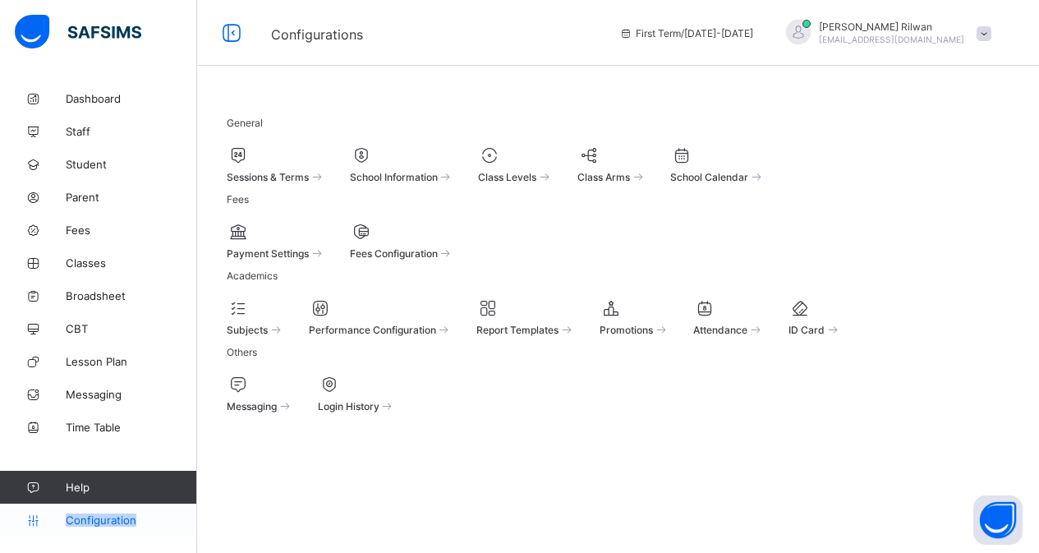
click at [114, 522] on span "Configuration" at bounding box center [131, 519] width 131 height 13
click at [80, 225] on span "Fees" at bounding box center [131, 229] width 131 height 13
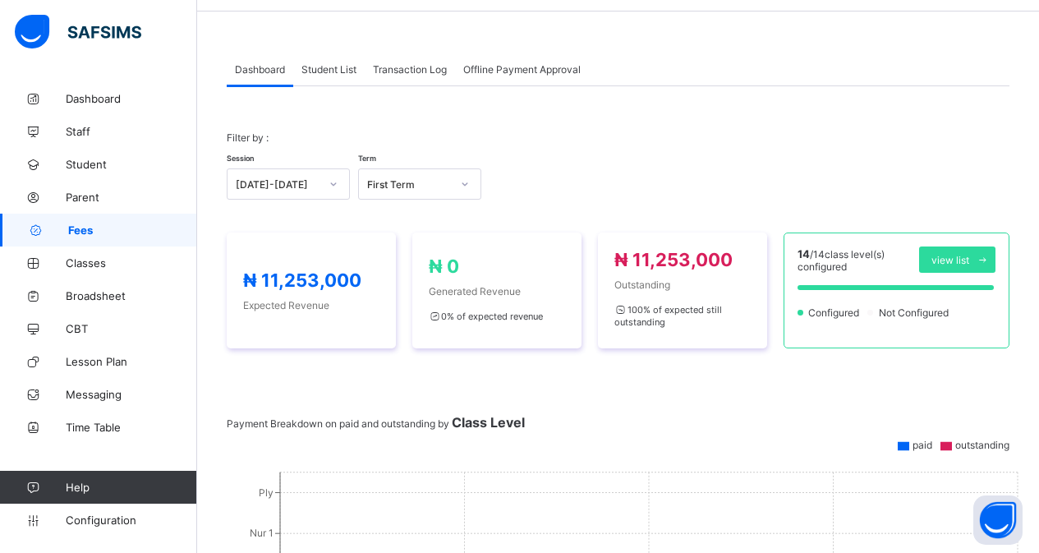
scroll to position [66, 0]
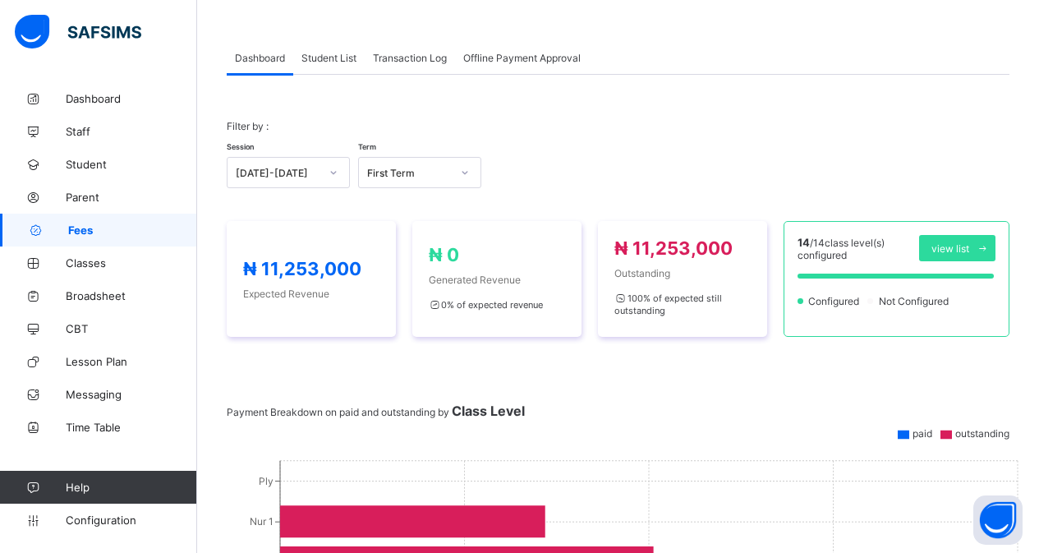
click at [330, 53] on span "Student List" at bounding box center [328, 58] width 55 height 12
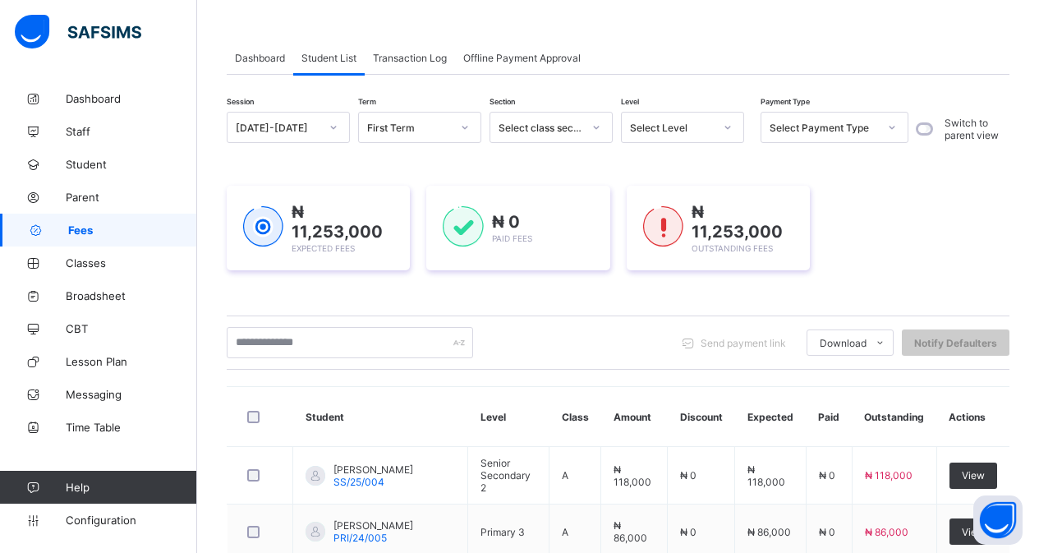
click at [733, 125] on div at bounding box center [728, 127] width 28 height 26
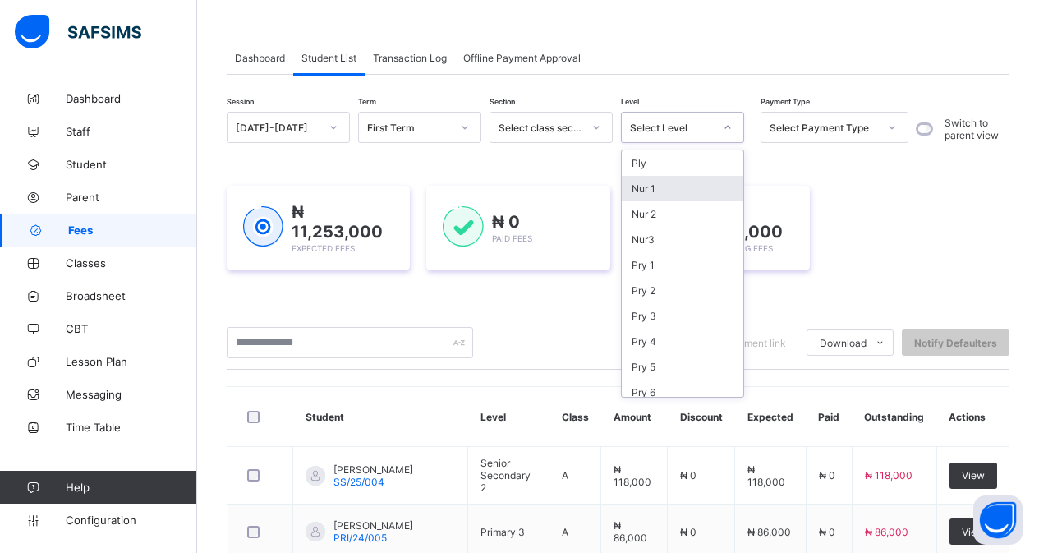
click at [724, 186] on div "Nur 1" at bounding box center [683, 188] width 122 height 25
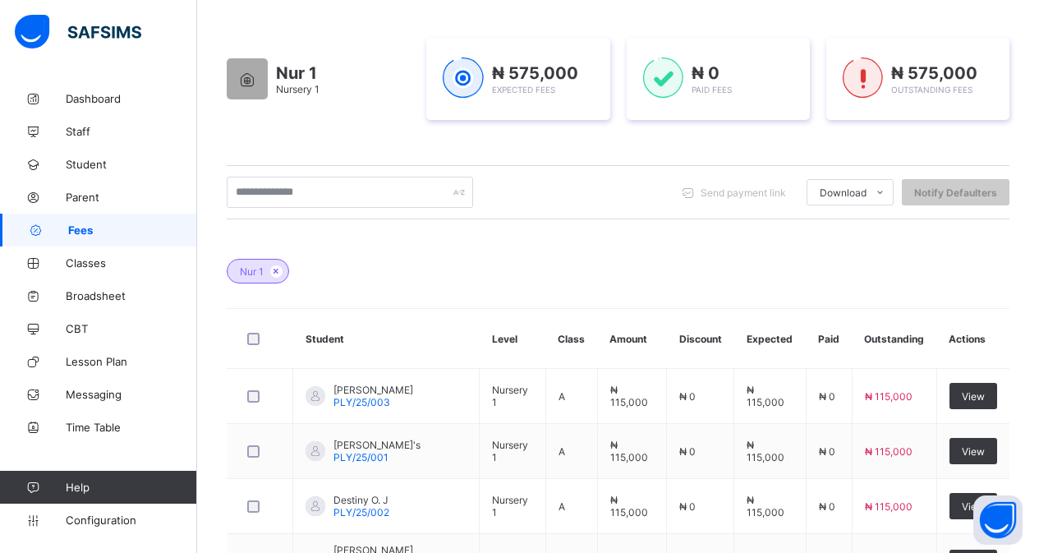
scroll to position [263, 0]
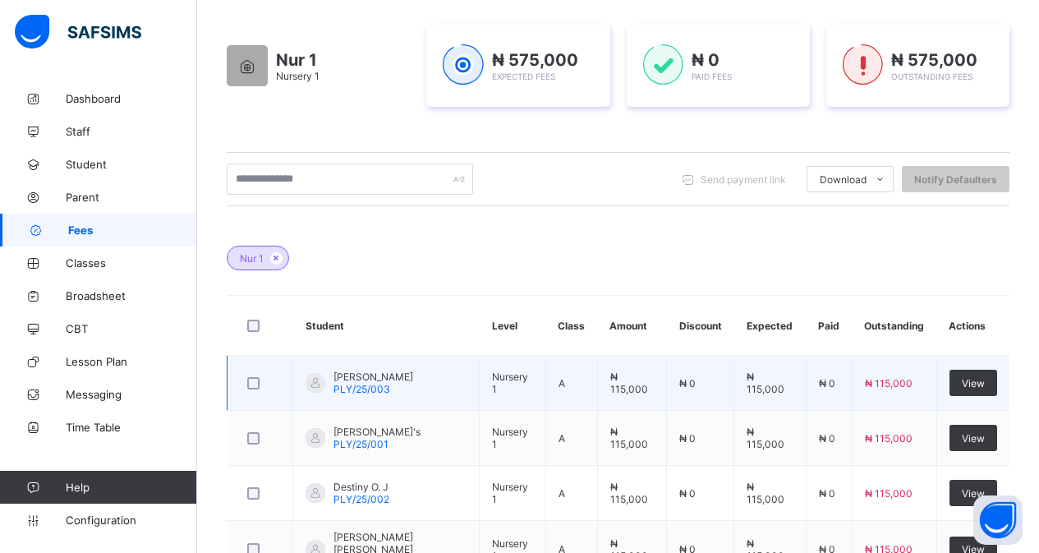
click at [342, 374] on span "Fahad lliyasu" at bounding box center [373, 376] width 80 height 12
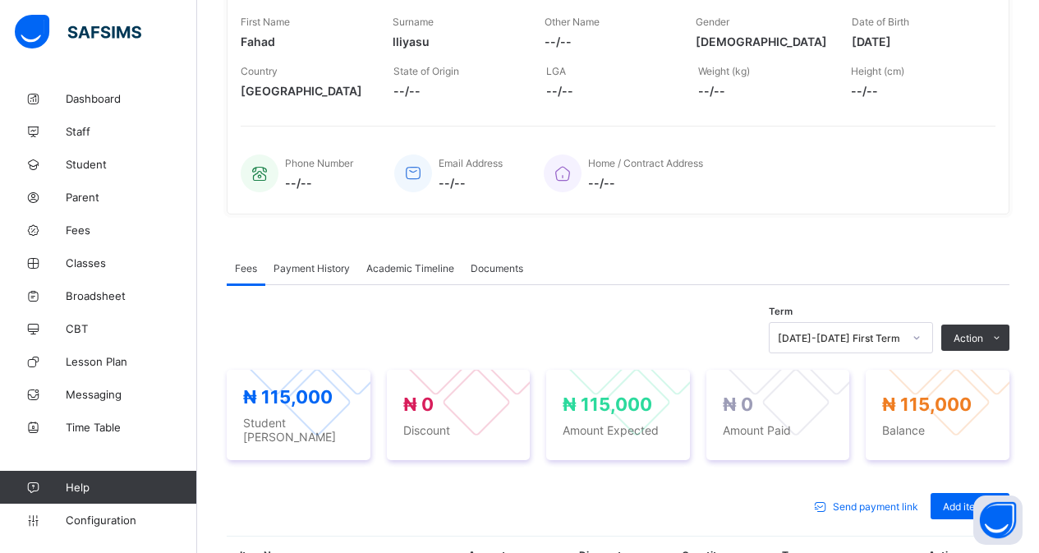
click at [1036, 537] on div "× Delete Document This action would delete the document with name: from the sys…" at bounding box center [618, 300] width 842 height 963
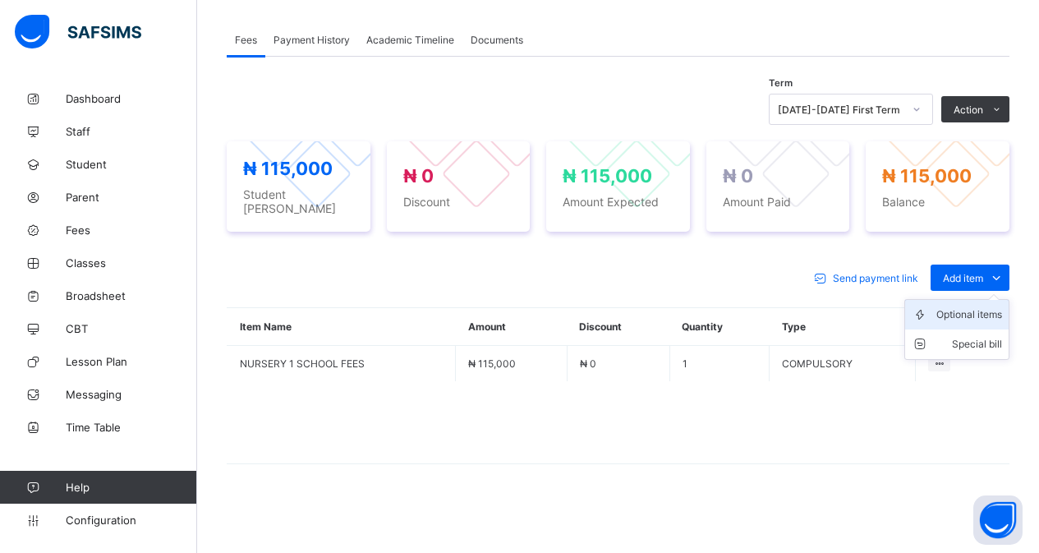
click at [976, 312] on div "Optional items" at bounding box center [969, 314] width 66 height 16
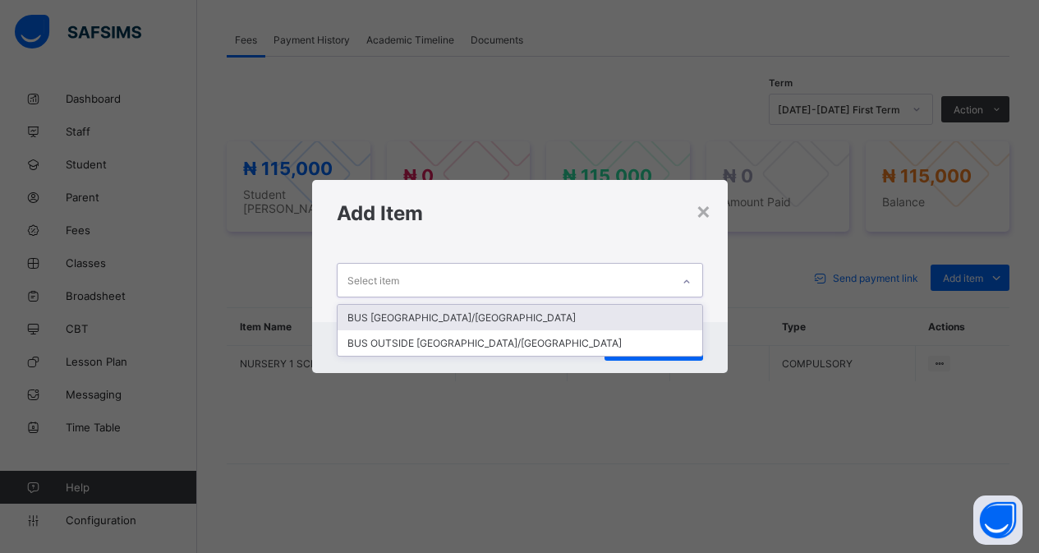
click at [686, 284] on icon at bounding box center [687, 281] width 10 height 16
click at [531, 317] on div "BUS [GEOGRAPHIC_DATA]/[GEOGRAPHIC_DATA]" at bounding box center [520, 317] width 365 height 25
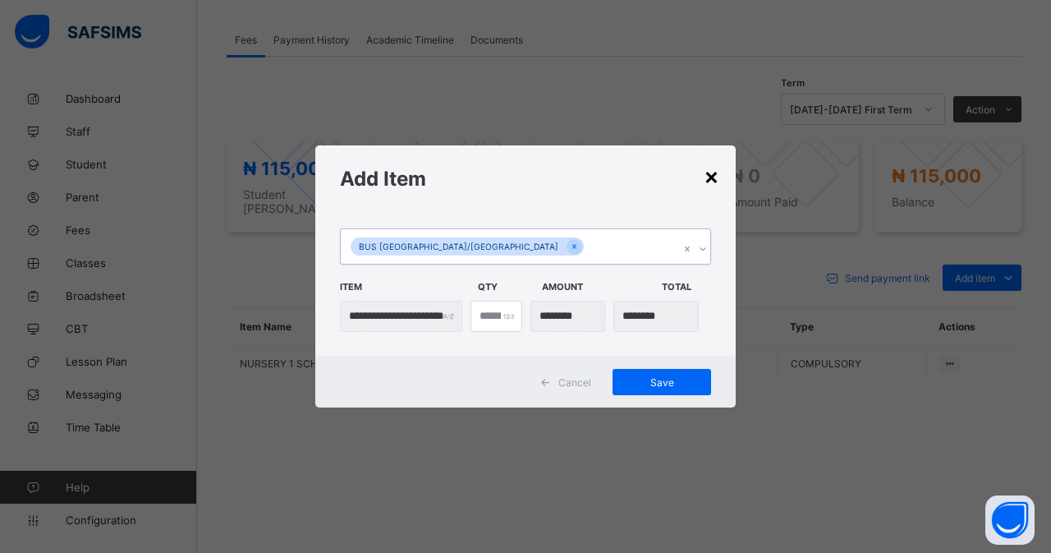
click at [715, 176] on div "×" at bounding box center [712, 176] width 16 height 28
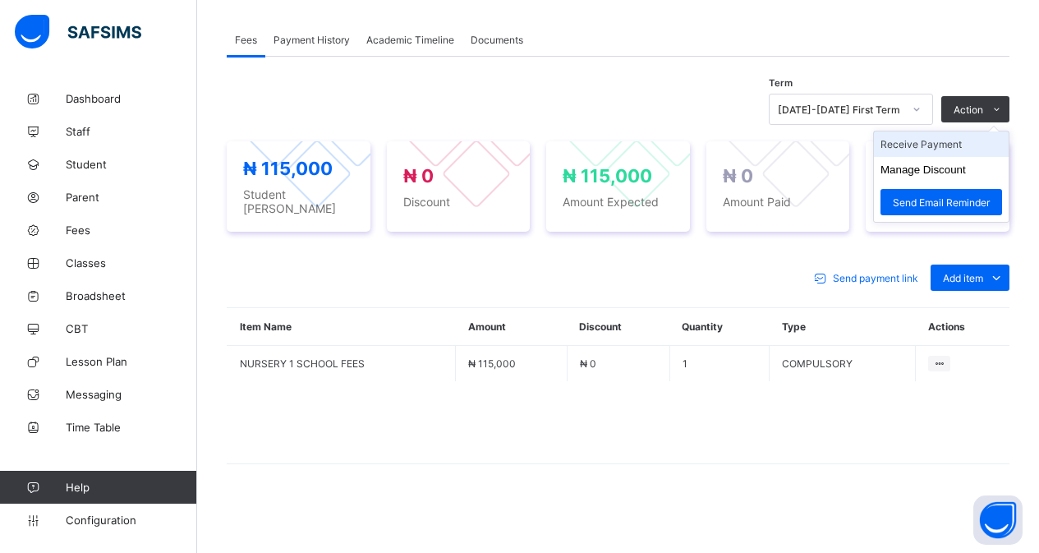
click at [955, 149] on li "Receive Payment" at bounding box center [941, 143] width 135 height 25
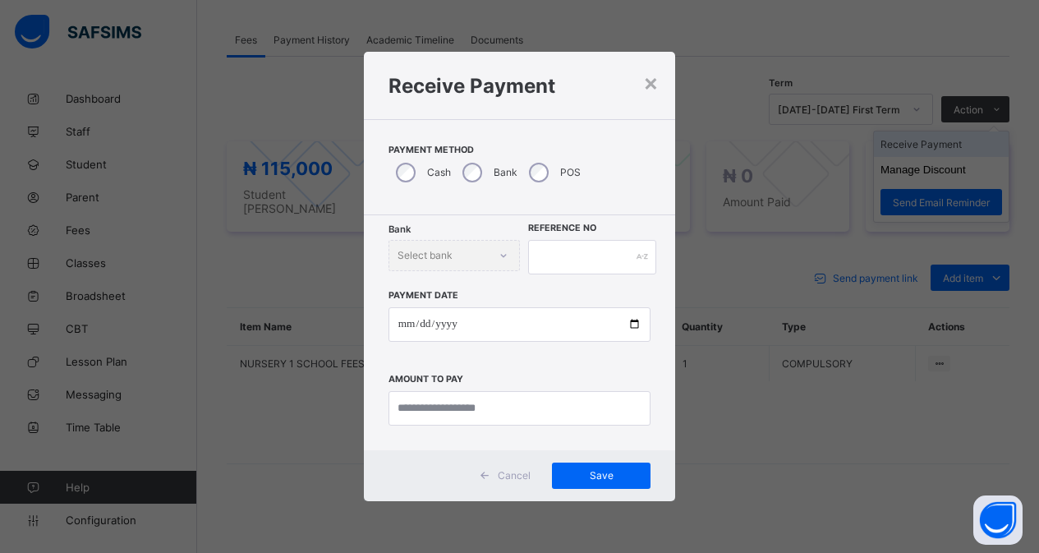
click at [955, 149] on div "× Receive Payment Payment Method Cash Bank POS Bank Select bank Reference No Pa…" at bounding box center [519, 276] width 1039 height 553
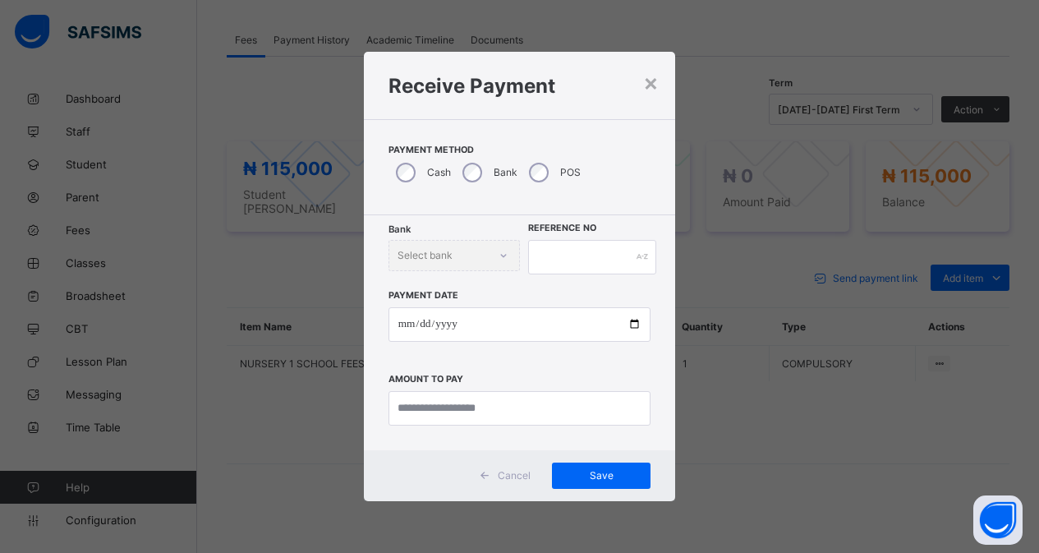
click at [650, 75] on div "×" at bounding box center [651, 82] width 16 height 28
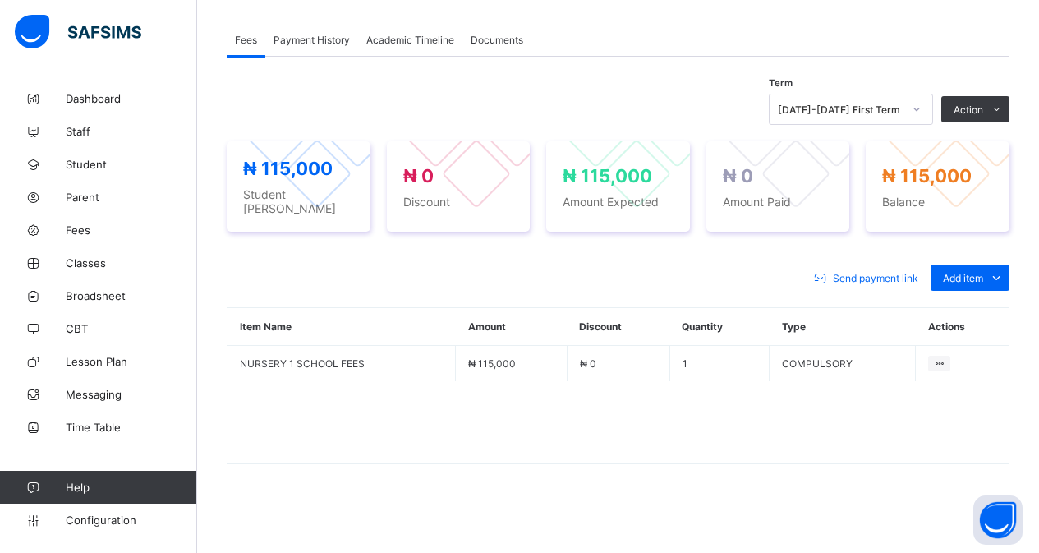
scroll to position [8, 0]
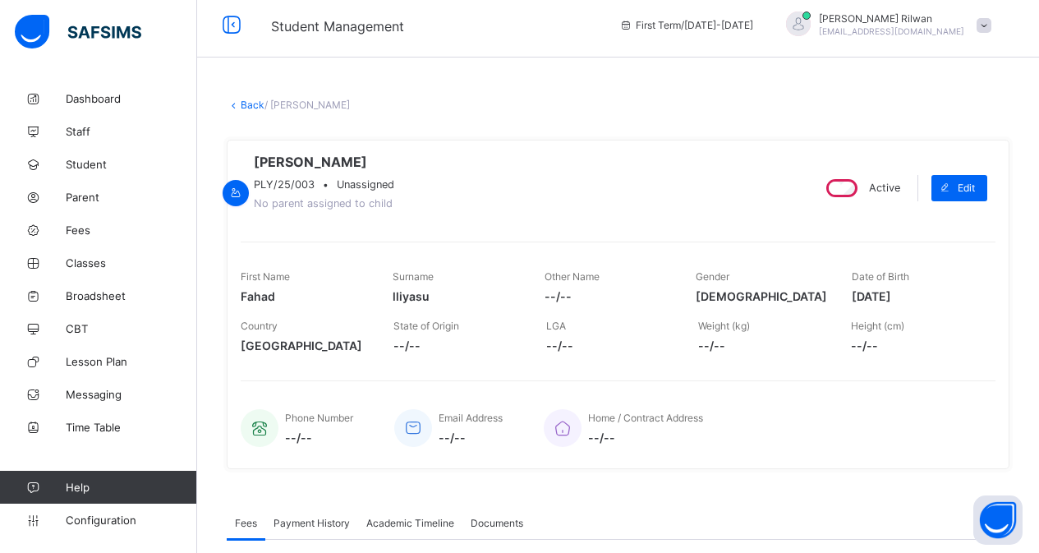
click at [243, 106] on link "Back" at bounding box center [253, 105] width 24 height 12
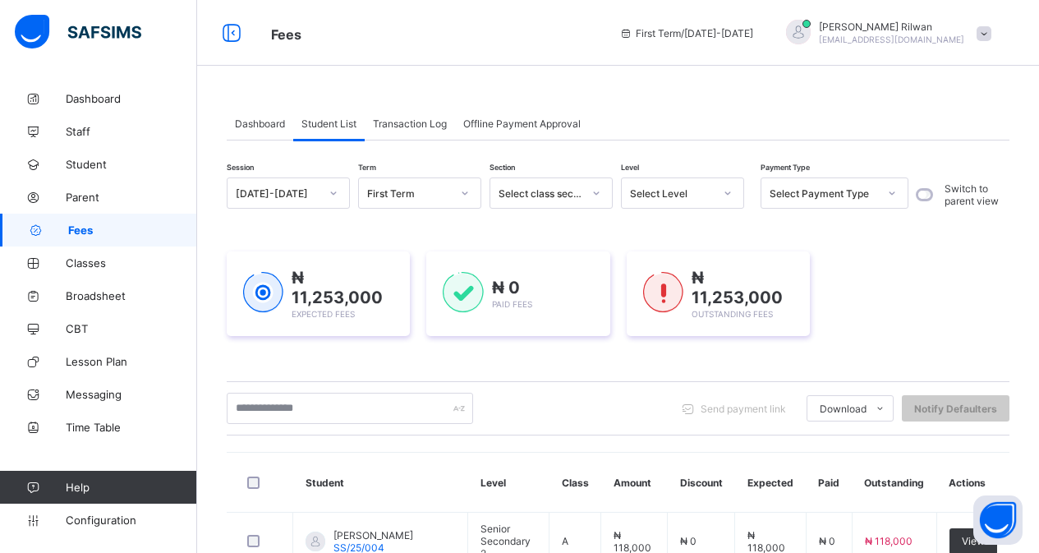
click at [598, 195] on icon at bounding box center [596, 193] width 10 height 16
click at [888, 193] on icon at bounding box center [892, 193] width 10 height 16
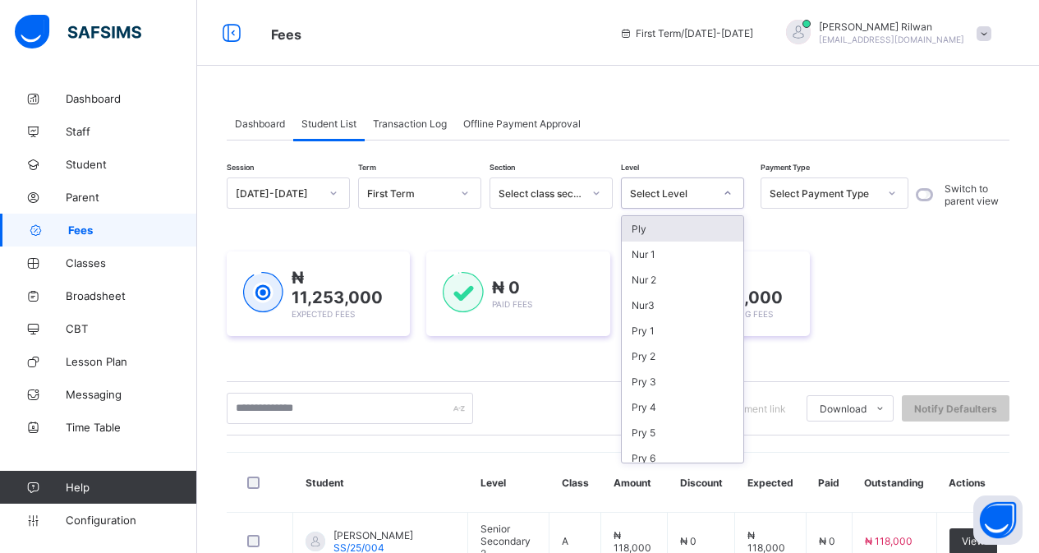
click at [726, 192] on icon at bounding box center [728, 192] width 6 height 3
click at [684, 337] on div "Pry 1" at bounding box center [683, 330] width 122 height 25
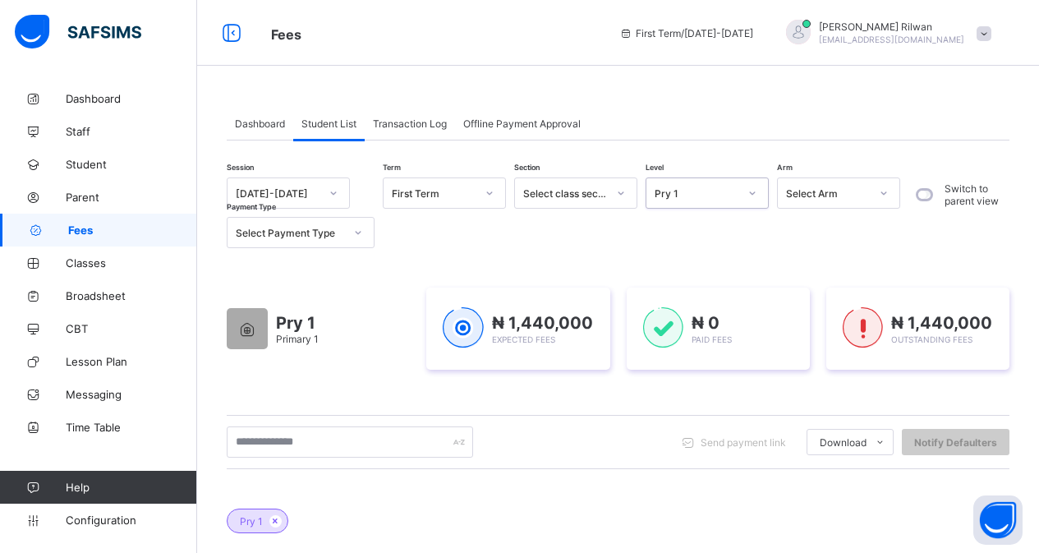
scroll to position [483, 0]
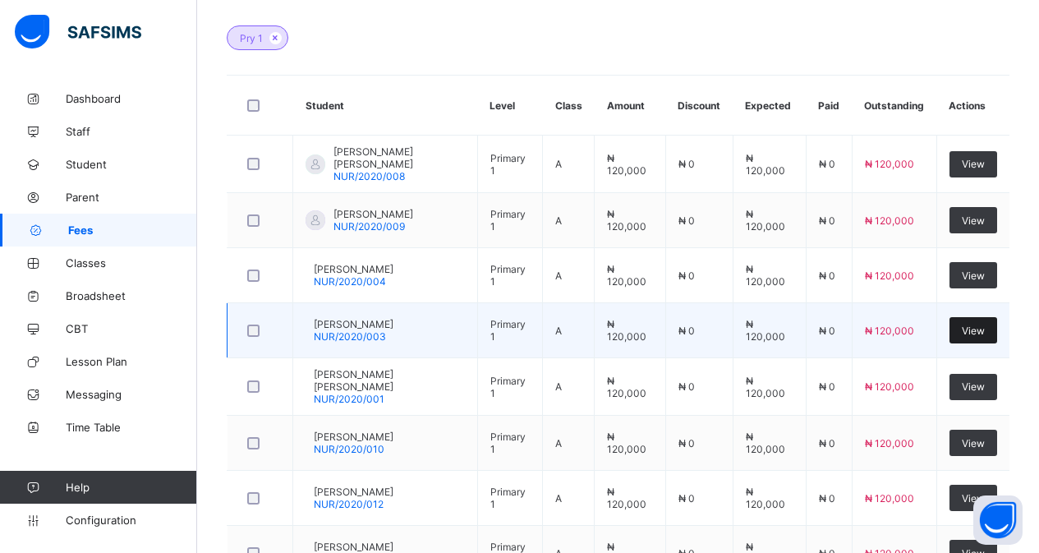
click at [985, 333] on span "View" at bounding box center [973, 330] width 23 height 12
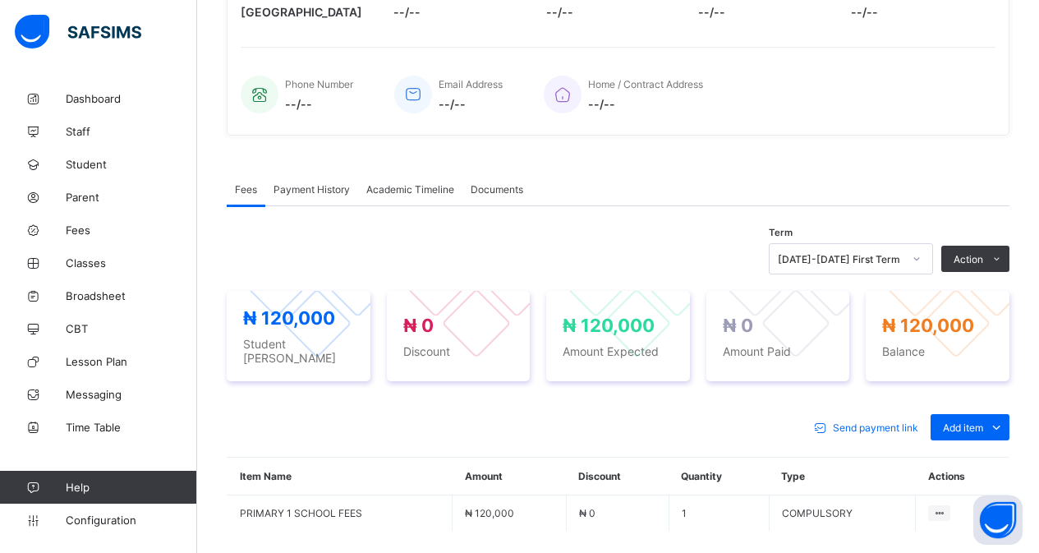
scroll to position [483, 0]
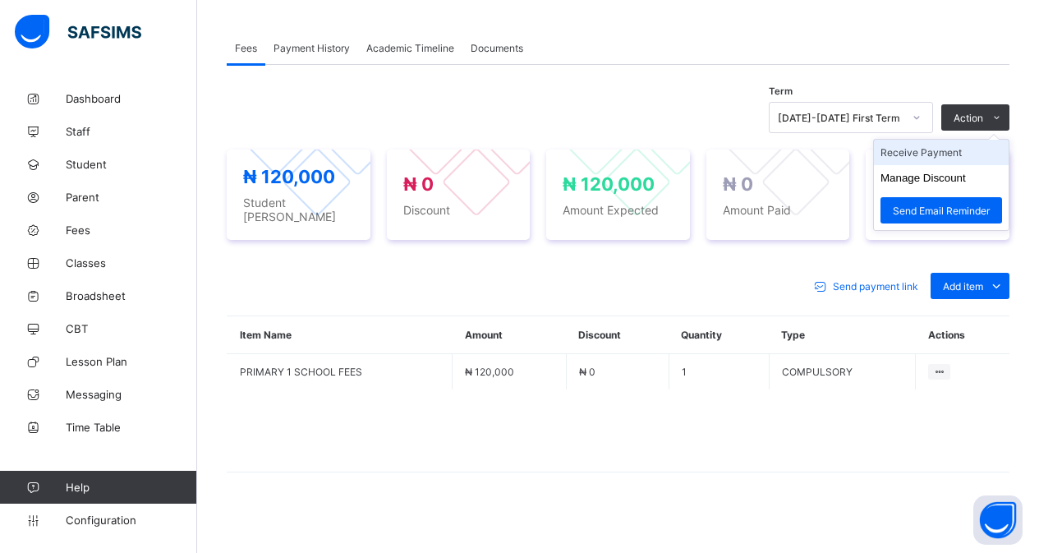
click at [994, 161] on li "Receive Payment" at bounding box center [941, 152] width 135 height 25
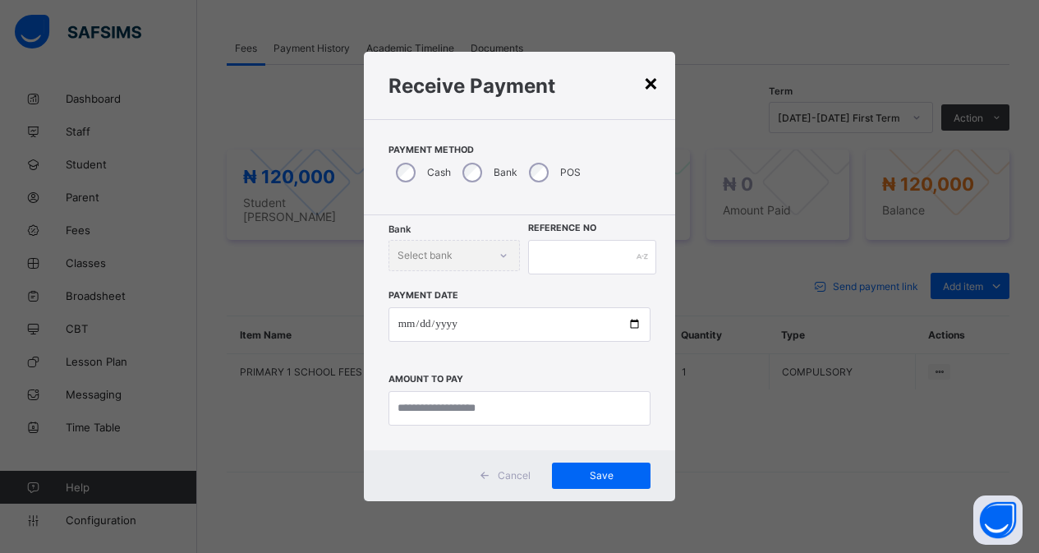
click at [646, 85] on div "×" at bounding box center [651, 82] width 16 height 28
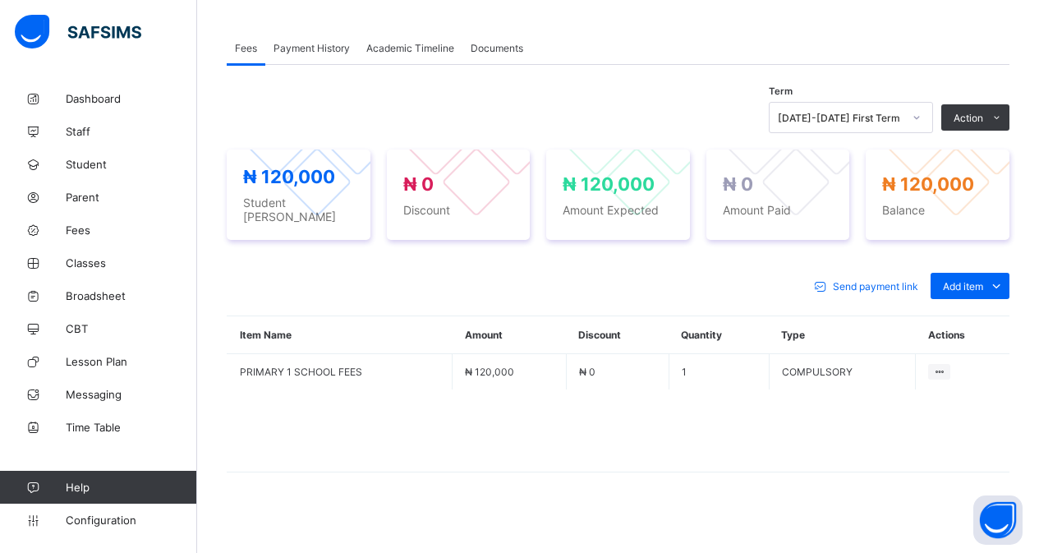
click at [317, 50] on span "Payment History" at bounding box center [311, 48] width 76 height 12
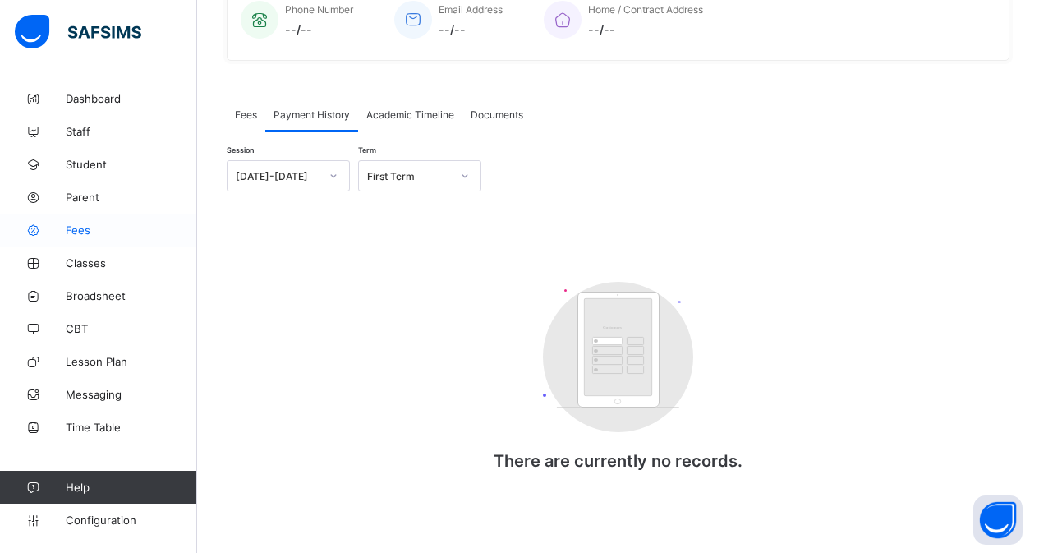
click at [57, 225] on icon at bounding box center [33, 230] width 66 height 12
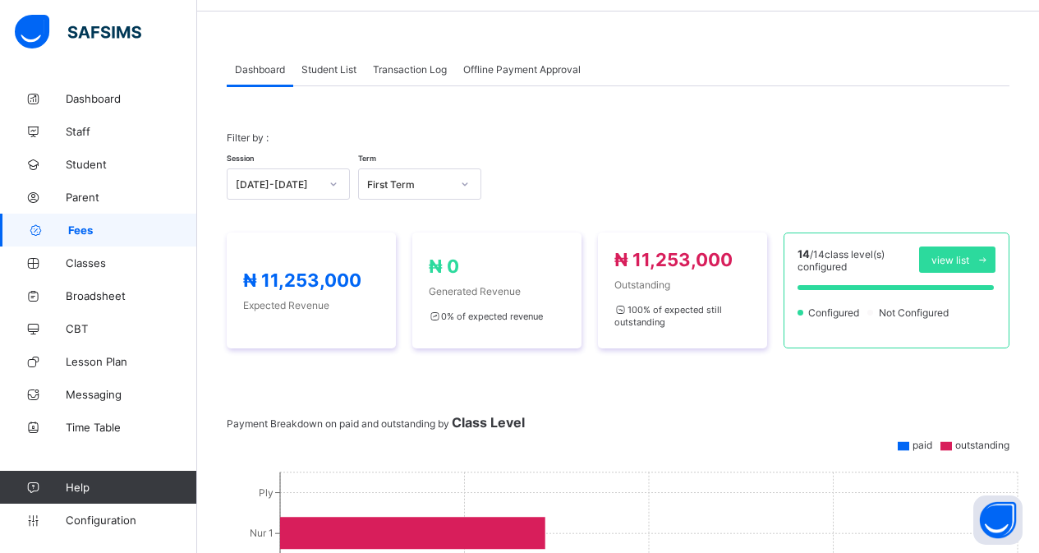
scroll to position [425, 0]
